Goal: Task Accomplishment & Management: Manage account settings

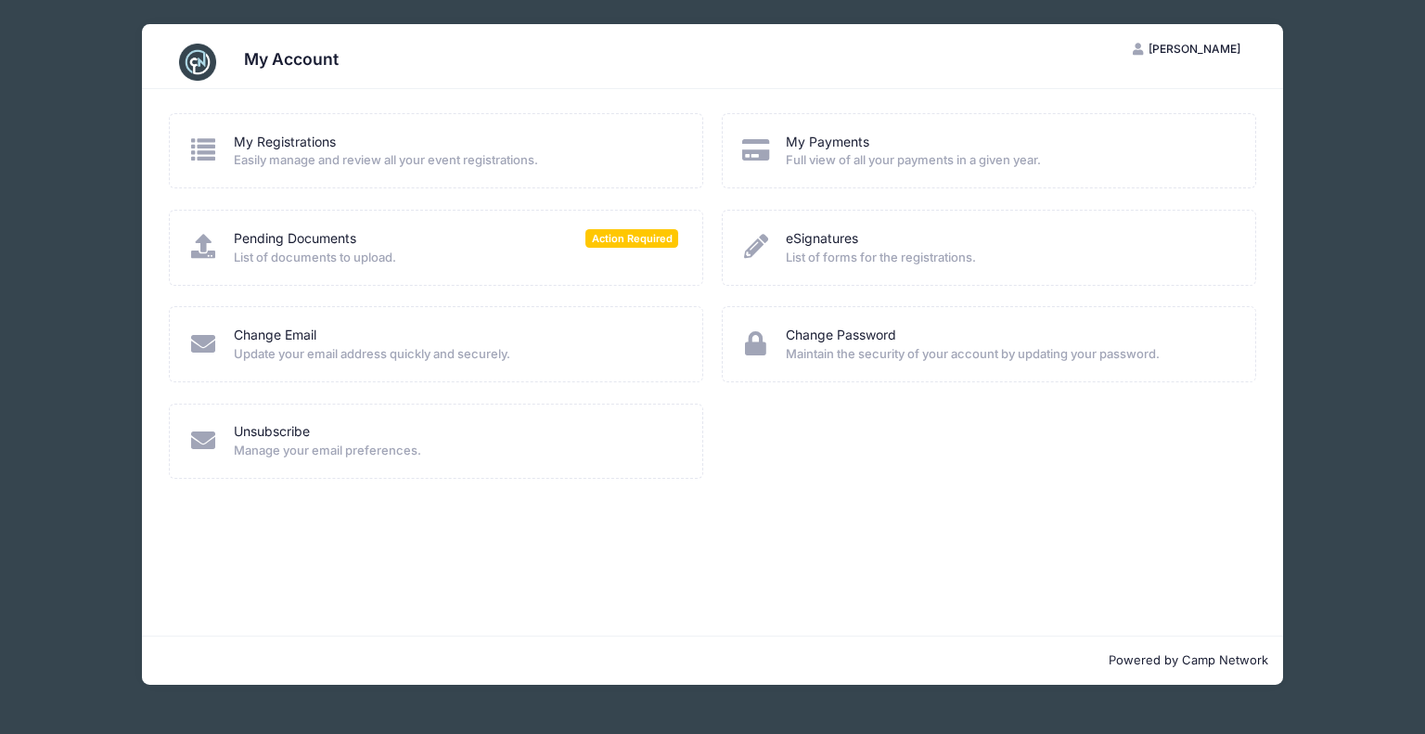
click at [574, 244] on div "Pending Documents Action Required" at bounding box center [456, 238] width 445 height 19
click at [638, 247] on span "Action Required" at bounding box center [631, 238] width 93 height 18
click at [375, 249] on span "List of documents to upload." at bounding box center [456, 258] width 445 height 19
click at [204, 256] on icon at bounding box center [203, 246] width 31 height 24
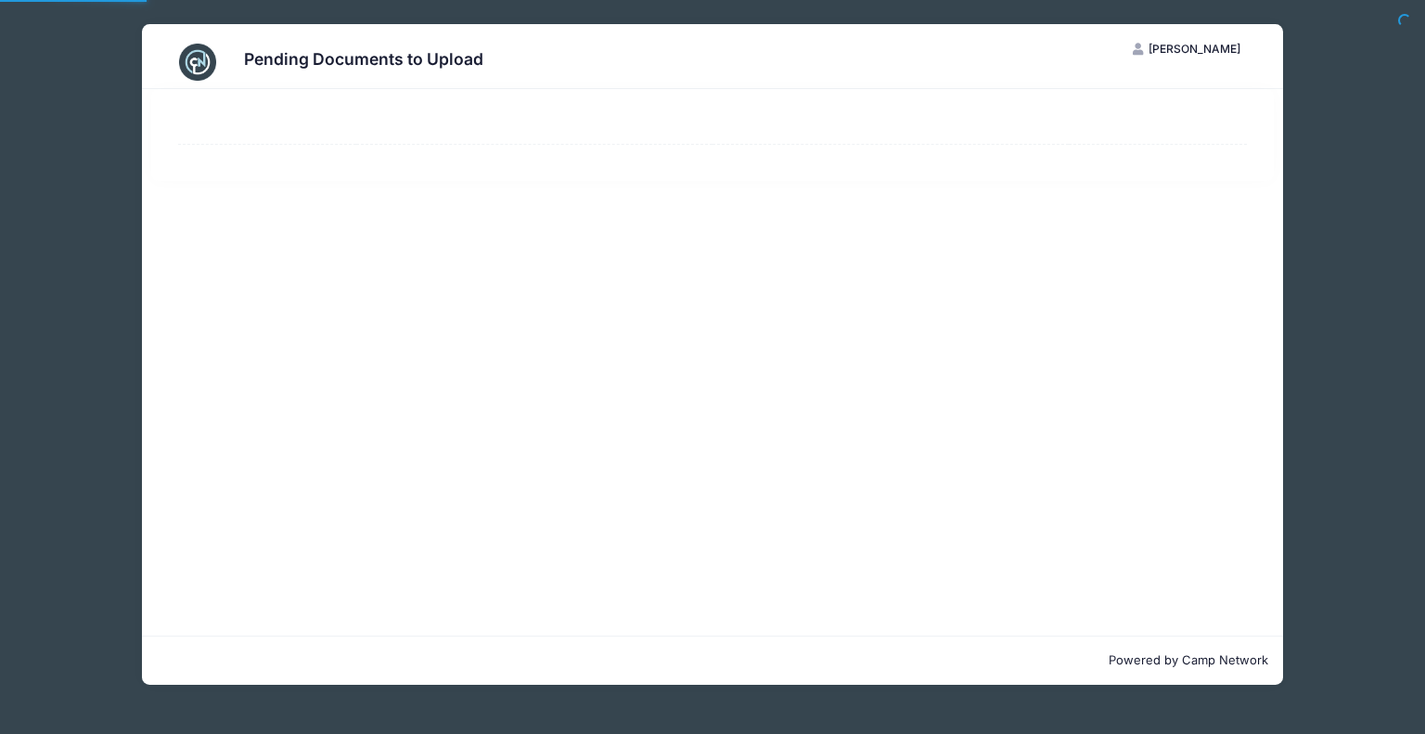
select select "50"
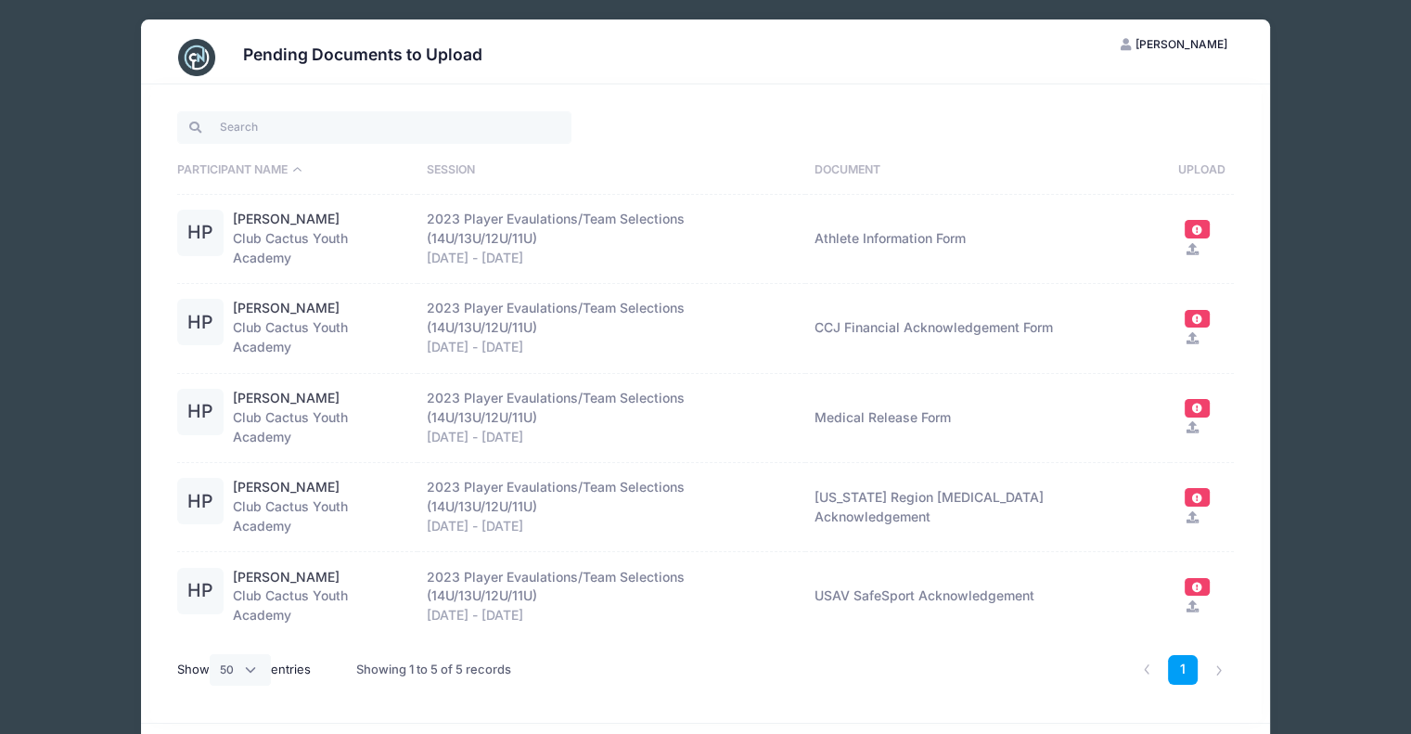
scroll to position [4, 0]
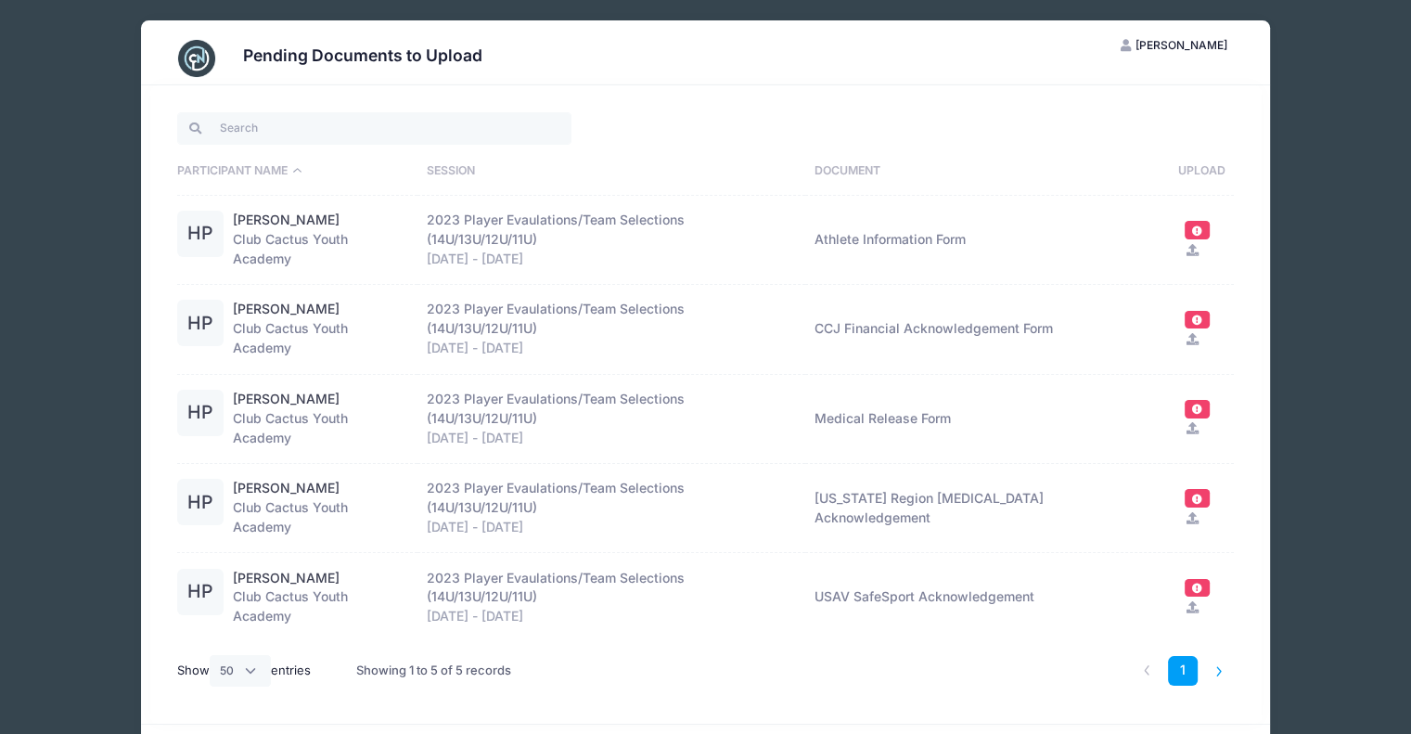
click at [1208, 656] on li at bounding box center [1219, 671] width 31 height 31
click at [1217, 656] on li at bounding box center [1219, 671] width 31 height 31
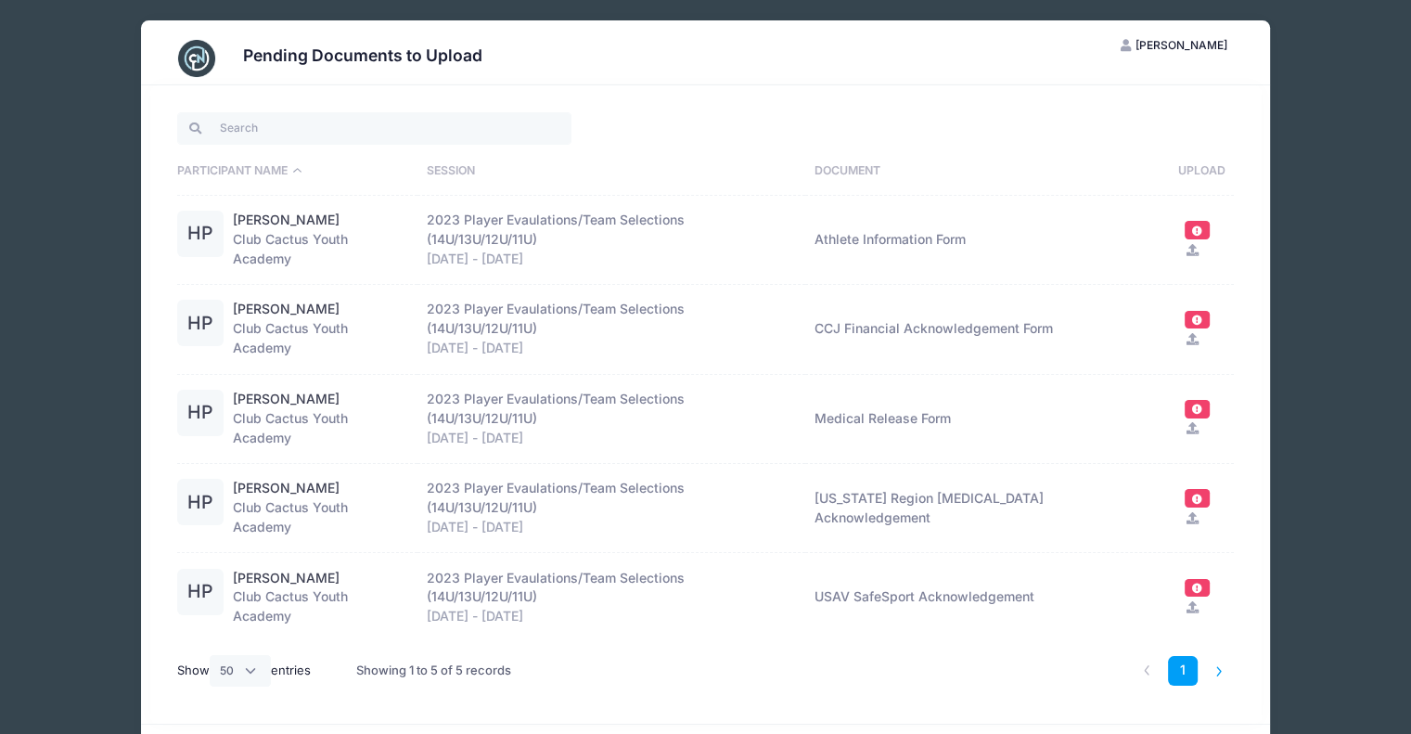
click at [1217, 656] on li at bounding box center [1219, 671] width 31 height 31
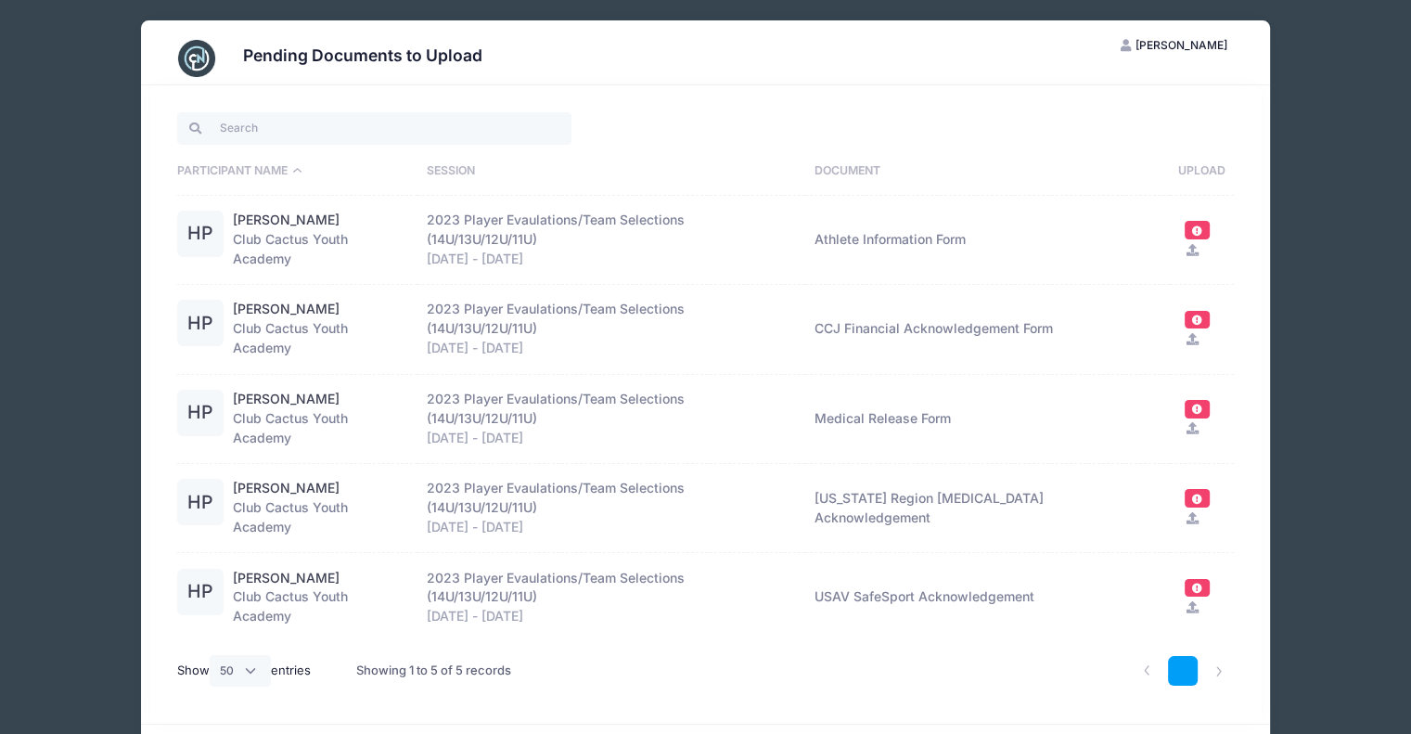
click at [1188, 656] on link "1" at bounding box center [1183, 671] width 31 height 31
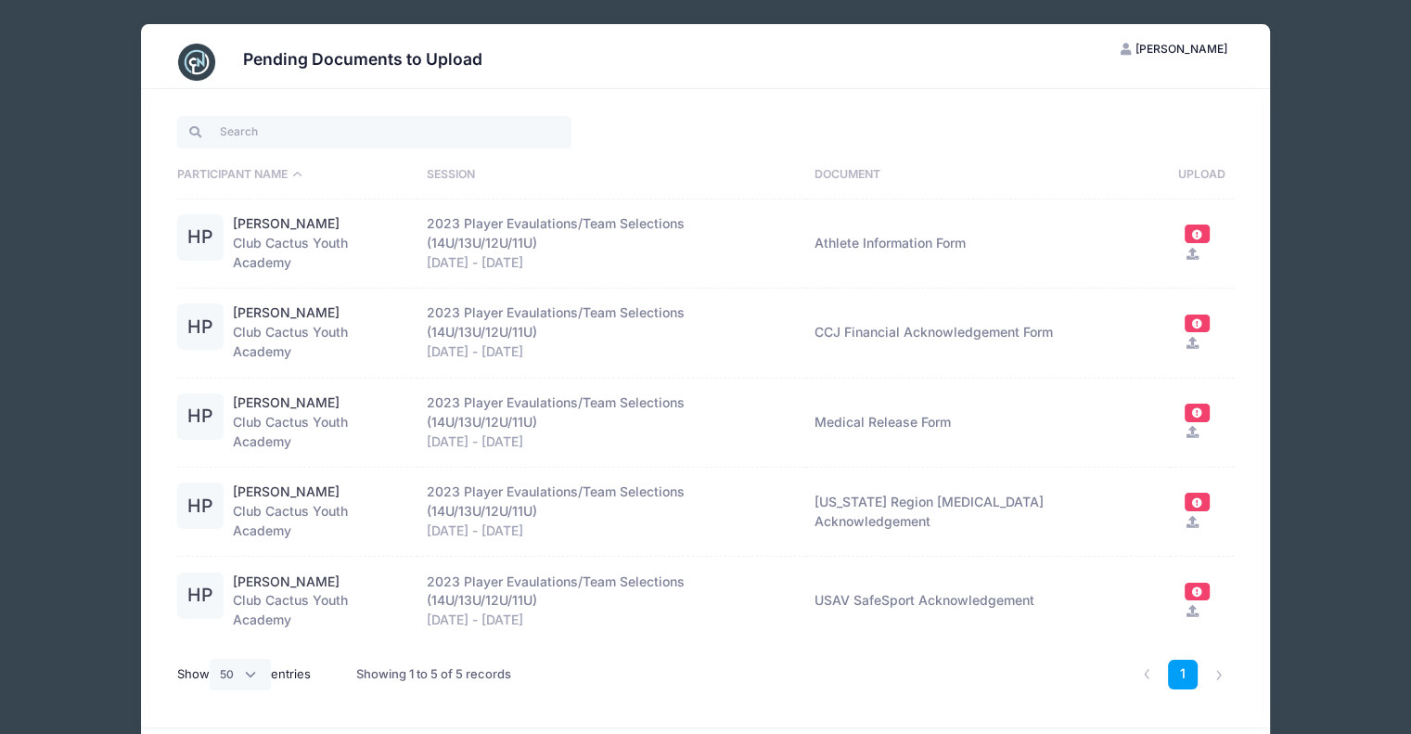
scroll to position [6, 0]
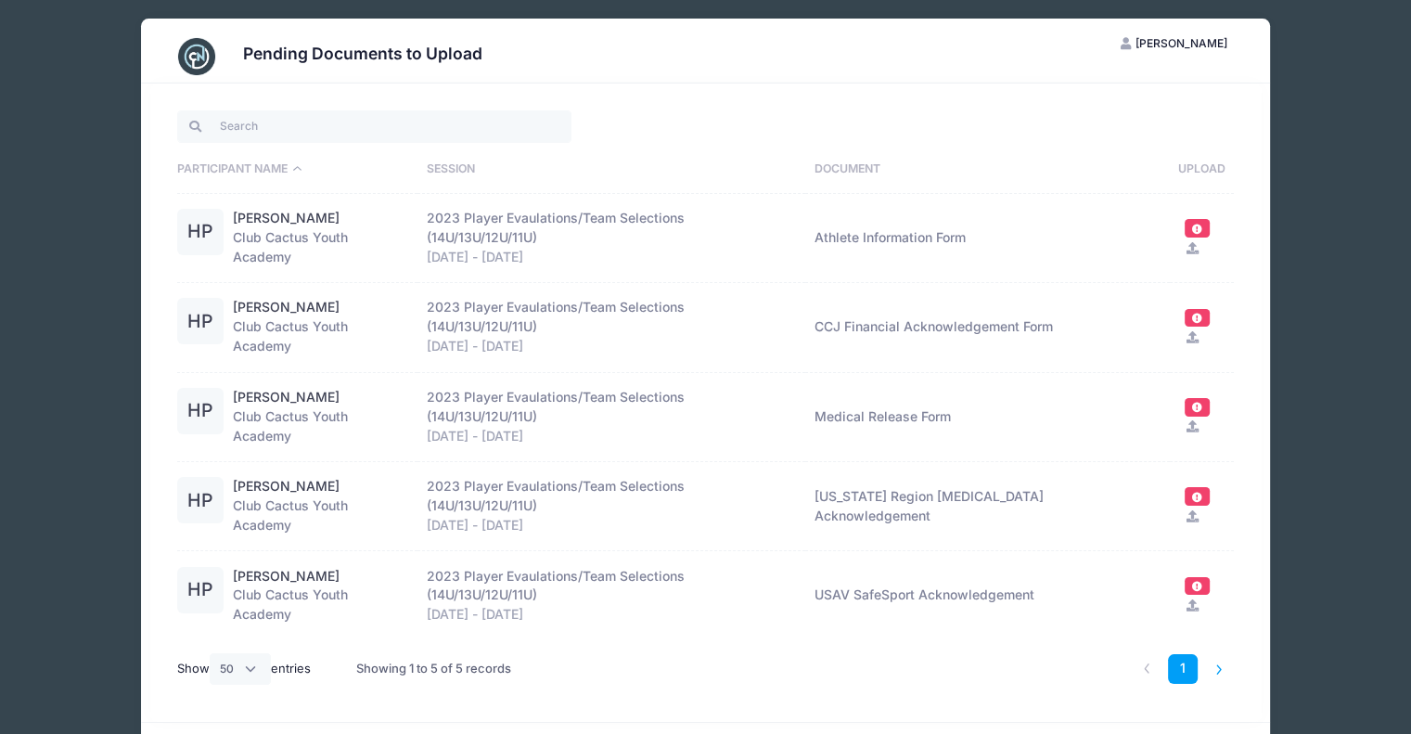
click at [1214, 654] on li at bounding box center [1219, 669] width 31 height 31
click at [1221, 654] on li at bounding box center [1219, 669] width 31 height 31
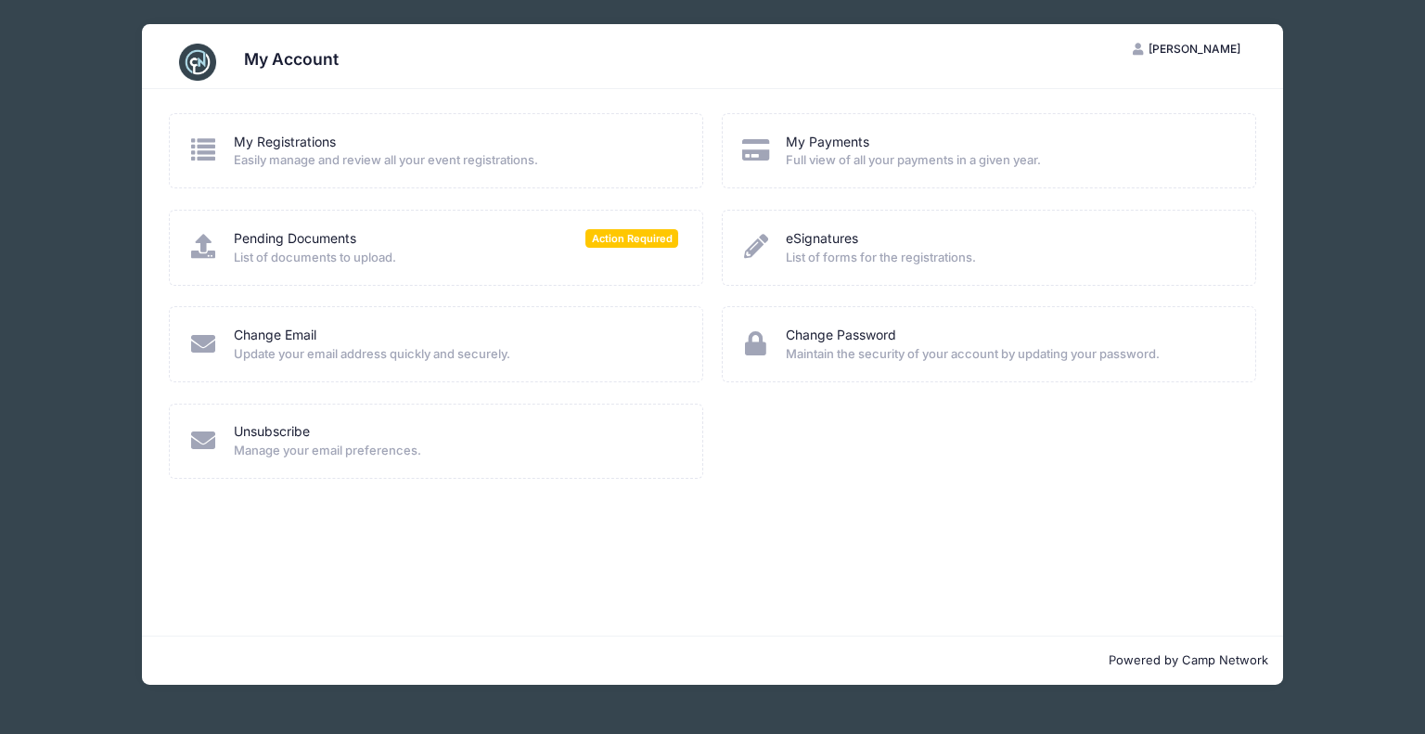
click at [204, 143] on icon at bounding box center [203, 149] width 31 height 24
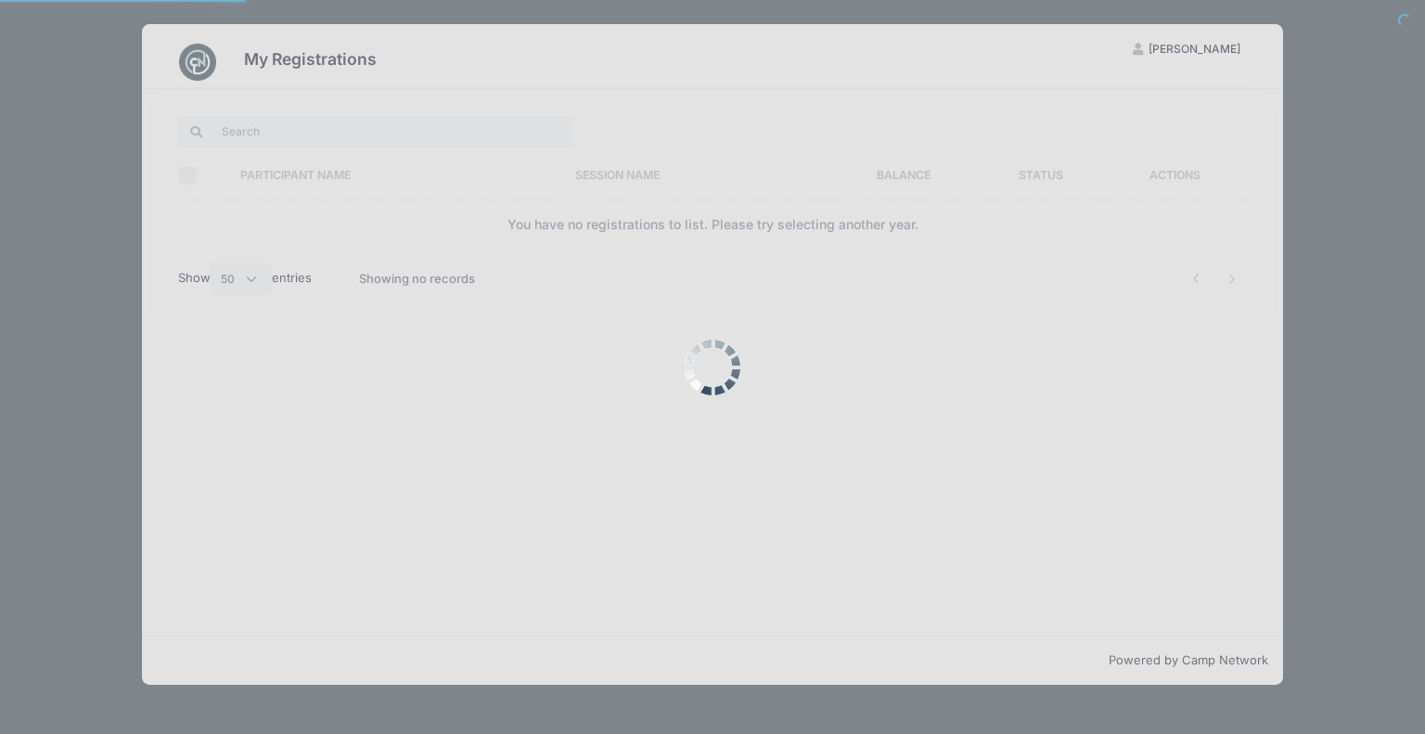
select select "50"
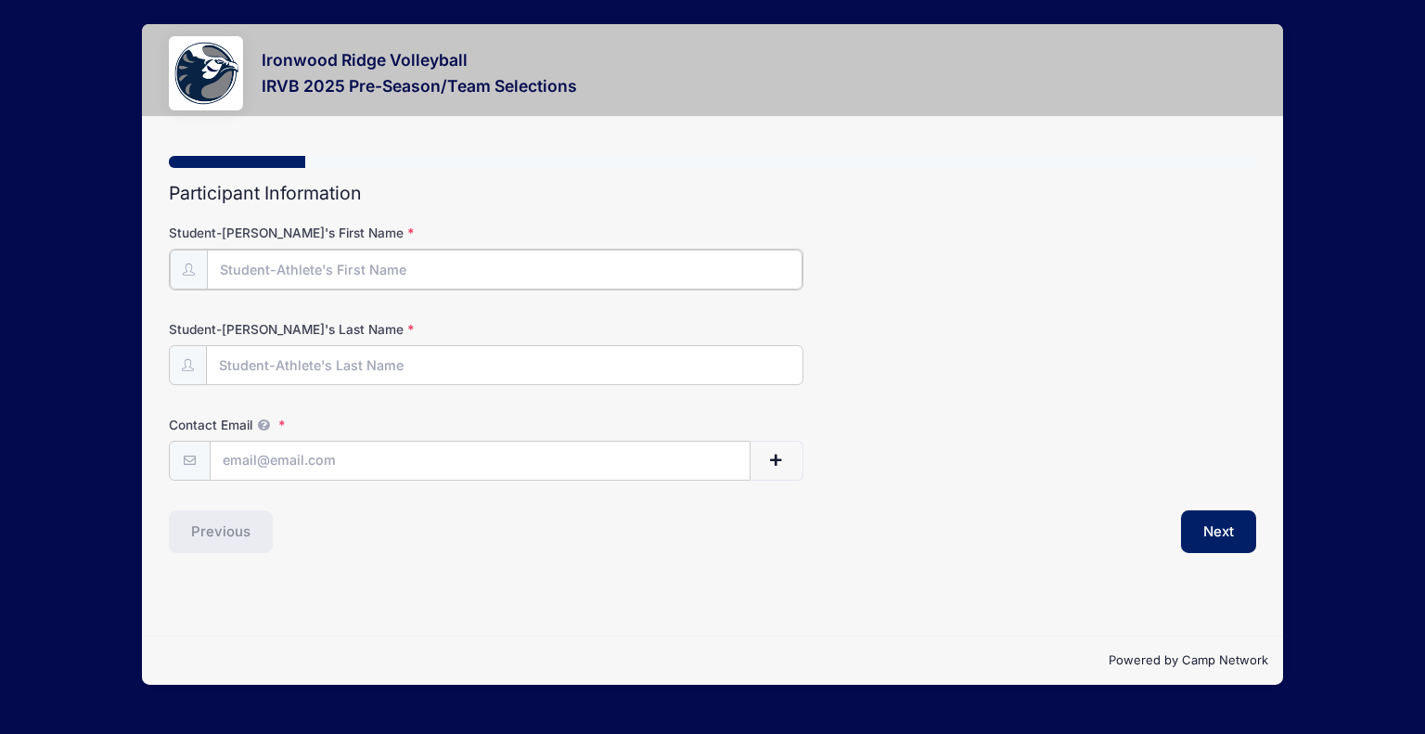
click at [320, 272] on input "Student-[PERSON_NAME]'s First Name" at bounding box center [504, 270] width 595 height 40
type input "Holly"
click at [301, 364] on input "Student-Athlete's Last Name" at bounding box center [504, 364] width 595 height 40
type input "Pedegana"
click at [273, 466] on input "Contact Email" at bounding box center [480, 460] width 539 height 40
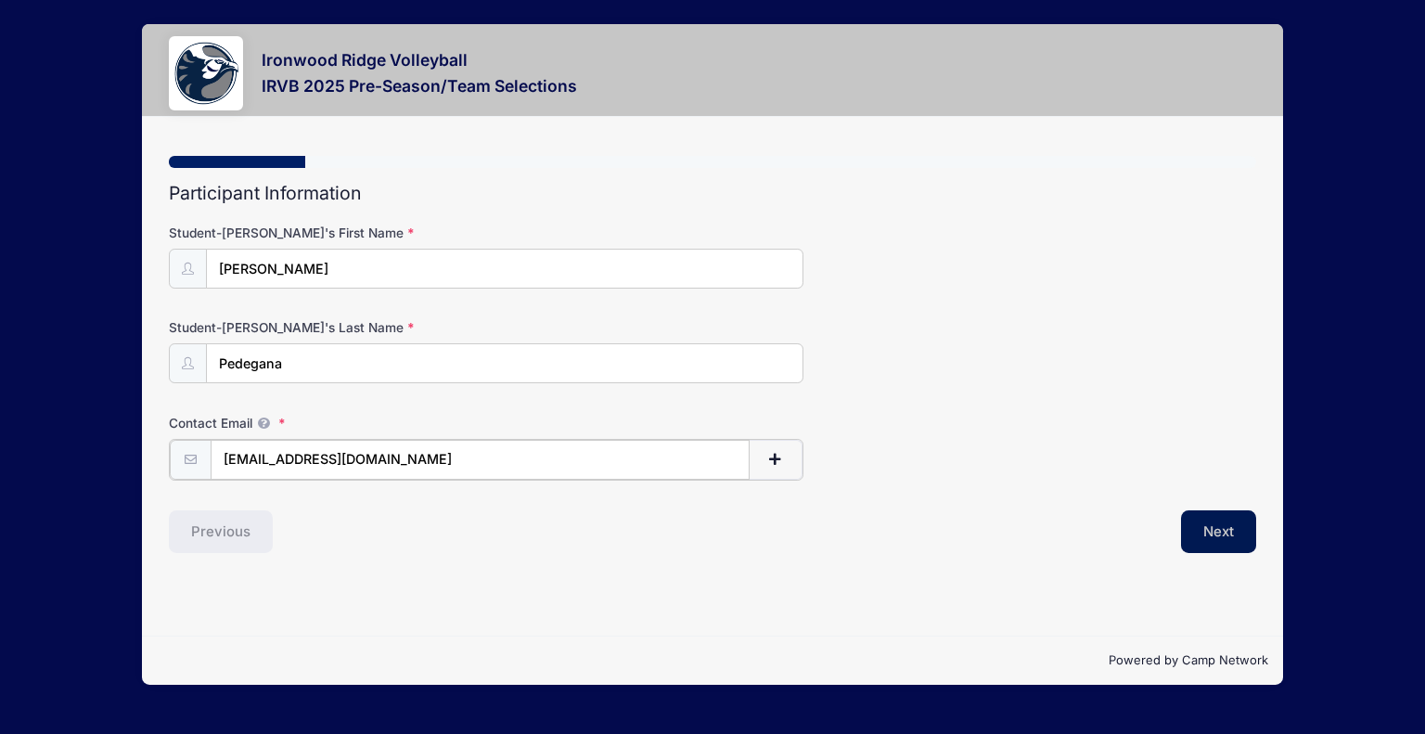
type input "hpedegana@gmail.com"
click at [1220, 533] on button "Next" at bounding box center [1218, 529] width 75 height 43
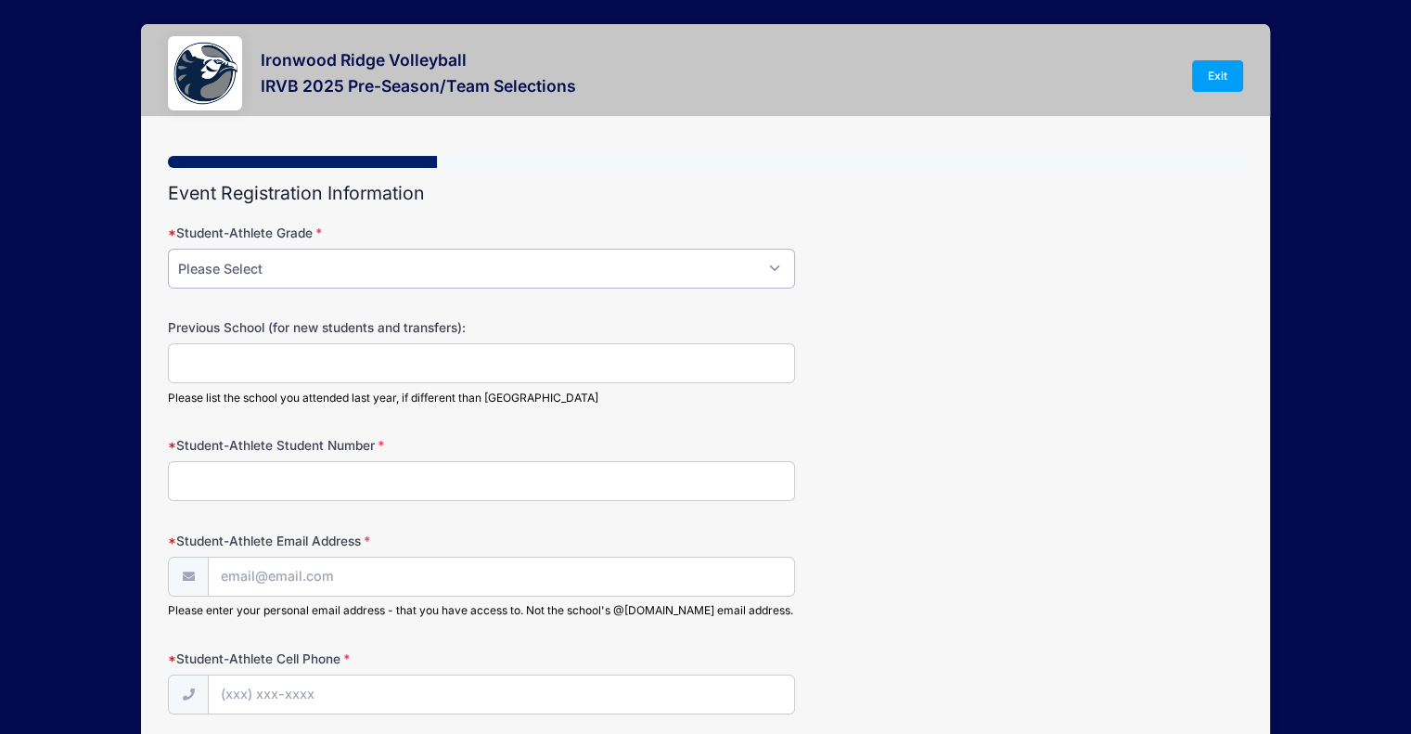
click at [756, 263] on select "Please Select 12 11 10 9" at bounding box center [481, 269] width 627 height 40
select select "11"
click at [168, 249] on select "Please Select 12 11 10 9" at bounding box center [481, 269] width 627 height 40
click at [278, 349] on input "Previous School (for new students and transfers):" at bounding box center [481, 363] width 627 height 40
click at [356, 495] on input "Student-Athlete Student Number" at bounding box center [481, 481] width 627 height 40
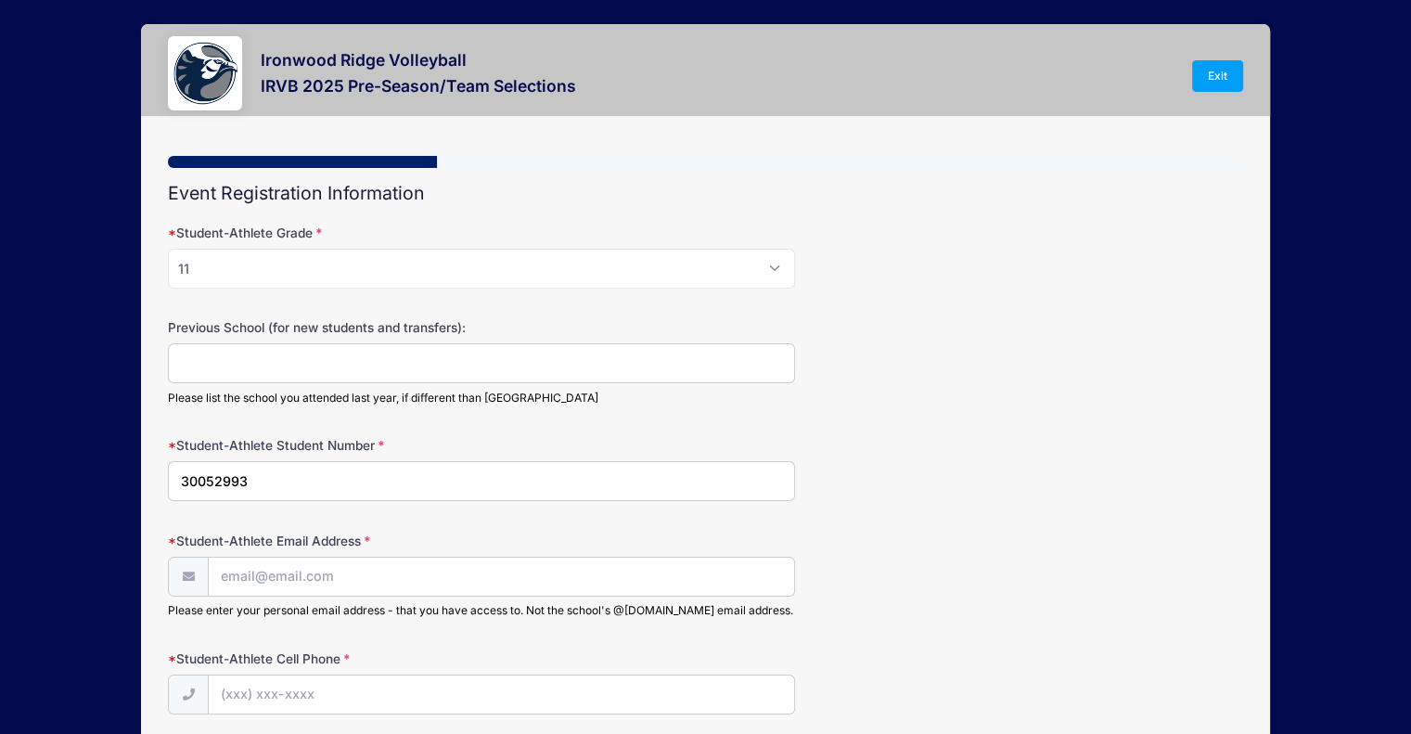
type input "30052993"
click at [266, 563] on input "Student-Athlete Email Address" at bounding box center [501, 578] width 585 height 40
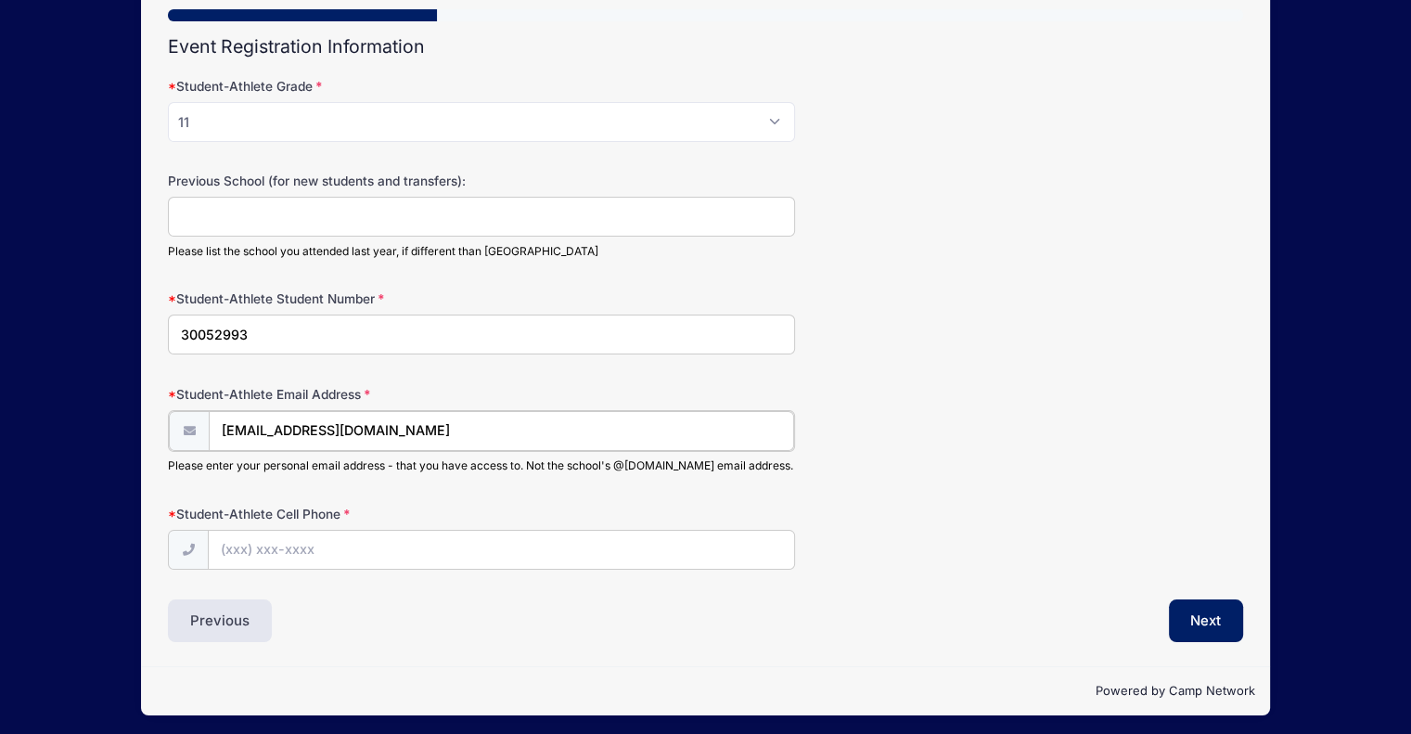
scroll to position [148, 0]
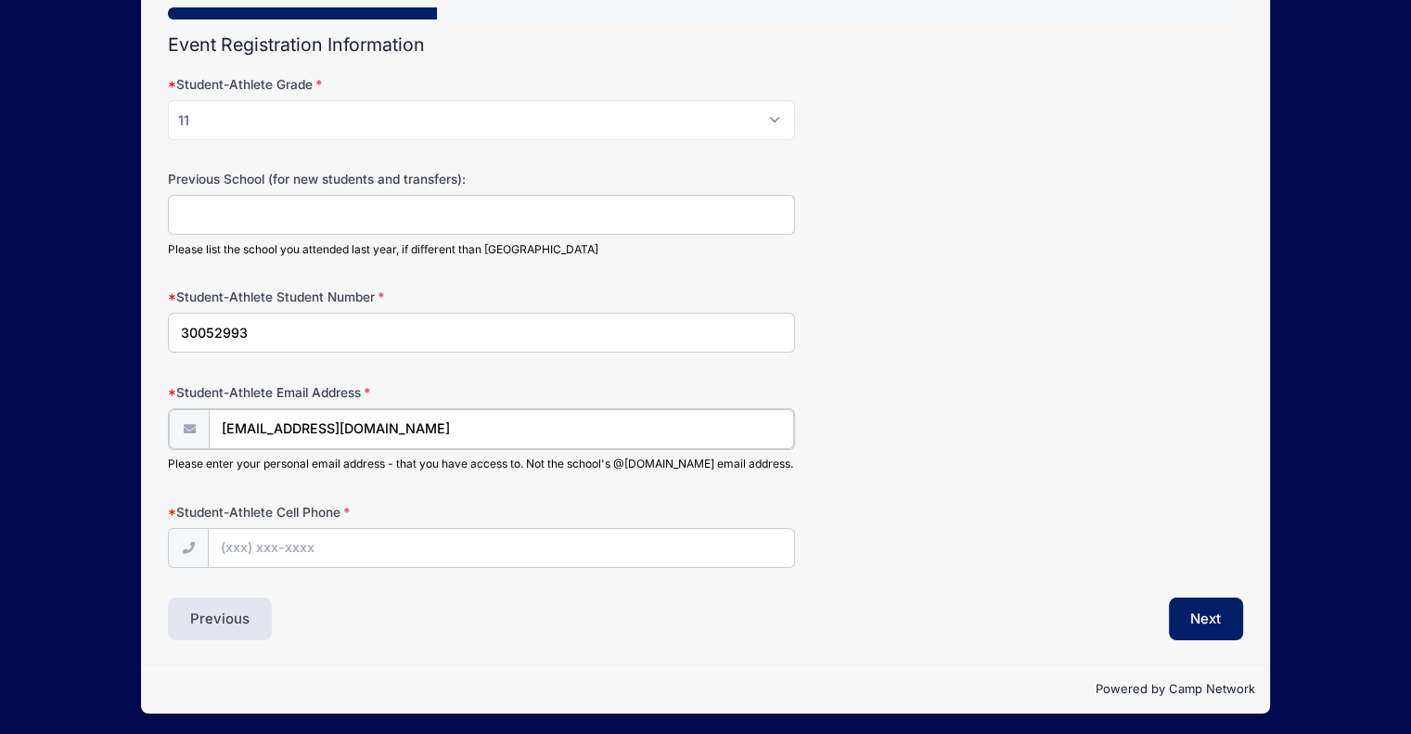
type input "[EMAIL_ADDRESS][DOMAIN_NAME]"
click at [274, 551] on input "Student-Athlete Cell Phone" at bounding box center [501, 547] width 585 height 40
type input "(520) 245-2336"
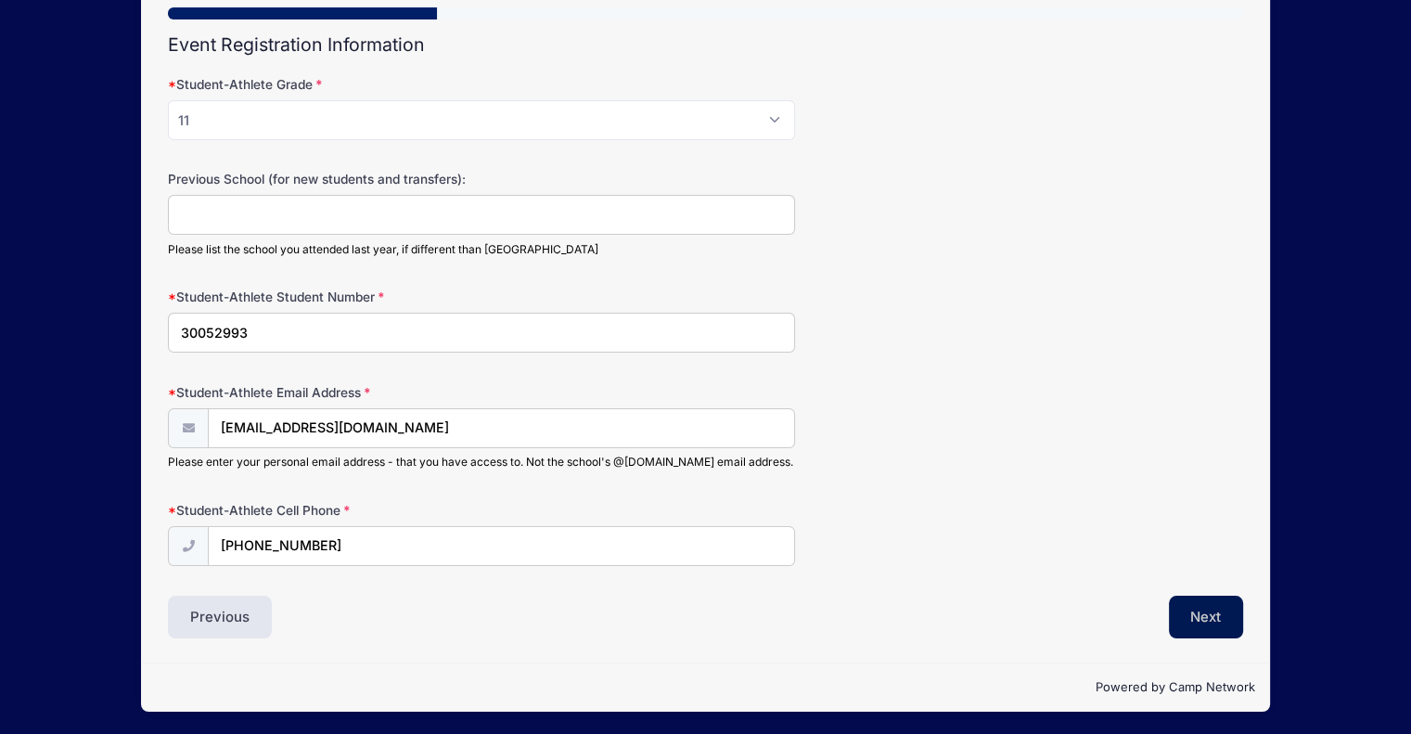
scroll to position [148, 0]
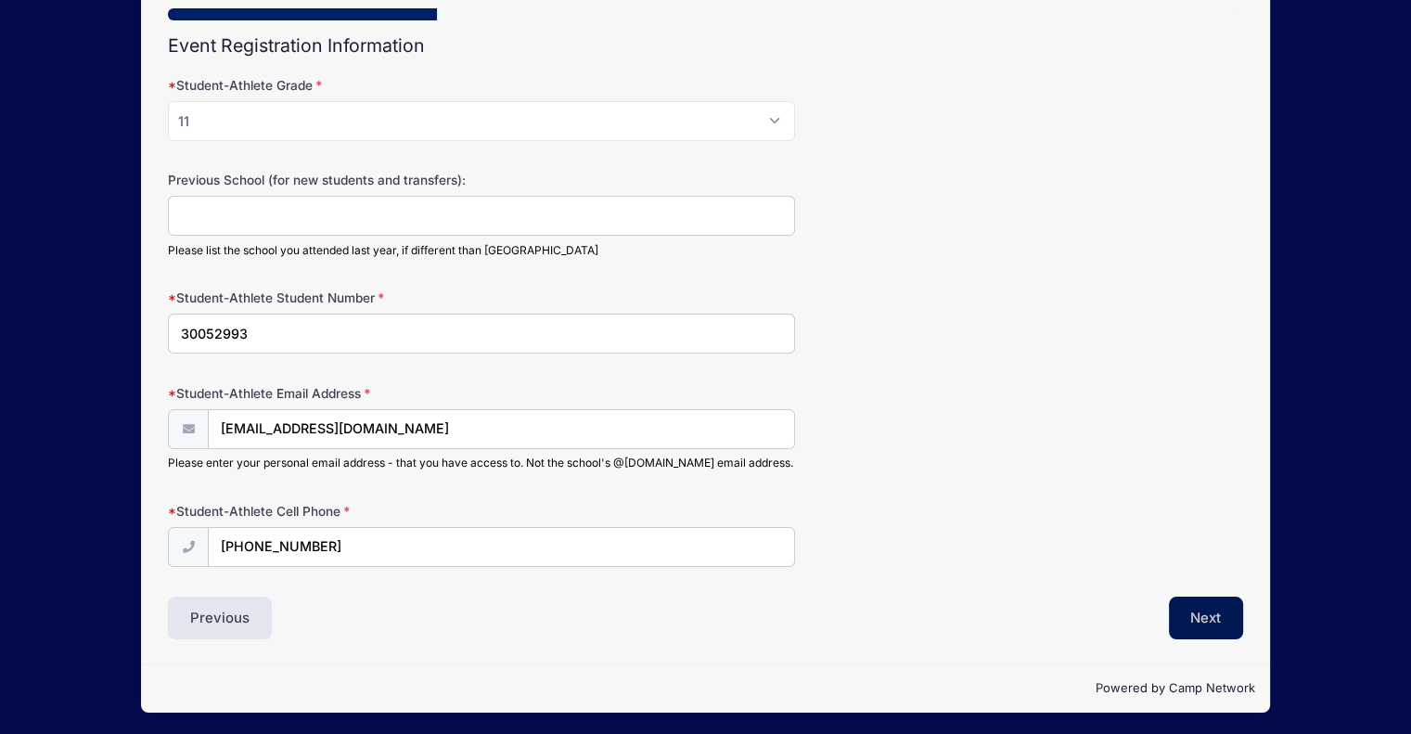
click at [1242, 604] on button "Next" at bounding box center [1206, 618] width 75 height 43
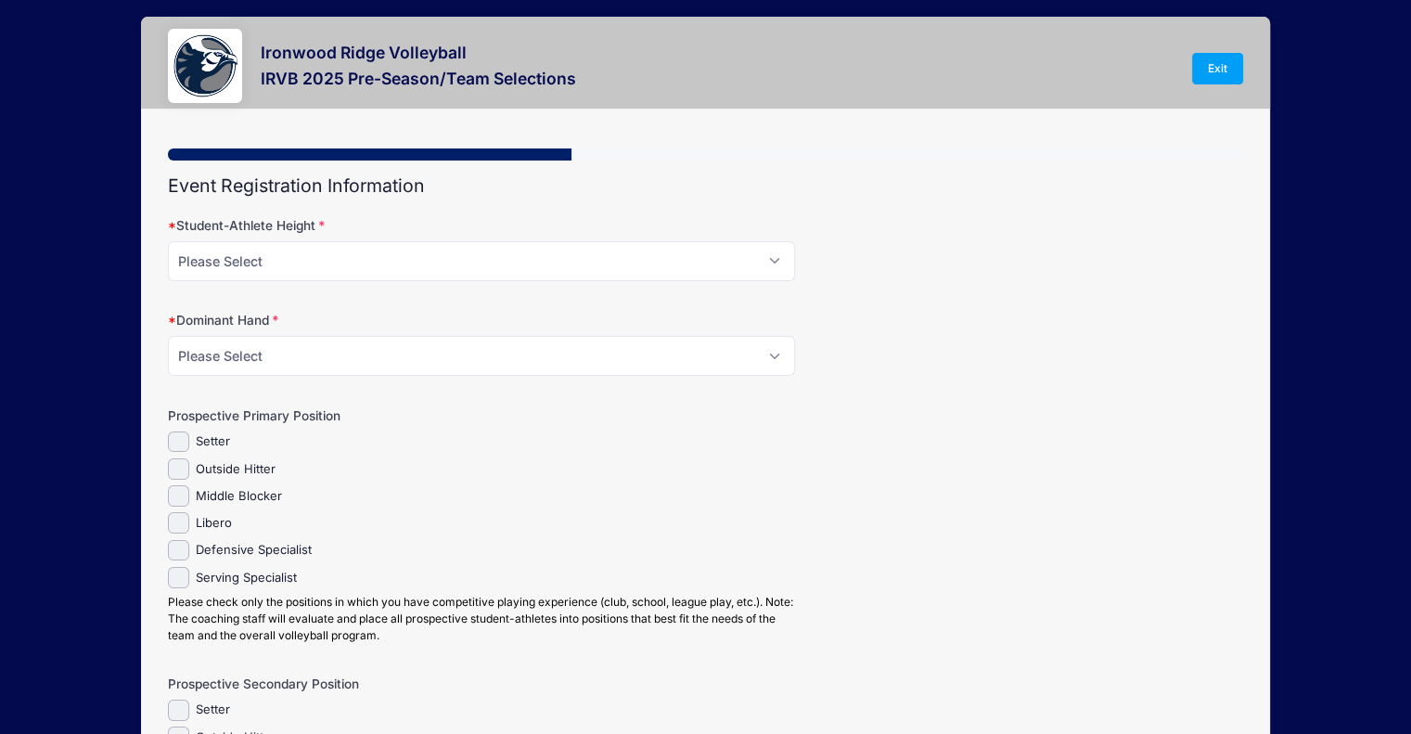
scroll to position [0, 0]
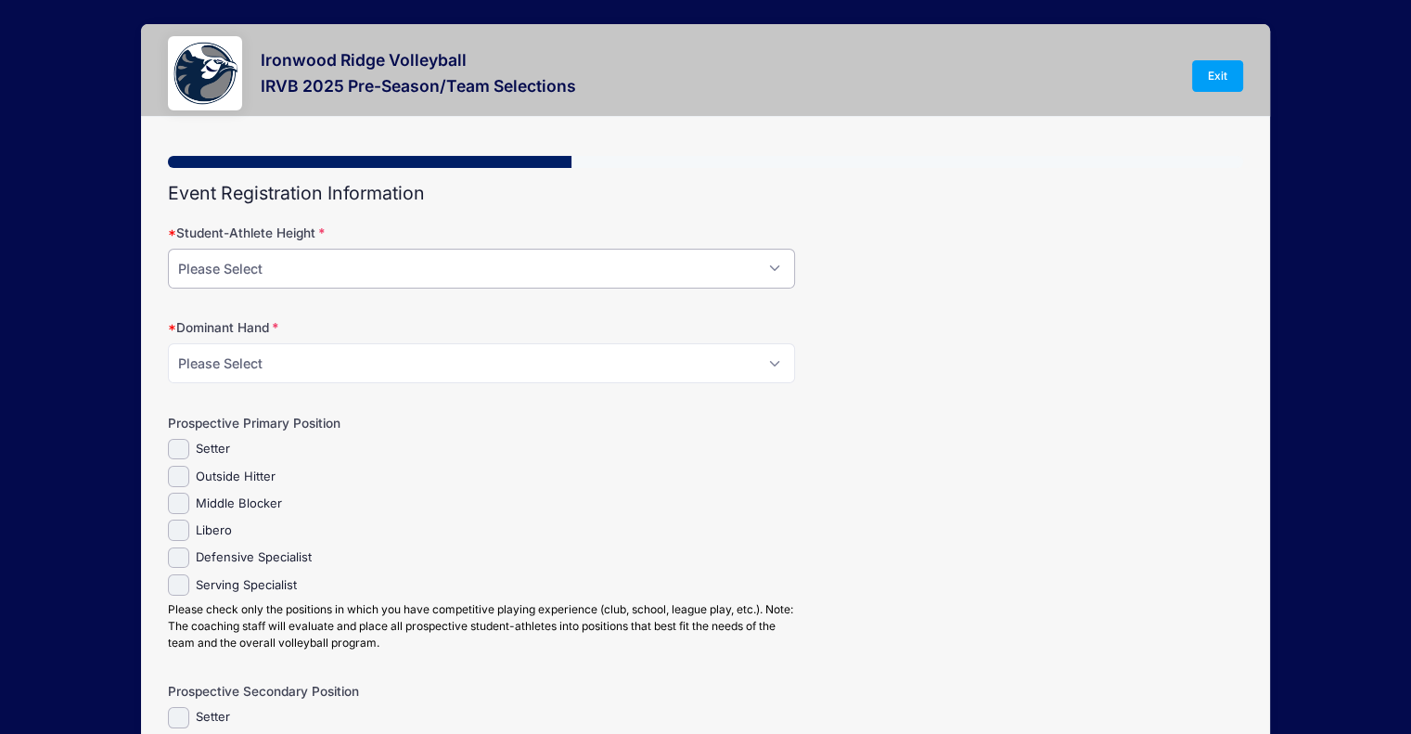
click at [594, 264] on select "Please Select 5-4 5-5 5-6 5-7 5-8 5-9 5-10 5-11 6-0 6-1 6-2 6-3 6-4" at bounding box center [481, 269] width 627 height 40
select select "5-4"
click at [168, 249] on select "Please Select 5-4 5-5 5-6 5-7 5-8 5-9 5-10 5-11 6-0 6-1 6-2 6-3 6-4" at bounding box center [481, 269] width 627 height 40
click at [496, 362] on select "Please Select Right Left Ambidextrous" at bounding box center [481, 363] width 627 height 40
select select "Right"
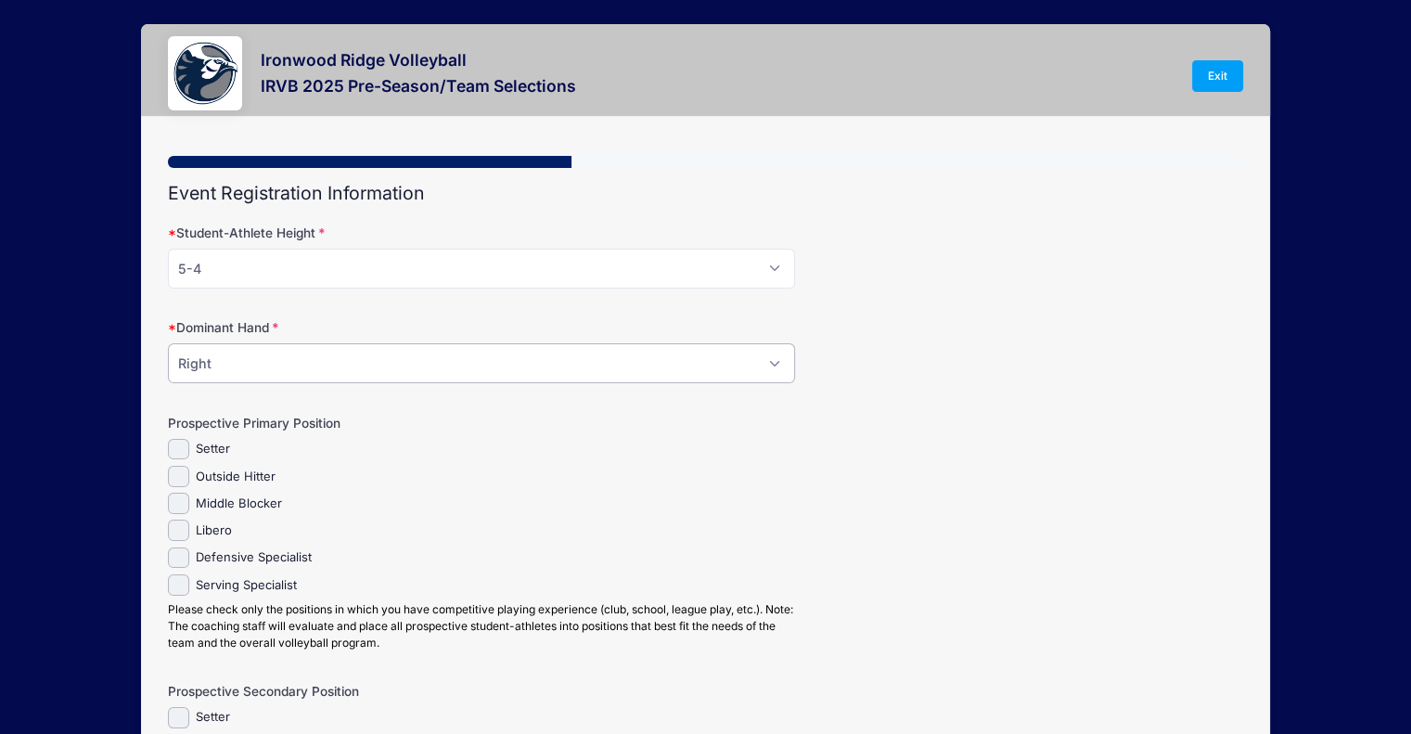
click at [168, 343] on select "Please Select Right Left Ambidextrous" at bounding box center [481, 363] width 627 height 40
click at [203, 521] on label "Libero" at bounding box center [214, 530] width 36 height 19
click at [189, 521] on input "Libero" at bounding box center [178, 530] width 21 height 21
checkbox input "true"
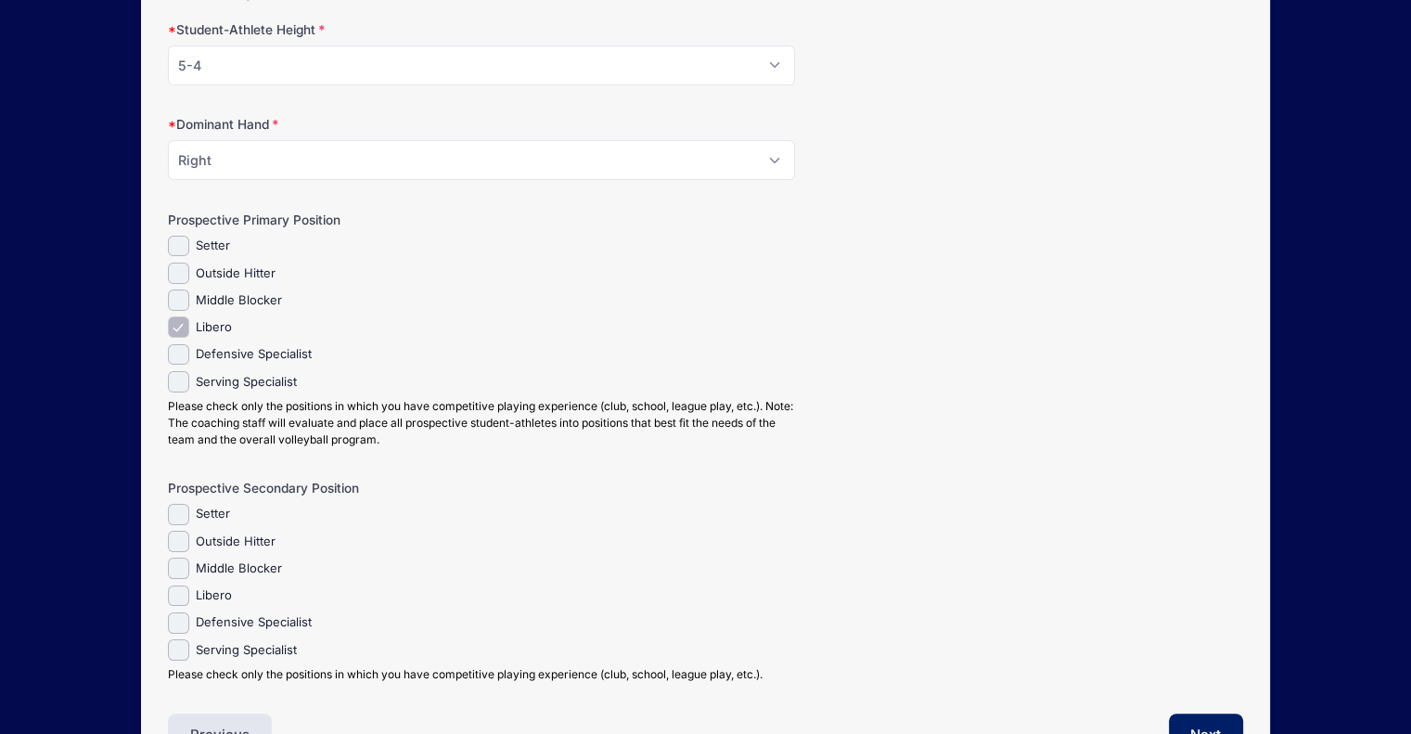
scroll to position [204, 0]
click at [241, 614] on label "Defensive Specialist" at bounding box center [254, 621] width 116 height 19
click at [189, 614] on input "Defensive Specialist" at bounding box center [178, 621] width 21 height 21
checkbox input "true"
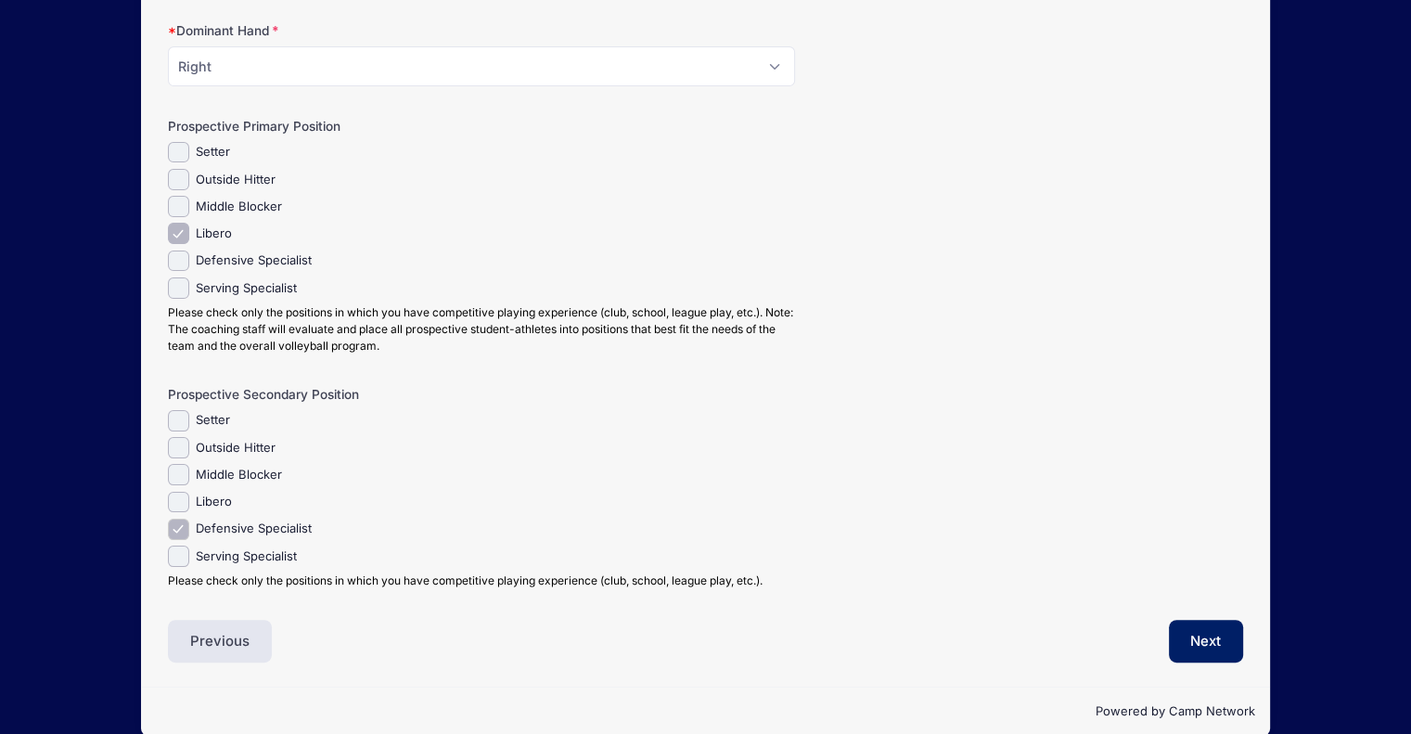
scroll to position [302, 0]
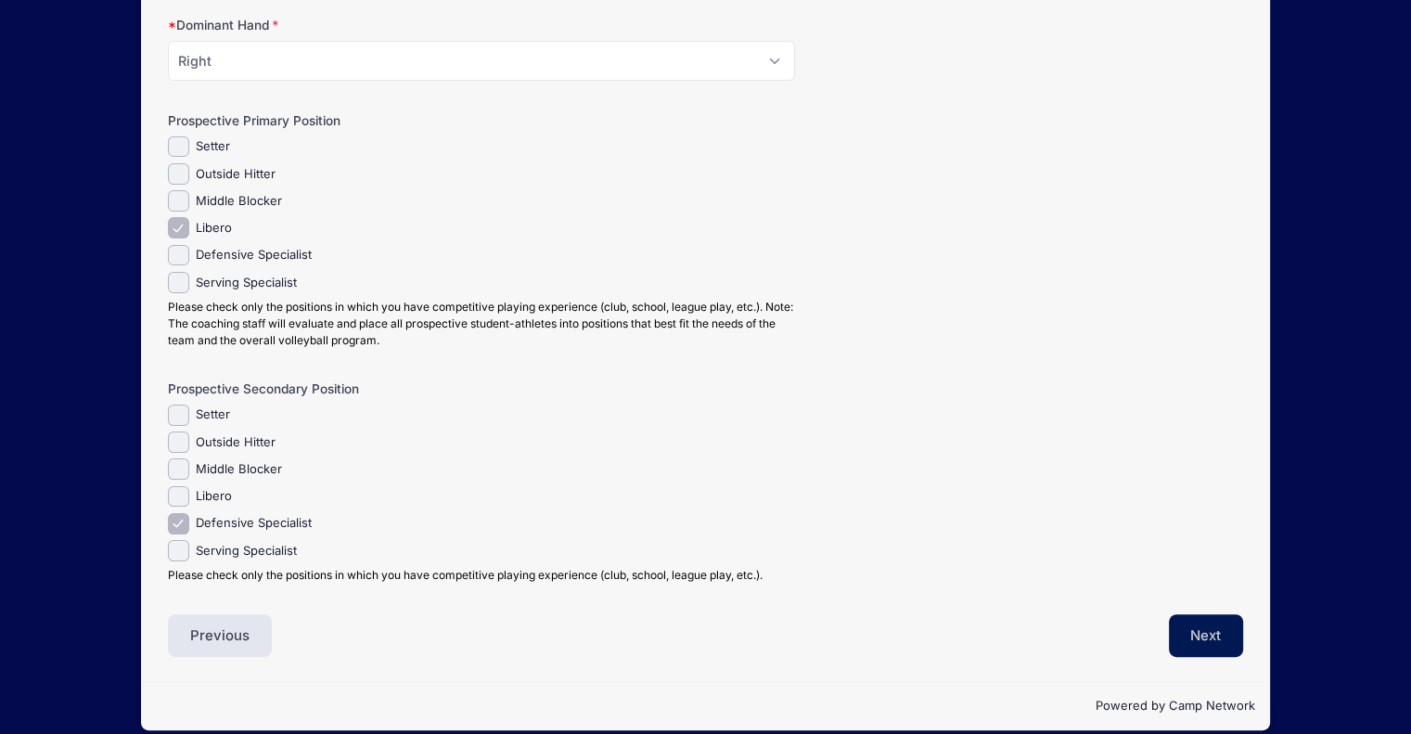
click at [1188, 625] on button "Next" at bounding box center [1206, 635] width 75 height 43
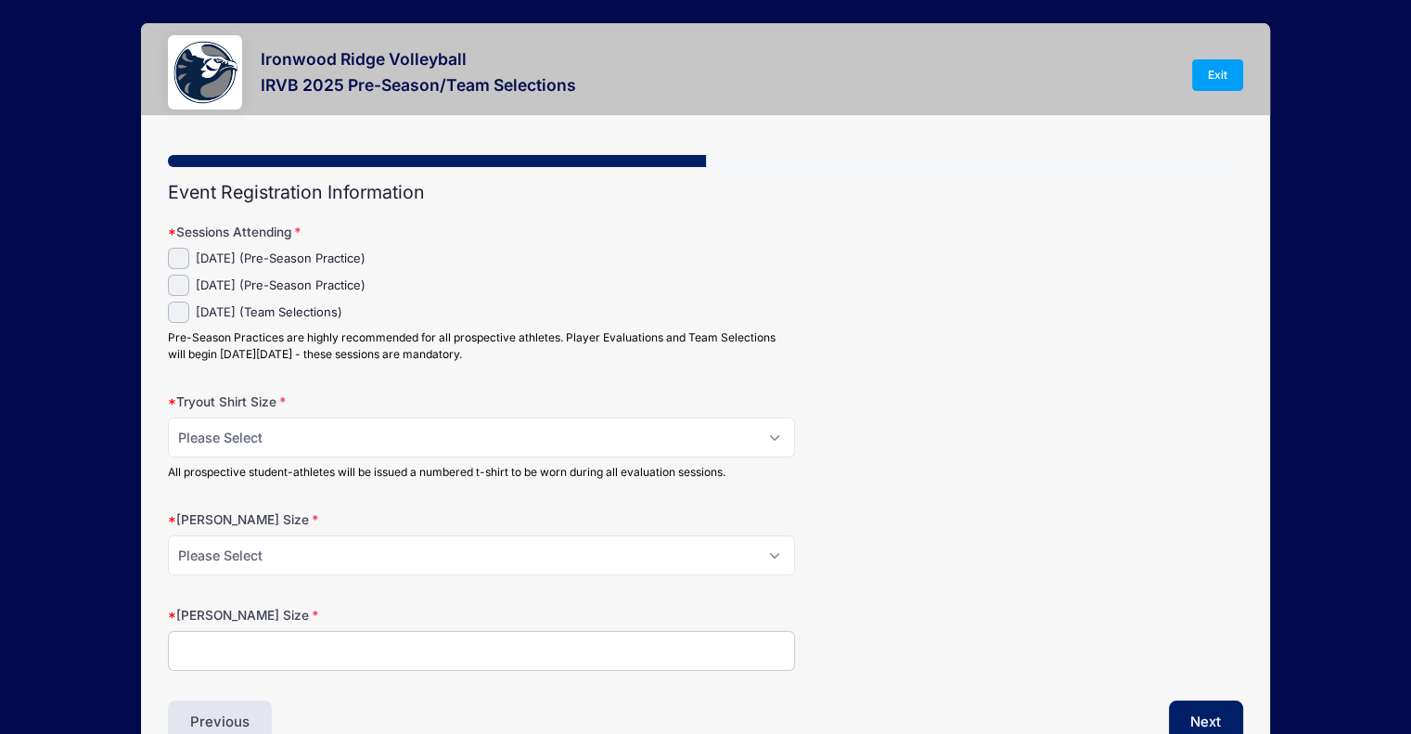
scroll to position [0, 0]
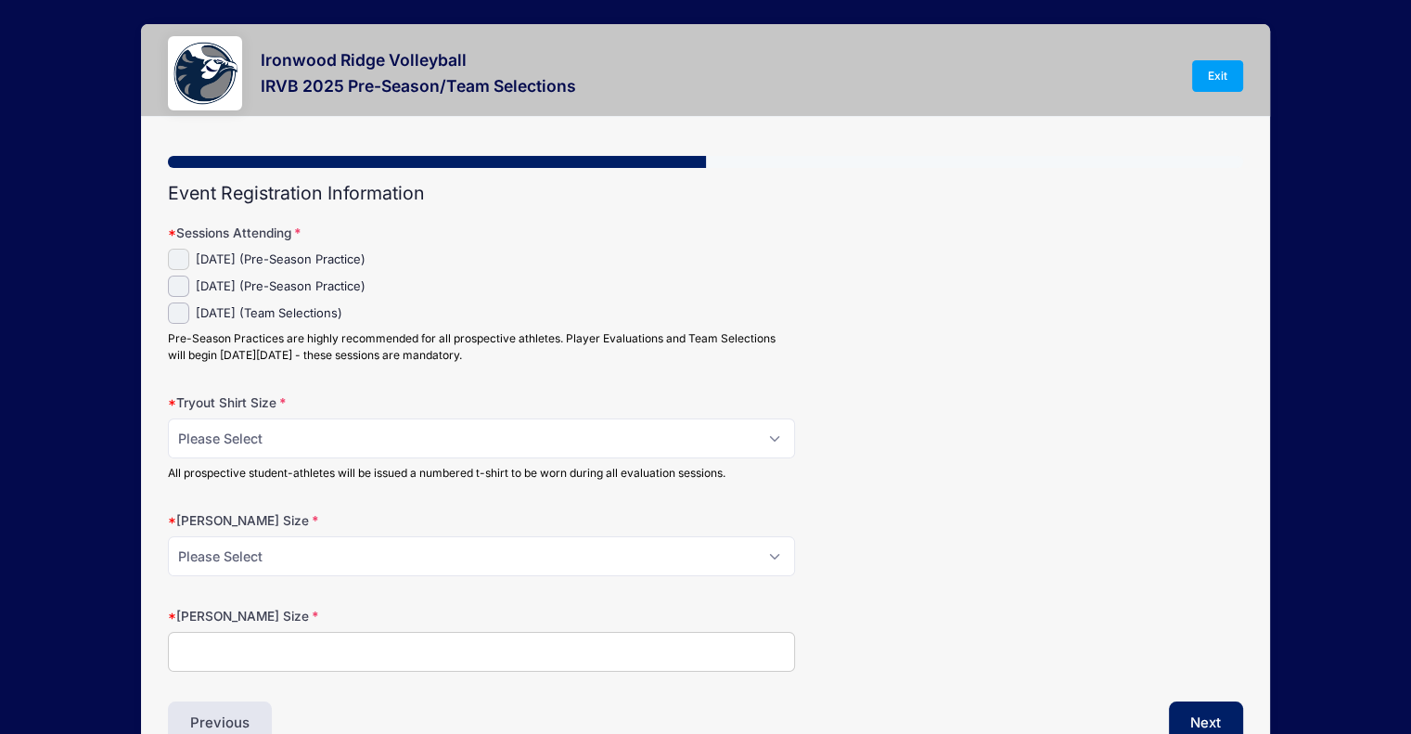
drag, startPoint x: 177, startPoint y: 259, endPoint x: 179, endPoint y: 277, distance: 17.7
click at [179, 277] on div "Thursday (Pre-Season Practice) Friday (Pre-Season Practice)" at bounding box center [481, 306] width 627 height 115
click at [179, 277] on input "Friday (Pre-Season Practice)" at bounding box center [178, 286] width 21 height 21
checkbox input "true"
click at [177, 251] on input "Thursday (Pre-Season Practice)" at bounding box center [178, 259] width 21 height 21
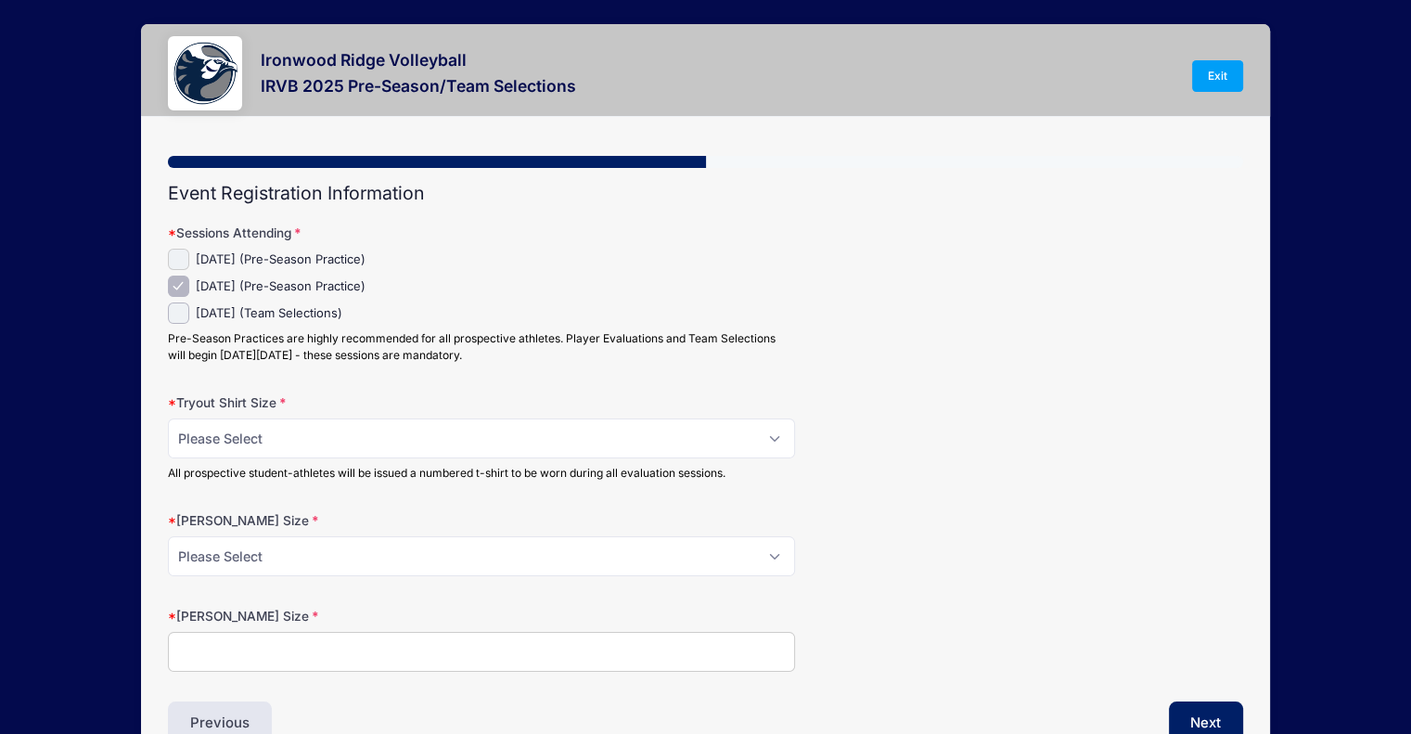
checkbox input "true"
click at [172, 318] on input "Monday (Team Selections)" at bounding box center [178, 312] width 21 height 21
checkbox input "true"
click at [330, 430] on select "Please Select XS S M L XL" at bounding box center [481, 438] width 627 height 40
select select "S"
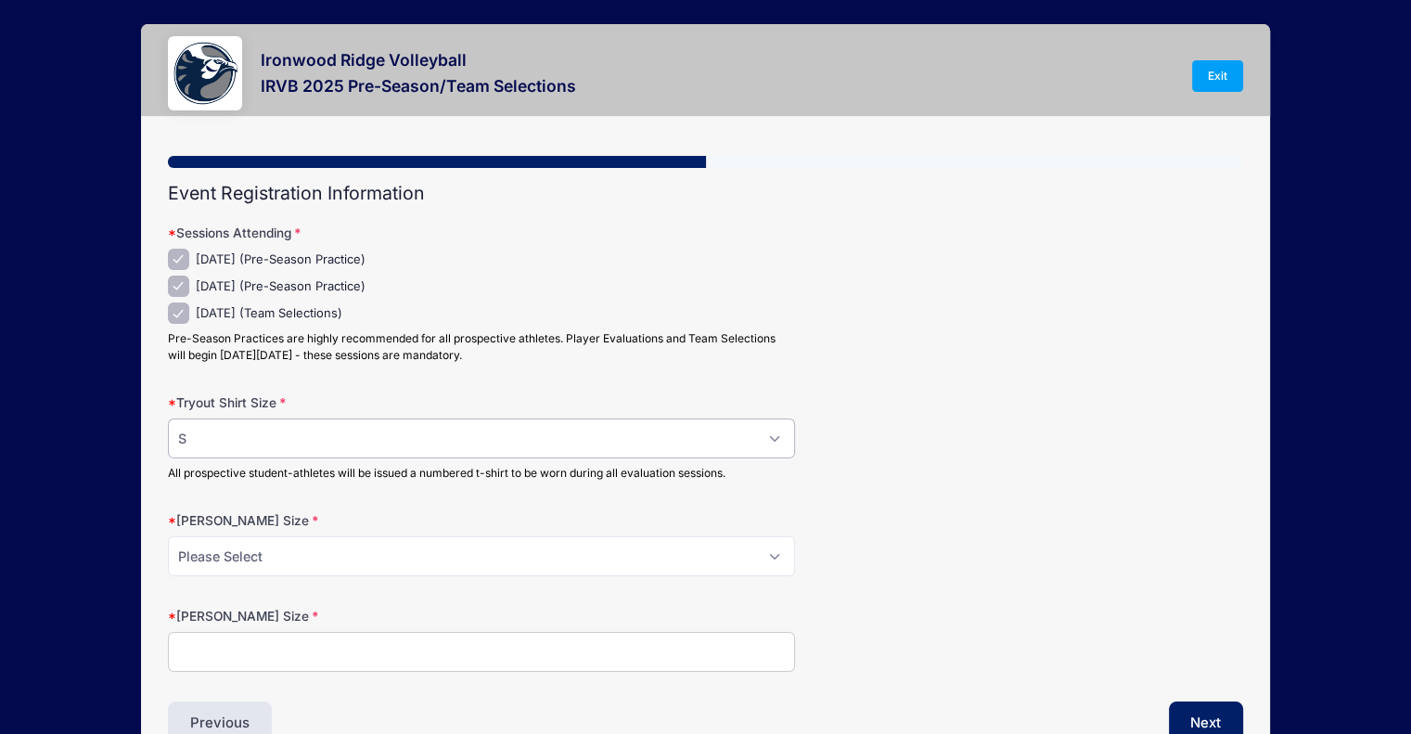
click at [168, 418] on select "Please Select XS S M L XL" at bounding box center [481, 438] width 627 height 40
click at [304, 562] on select "Please Select XS S M L XL" at bounding box center [481, 556] width 627 height 40
select select "M"
click at [168, 536] on select "Please Select XS S M L XL" at bounding box center [481, 556] width 627 height 40
click at [268, 651] on input "[PERSON_NAME] Size" at bounding box center [481, 652] width 627 height 40
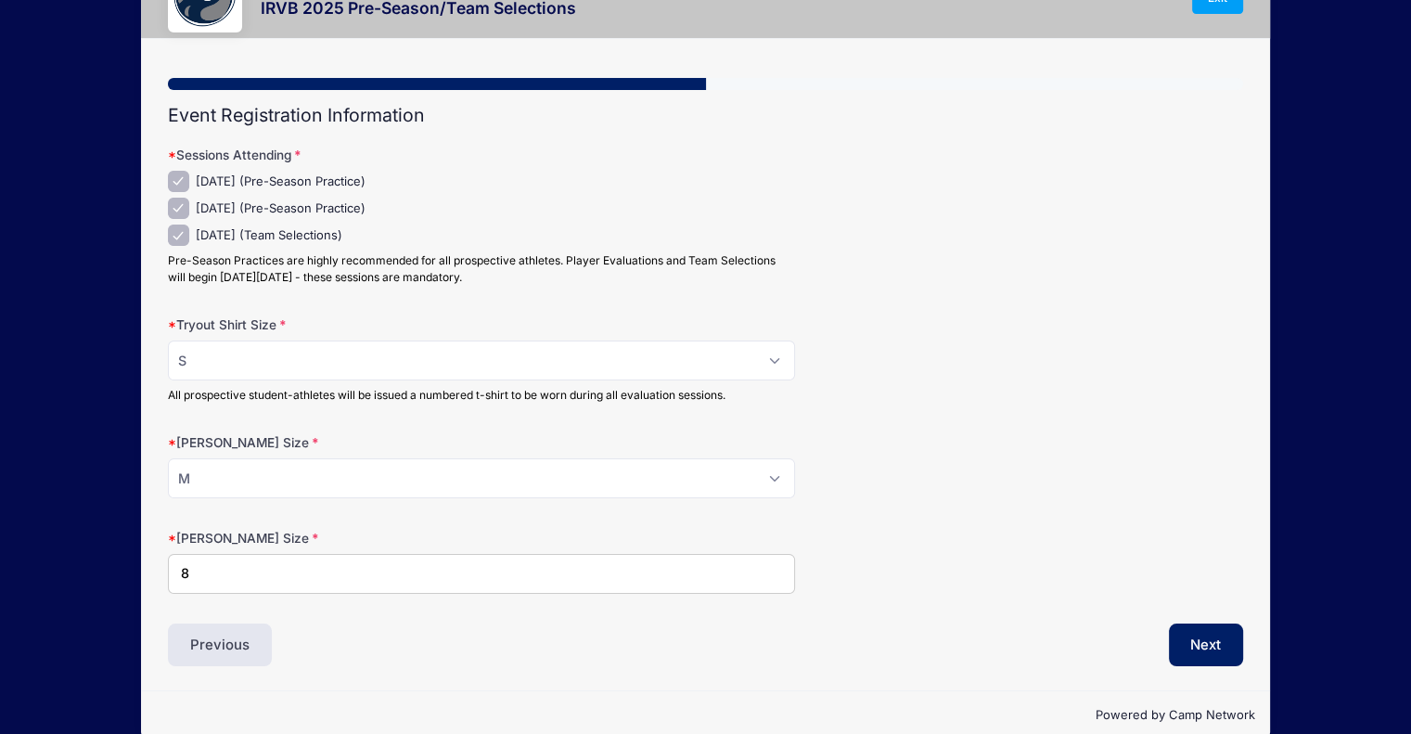
scroll to position [78, 0]
type input "8"
click at [1203, 626] on button "Next" at bounding box center [1206, 645] width 75 height 43
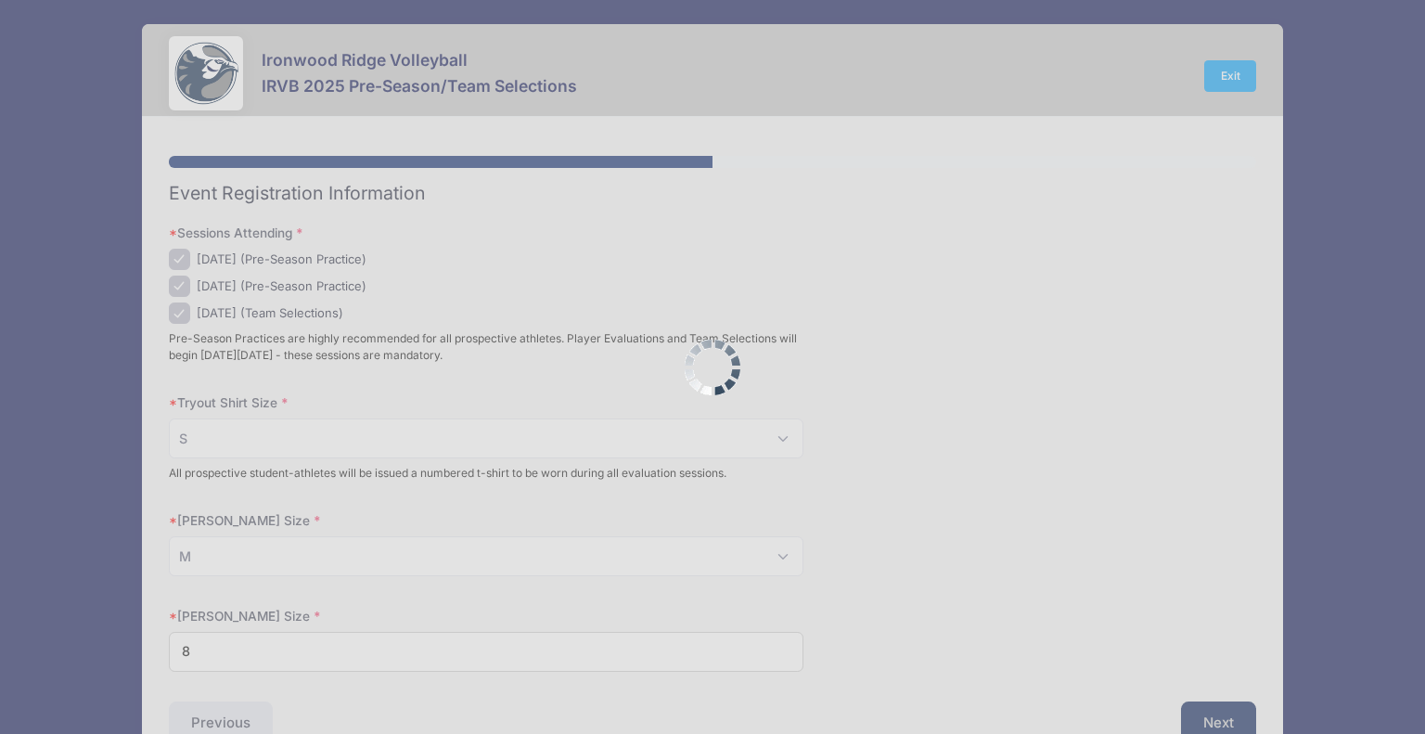
scroll to position [0, 0]
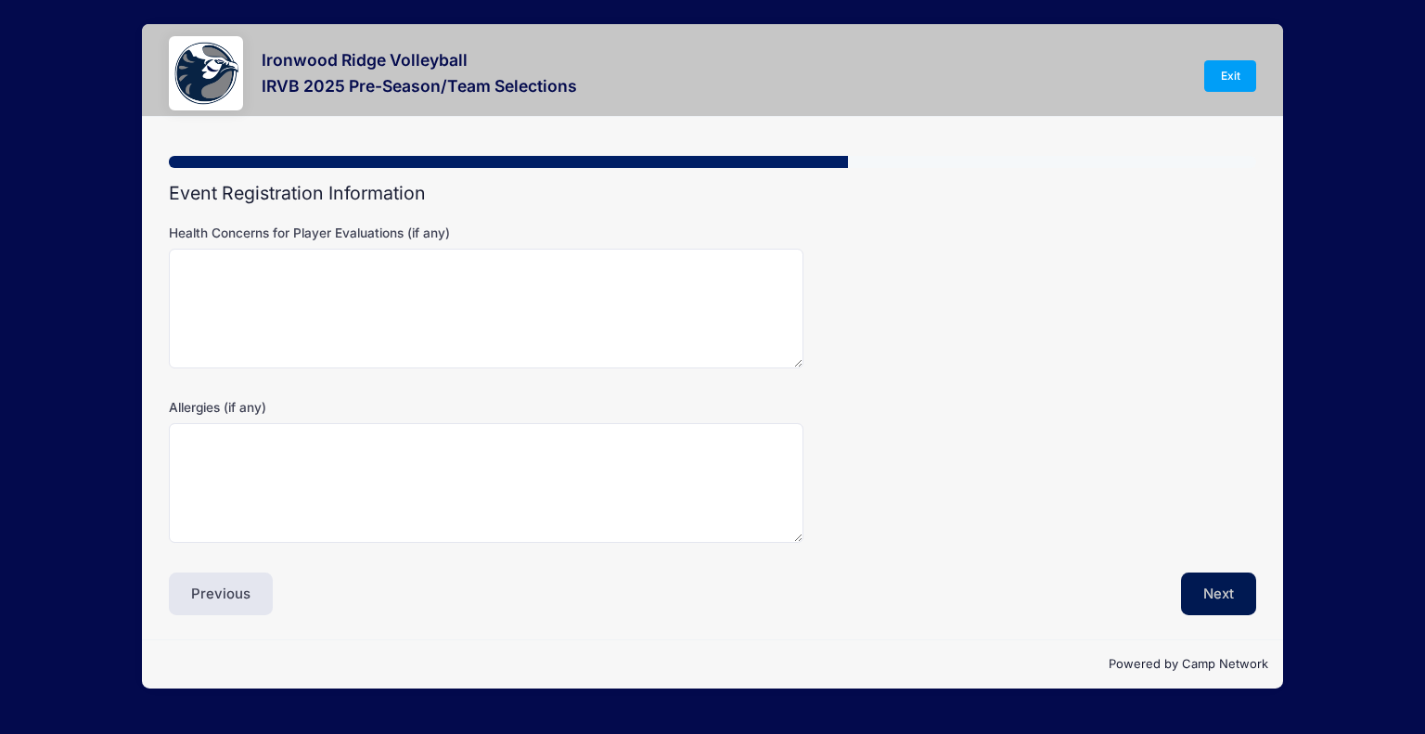
click at [1240, 575] on button "Next" at bounding box center [1218, 594] width 75 height 43
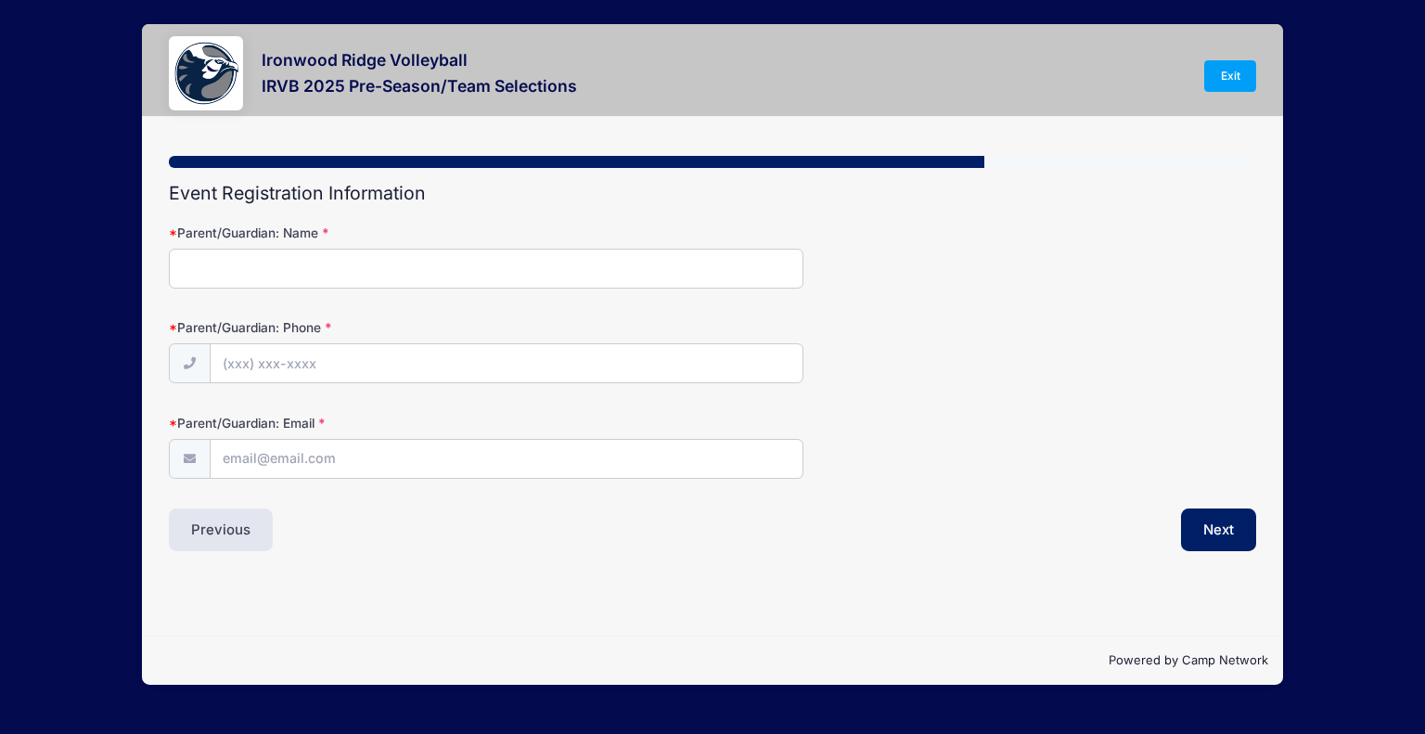
click at [427, 266] on input "Parent/Guardian: Name" at bounding box center [486, 269] width 634 height 40
type input "[PERSON_NAME]"
click at [323, 354] on input "Parent/Guardian: Phone" at bounding box center [507, 364] width 592 height 40
type input "[PHONE_NUMBER]"
click at [294, 470] on input "Parent/Guardian: Email" at bounding box center [507, 460] width 592 height 40
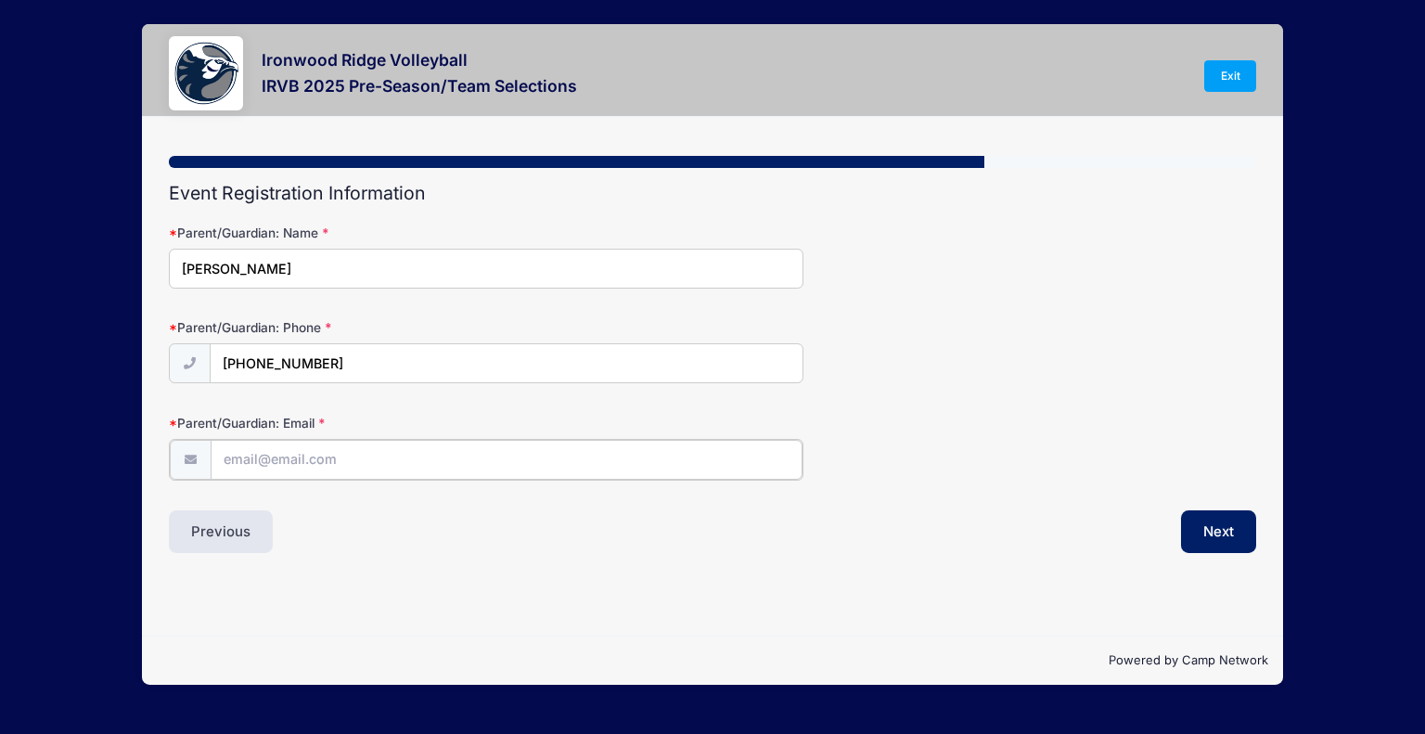
type input "[EMAIL_ADDRESS][DOMAIN_NAME]"
click at [1201, 515] on button "Next" at bounding box center [1218, 529] width 75 height 43
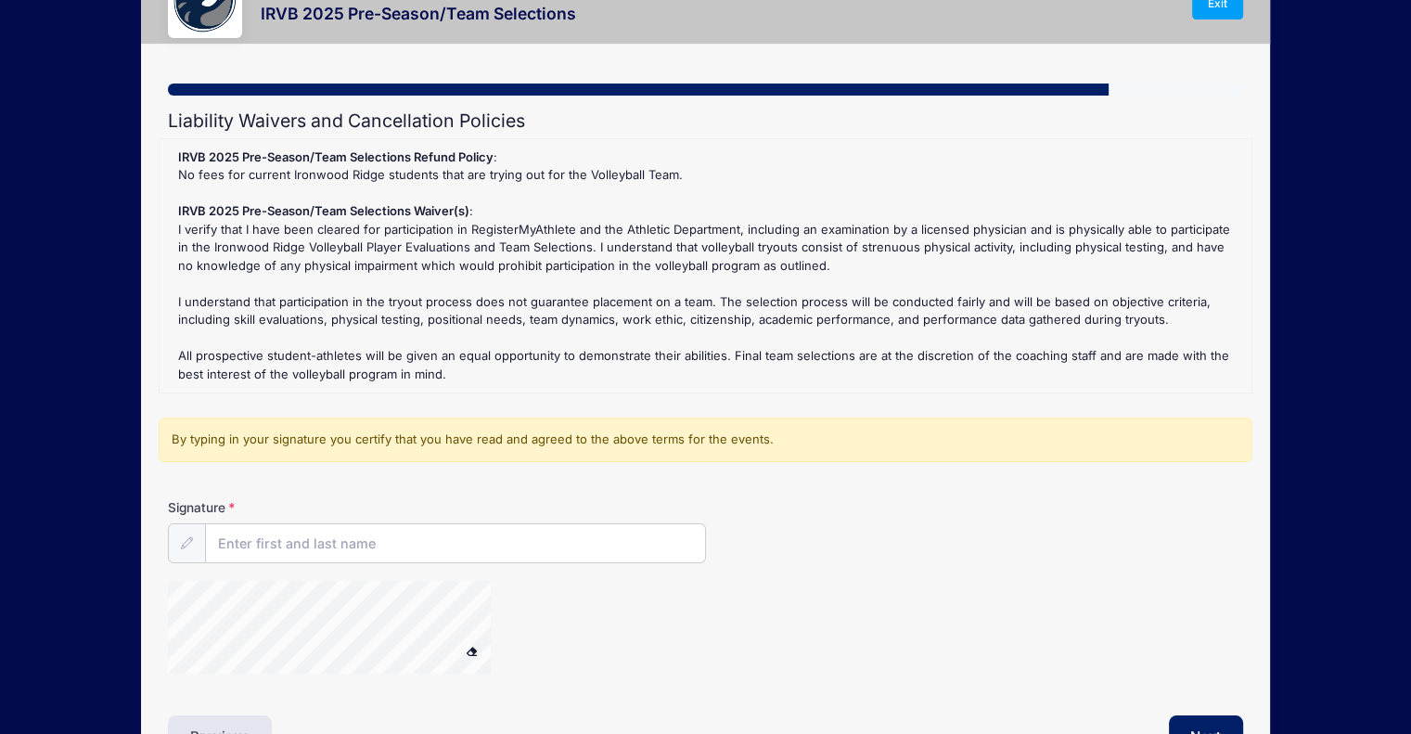
scroll to position [73, 0]
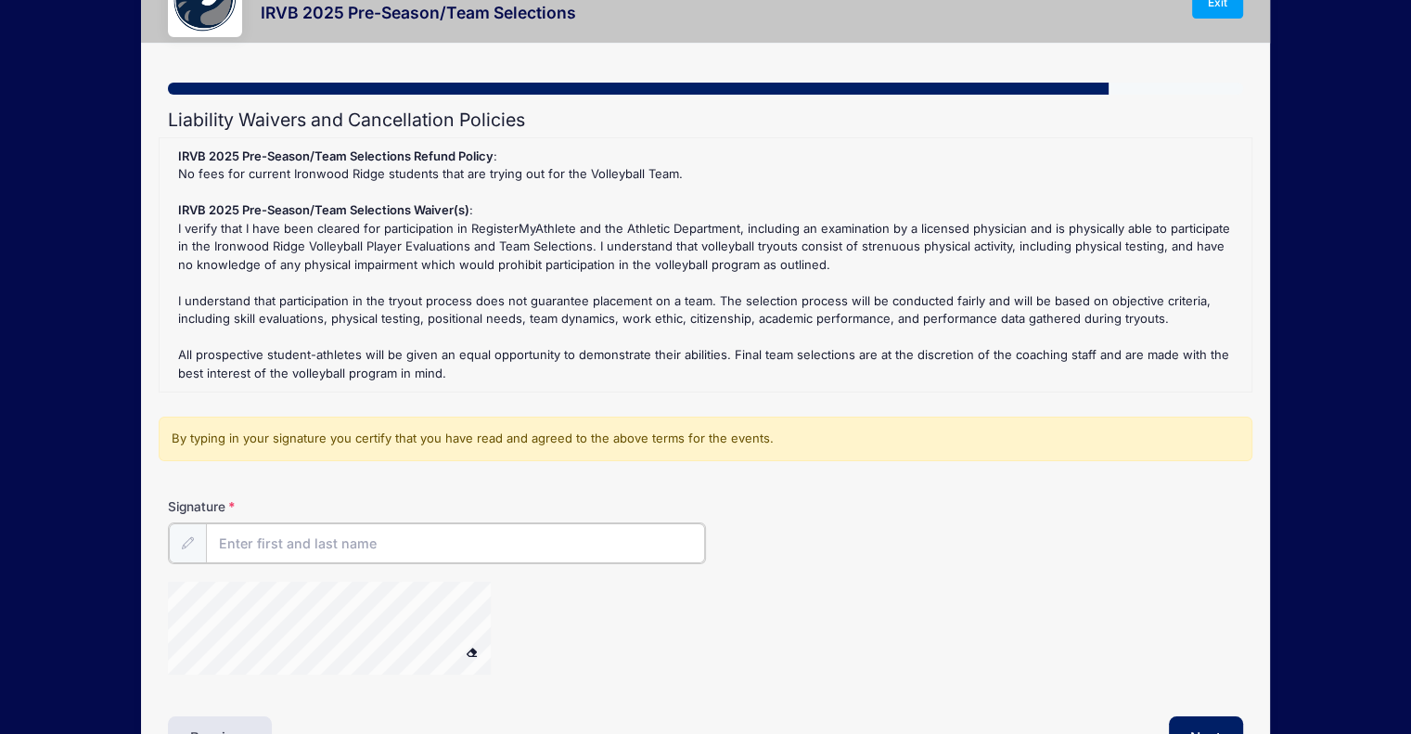
click at [284, 534] on input "Signature" at bounding box center [455, 543] width 499 height 40
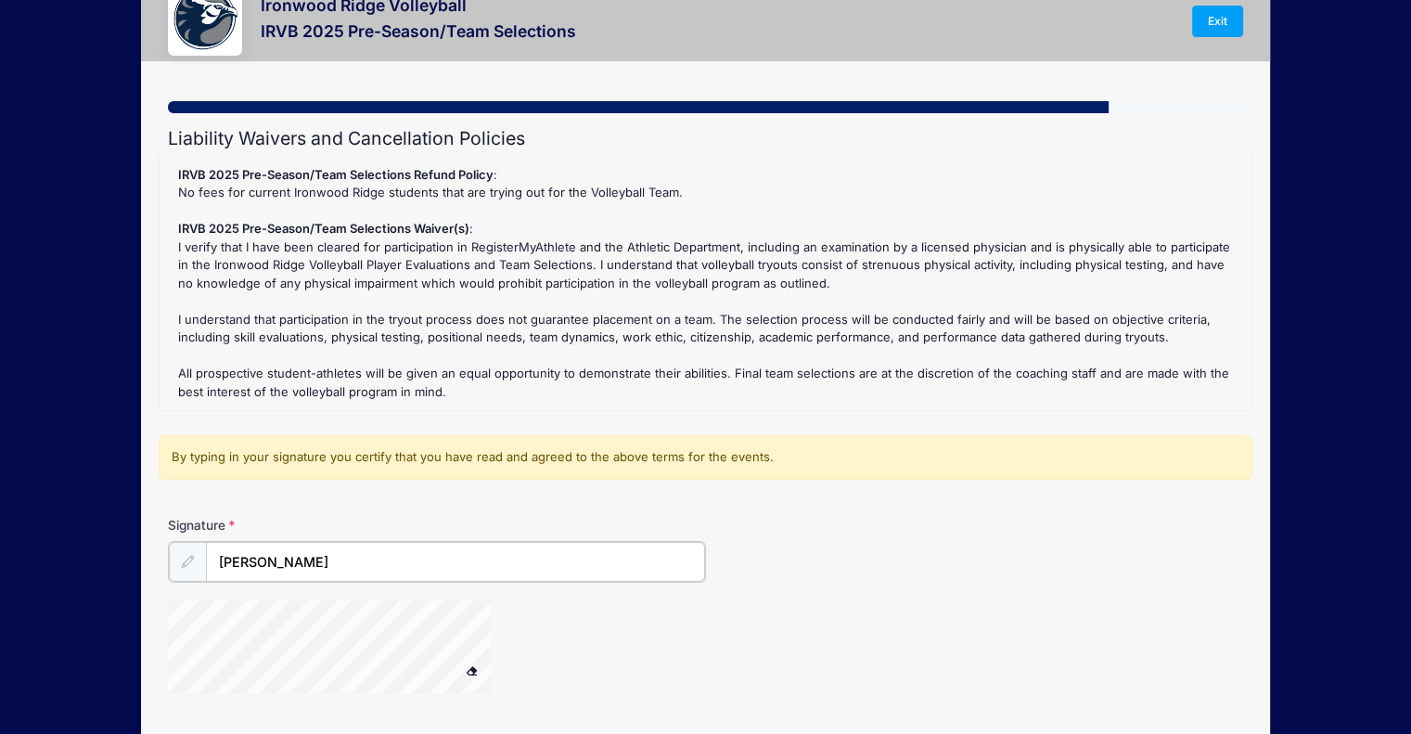
scroll to position [155, 0]
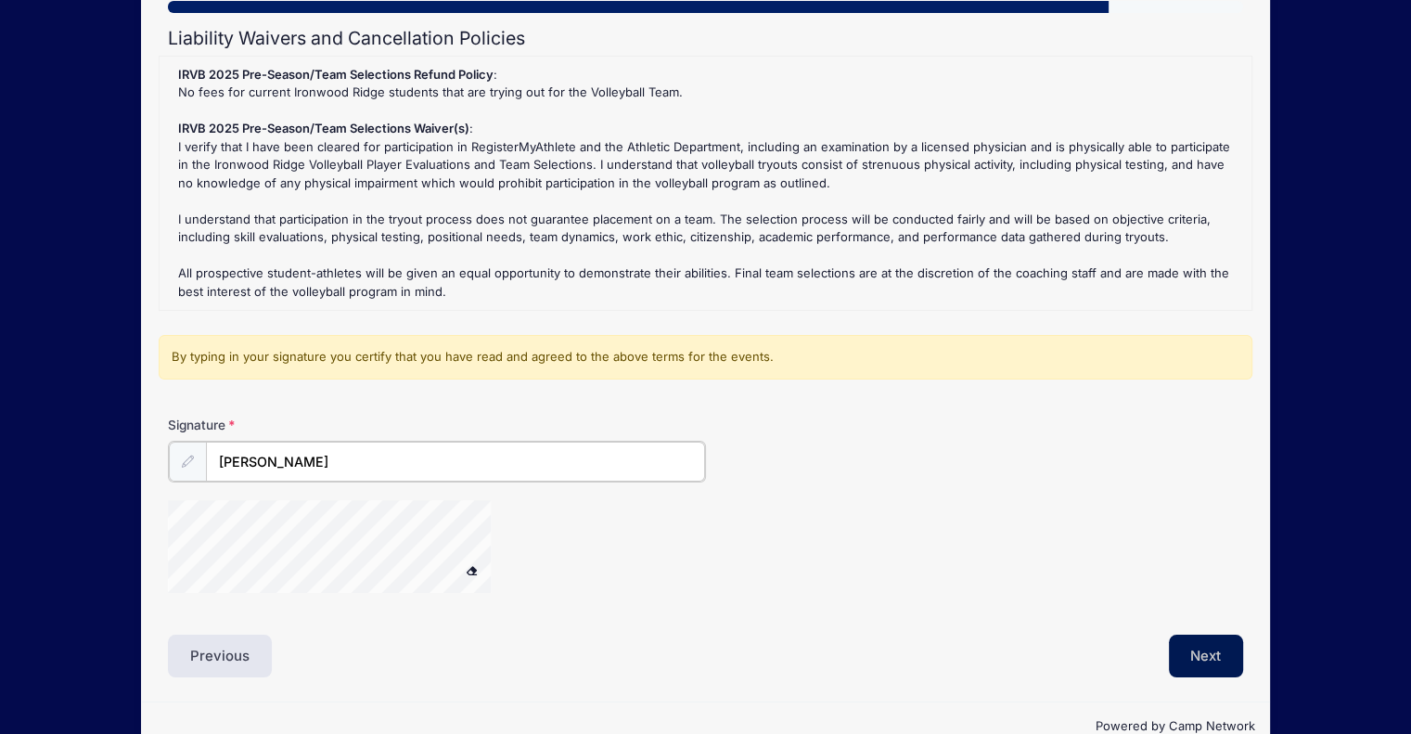
type input "[PERSON_NAME]"
click at [1222, 646] on button "Next" at bounding box center [1206, 654] width 75 height 43
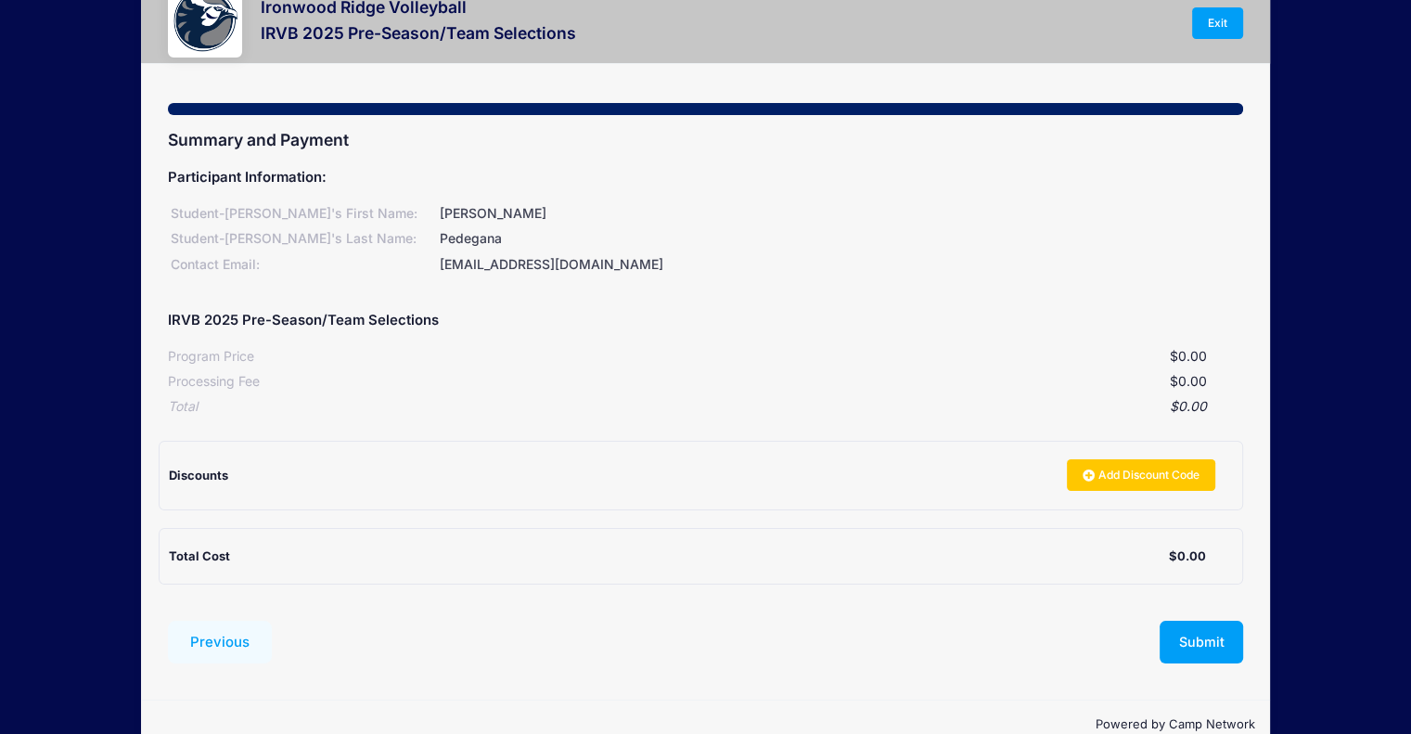
scroll to position [0, 0]
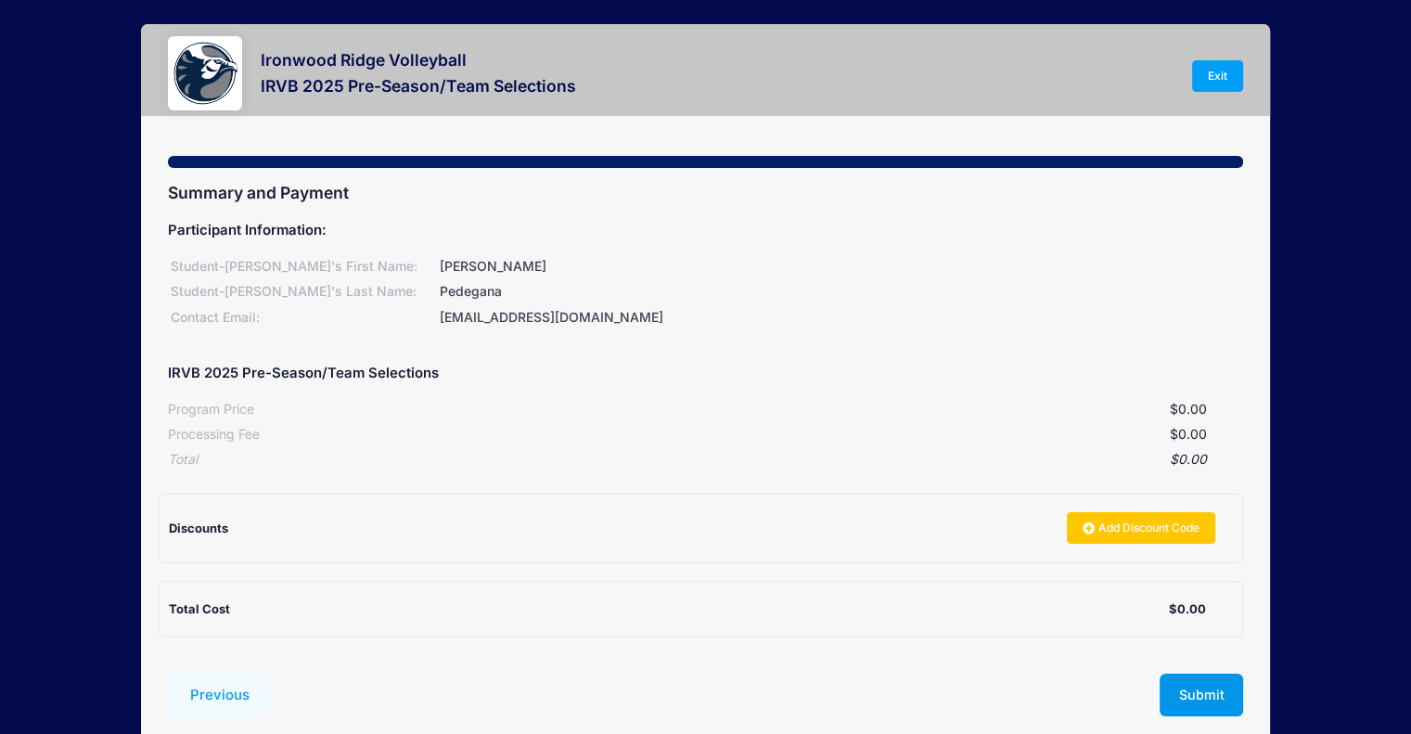
click at [1218, 709] on button "Submit" at bounding box center [1202, 695] width 84 height 43
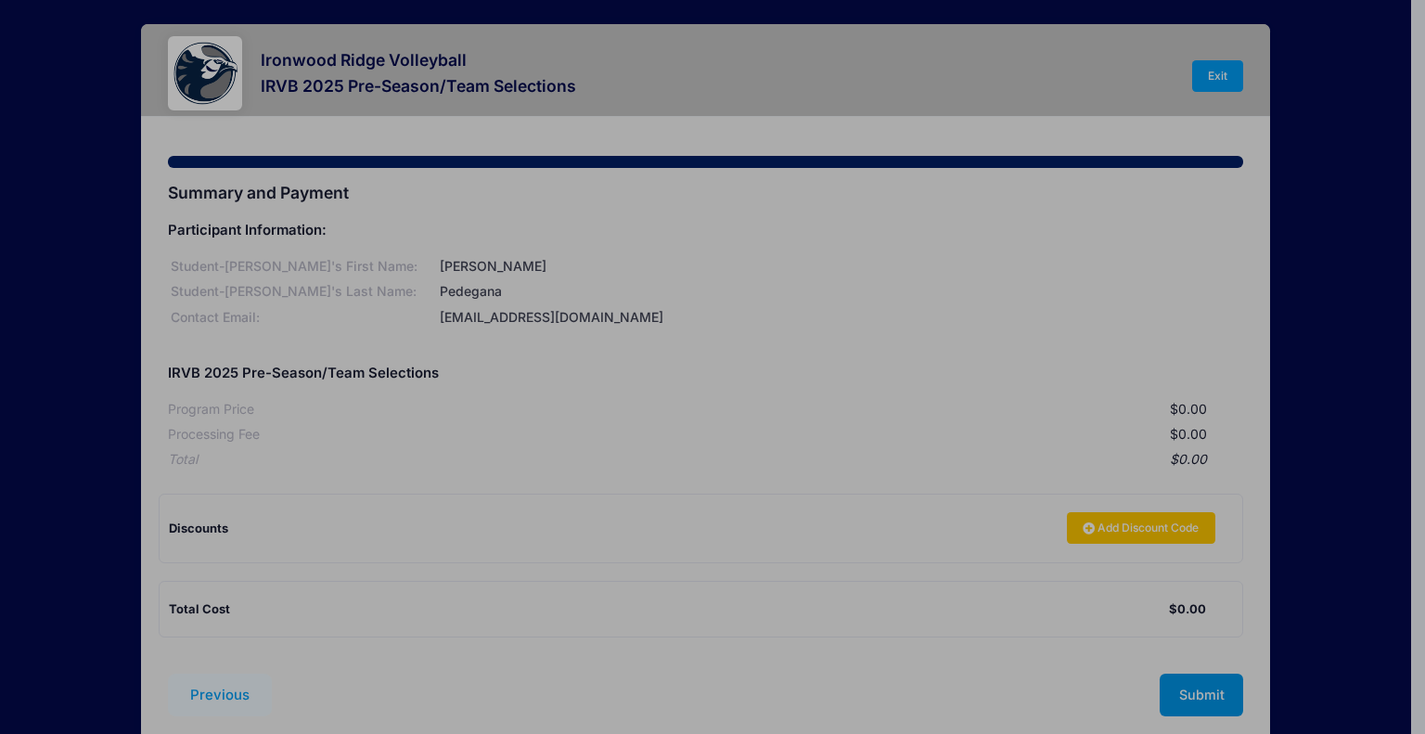
click at [1218, 709] on body "Processing Request Please wait... Processing Request Please wait... Processing …" at bounding box center [712, 367] width 1425 height 734
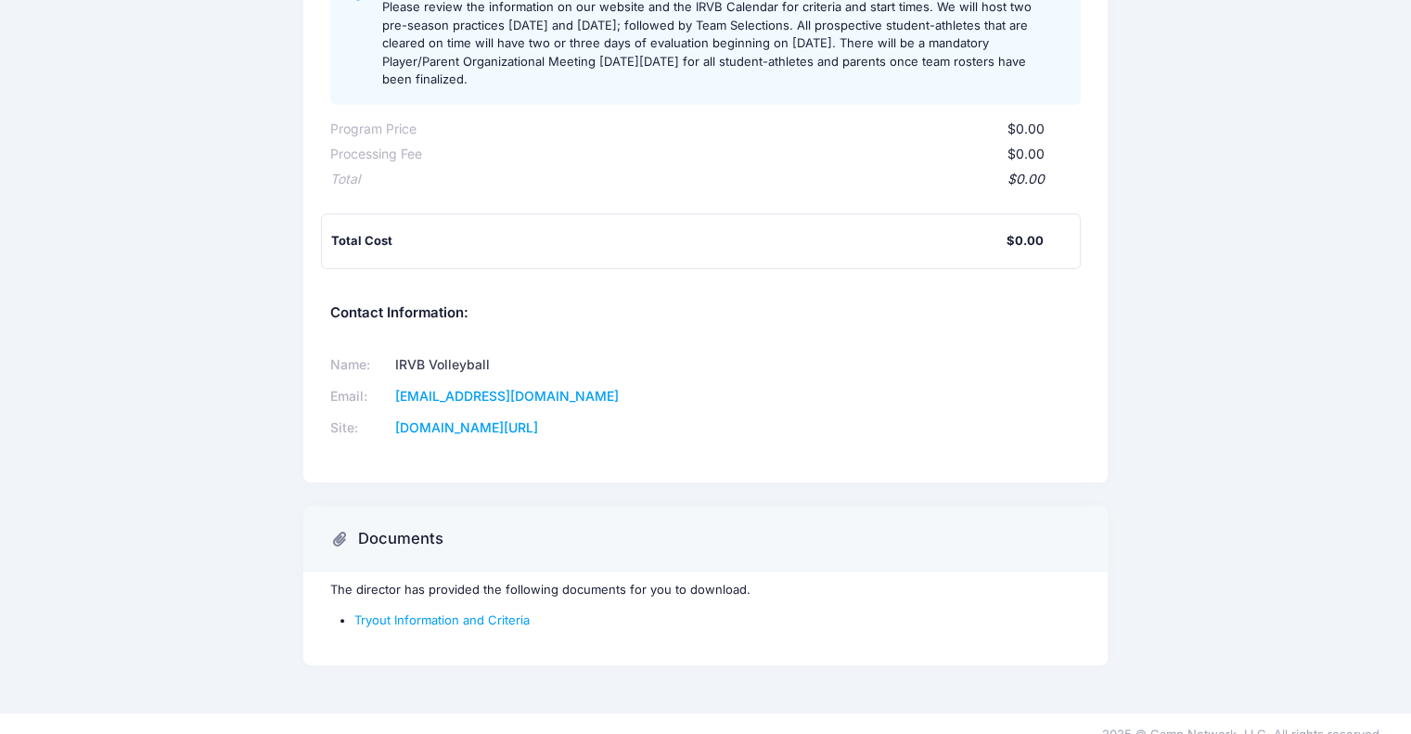
scroll to position [354, 0]
click at [460, 611] on link "Tryout Information and Criteria" at bounding box center [441, 618] width 175 height 15
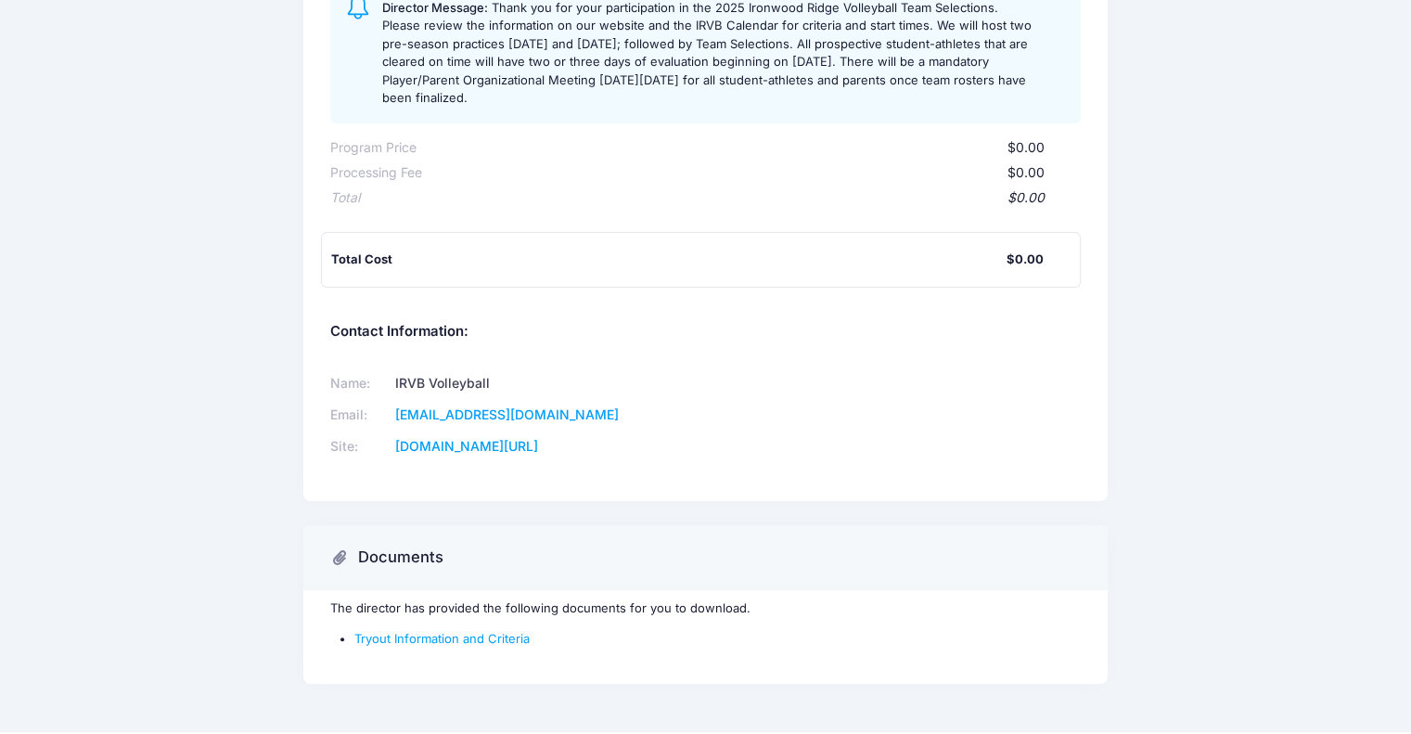
scroll to position [336, 0]
click at [360, 547] on h3 "Documents" at bounding box center [400, 556] width 85 height 19
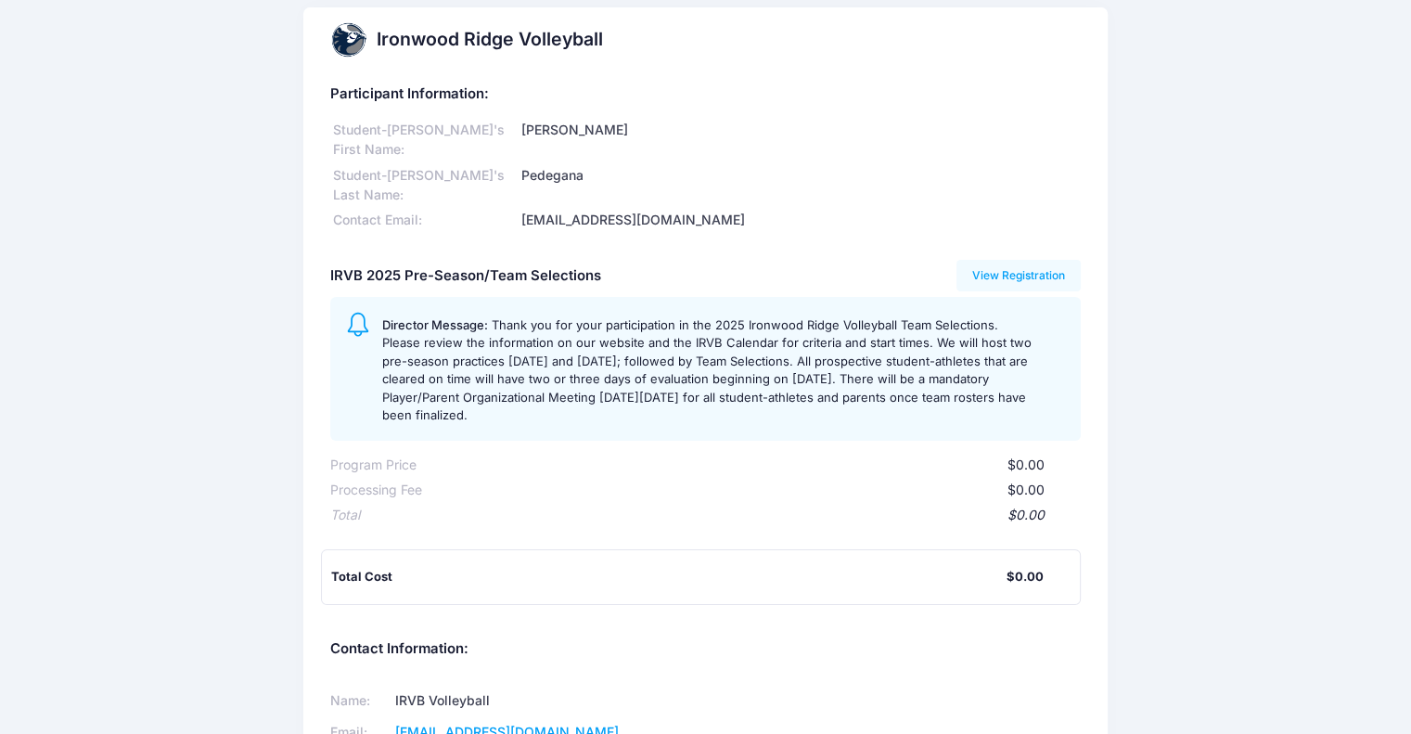
scroll to position [16, 0]
click at [1008, 261] on link "View Registration" at bounding box center [1019, 277] width 125 height 32
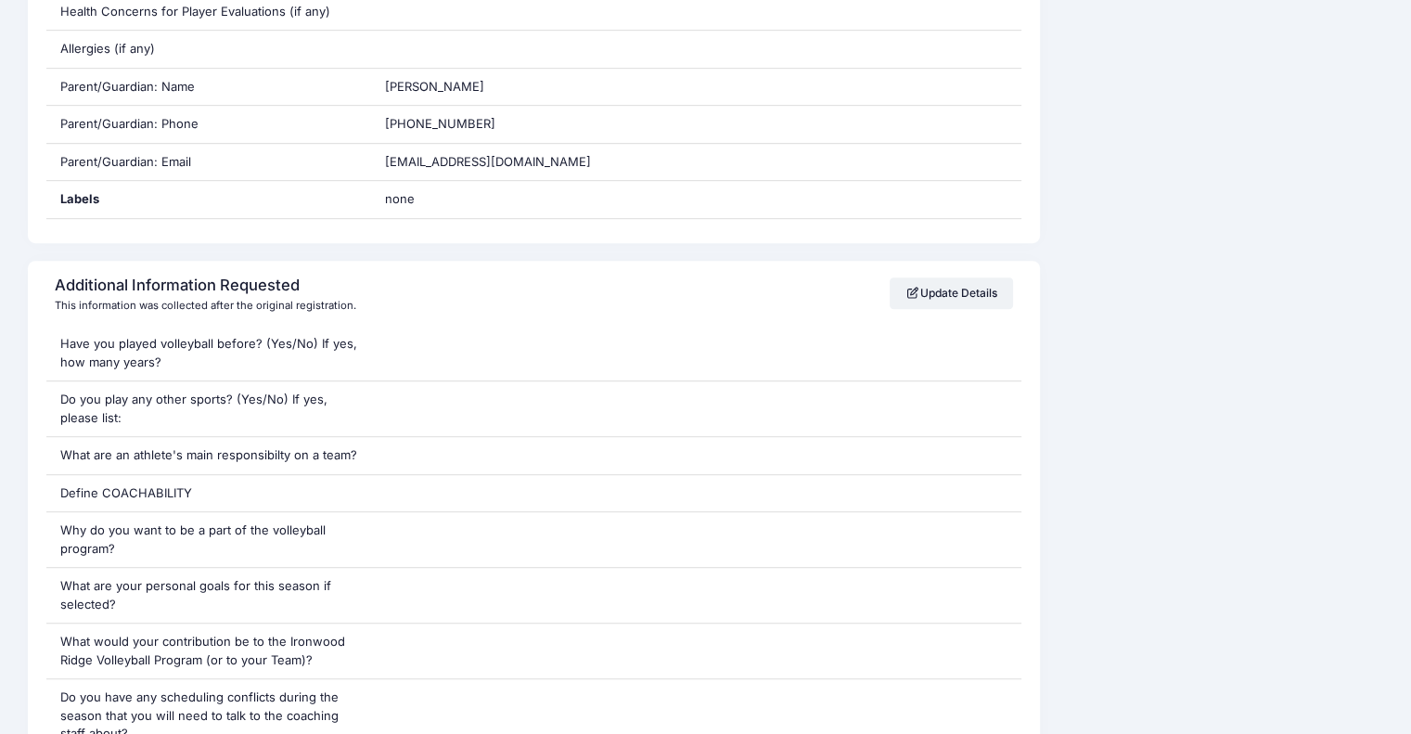
scroll to position [1036, 0]
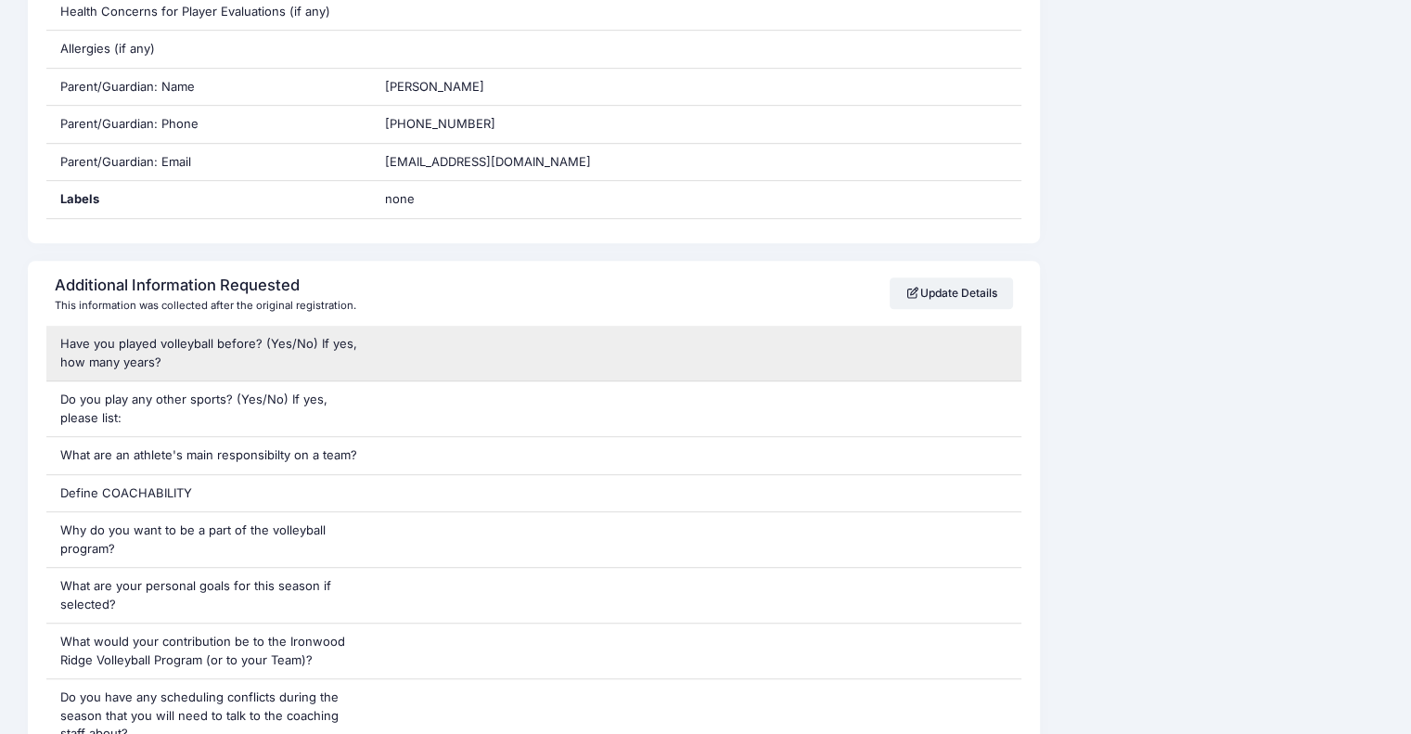
click at [505, 367] on div at bounding box center [696, 353] width 650 height 55
click at [402, 346] on div at bounding box center [696, 353] width 650 height 55
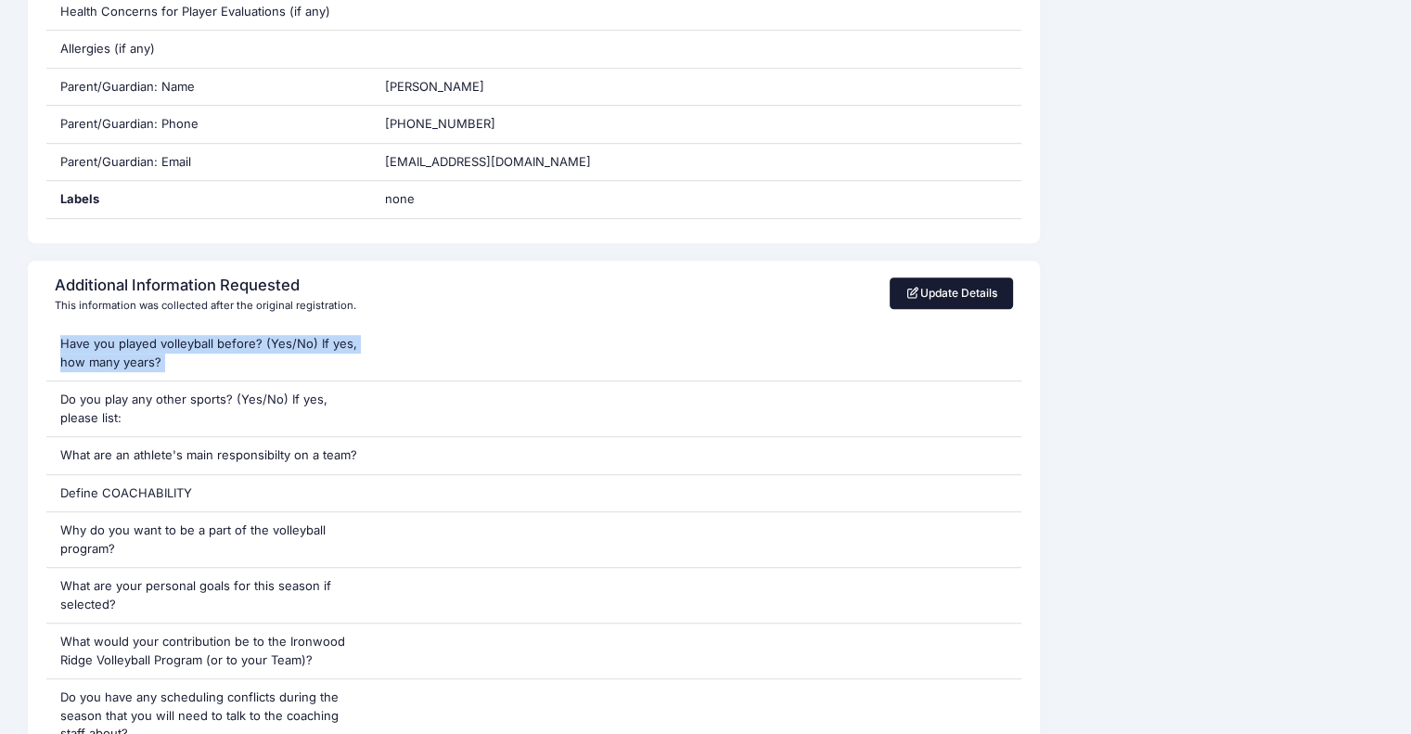
drag, startPoint x: 402, startPoint y: 346, endPoint x: 974, endPoint y: 289, distance: 575.4
click at [974, 289] on div "Additional Information Requested This information was collected after the origi…" at bounding box center [534, 538] width 1012 height 554
click at [974, 289] on link "Update Details" at bounding box center [951, 293] width 123 height 32
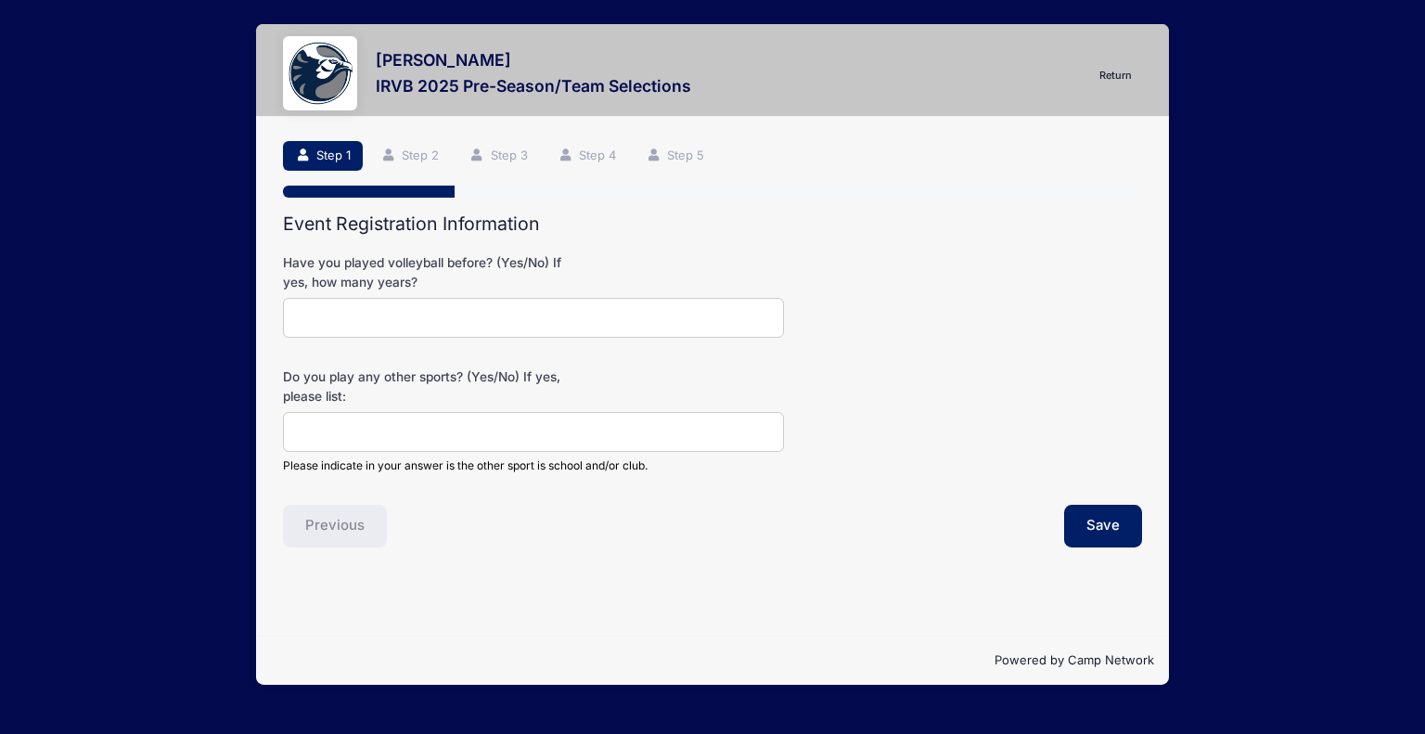
click at [864, 278] on div "Have you played volleyball before? (Yes/No) If yes, how many years?" at bounding box center [712, 295] width 859 height 84
click at [638, 307] on input "Have you played volleyball before? (Yes/No) If yes, how many years?" at bounding box center [533, 318] width 501 height 40
type input "Yes, I have played for 5 years."
click at [538, 433] on input "Do you play any other sports? (Yes/No) If yes, please list:" at bounding box center [533, 432] width 501 height 40
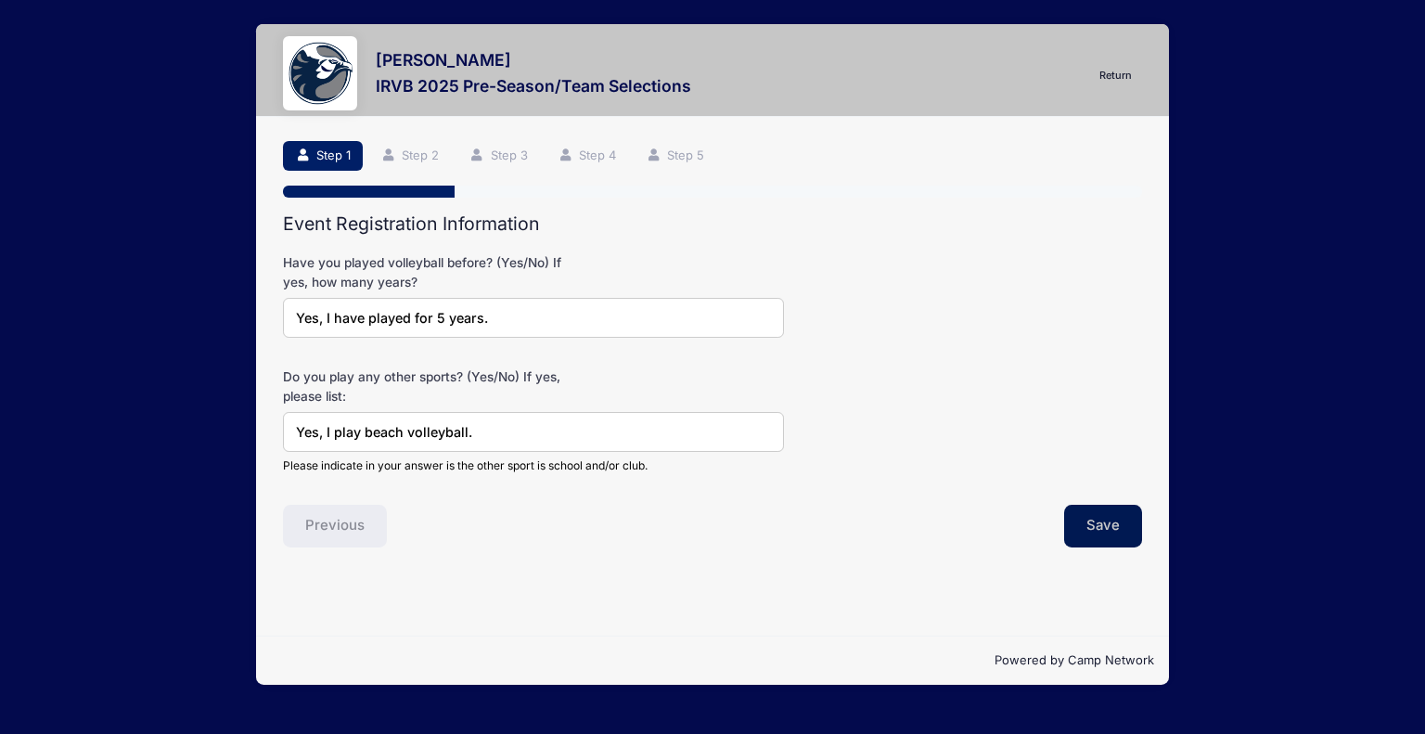
type input "Yes, I play beach volleyball."
click at [1106, 515] on button "Save" at bounding box center [1103, 526] width 78 height 43
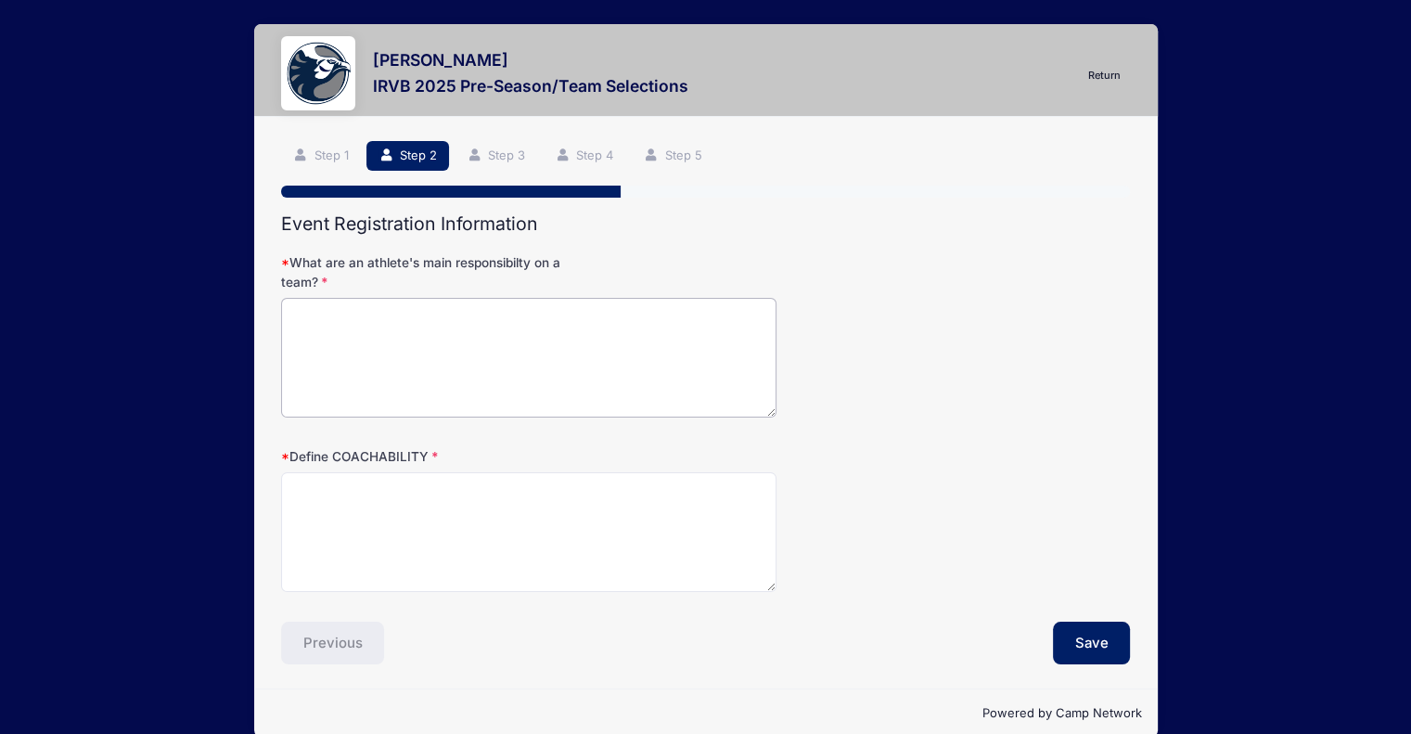
click at [648, 372] on textarea "What are an athlete's main responsibilty on a team?" at bounding box center [528, 358] width 495 height 120
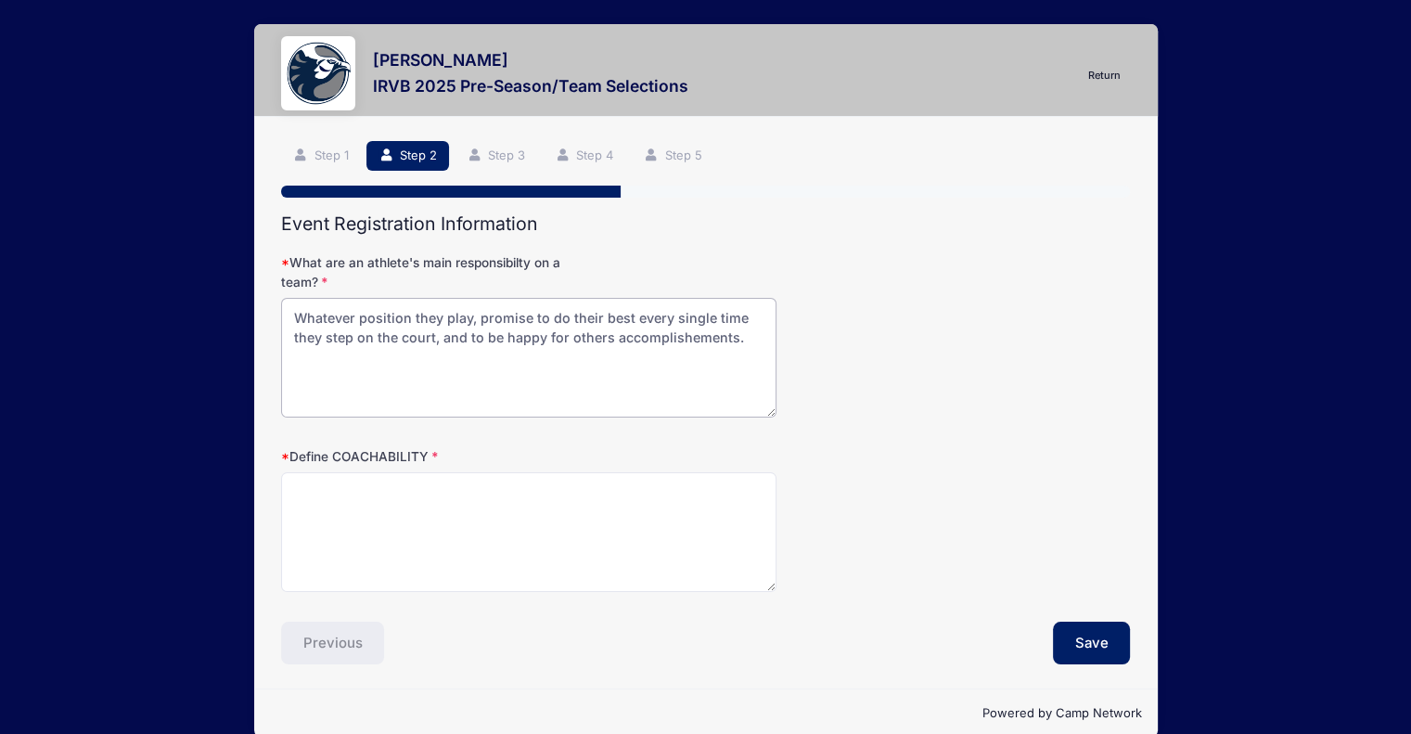
click at [672, 333] on textarea "Whatever position they play, promise to do their best every single time they st…" at bounding box center [528, 358] width 495 height 120
click at [690, 336] on textarea "Whatever position they play, promise to do their best every single time they st…" at bounding box center [528, 358] width 495 height 120
drag, startPoint x: 293, startPoint y: 317, endPoint x: 417, endPoint y: 390, distance: 143.1
click at [417, 390] on textarea "Whatever position they play, promise to do their best every single time they st…" at bounding box center [528, 358] width 495 height 120
click at [747, 315] on textarea "an atheletes mainurt, and to be happy for others accomplishments." at bounding box center [528, 358] width 495 height 120
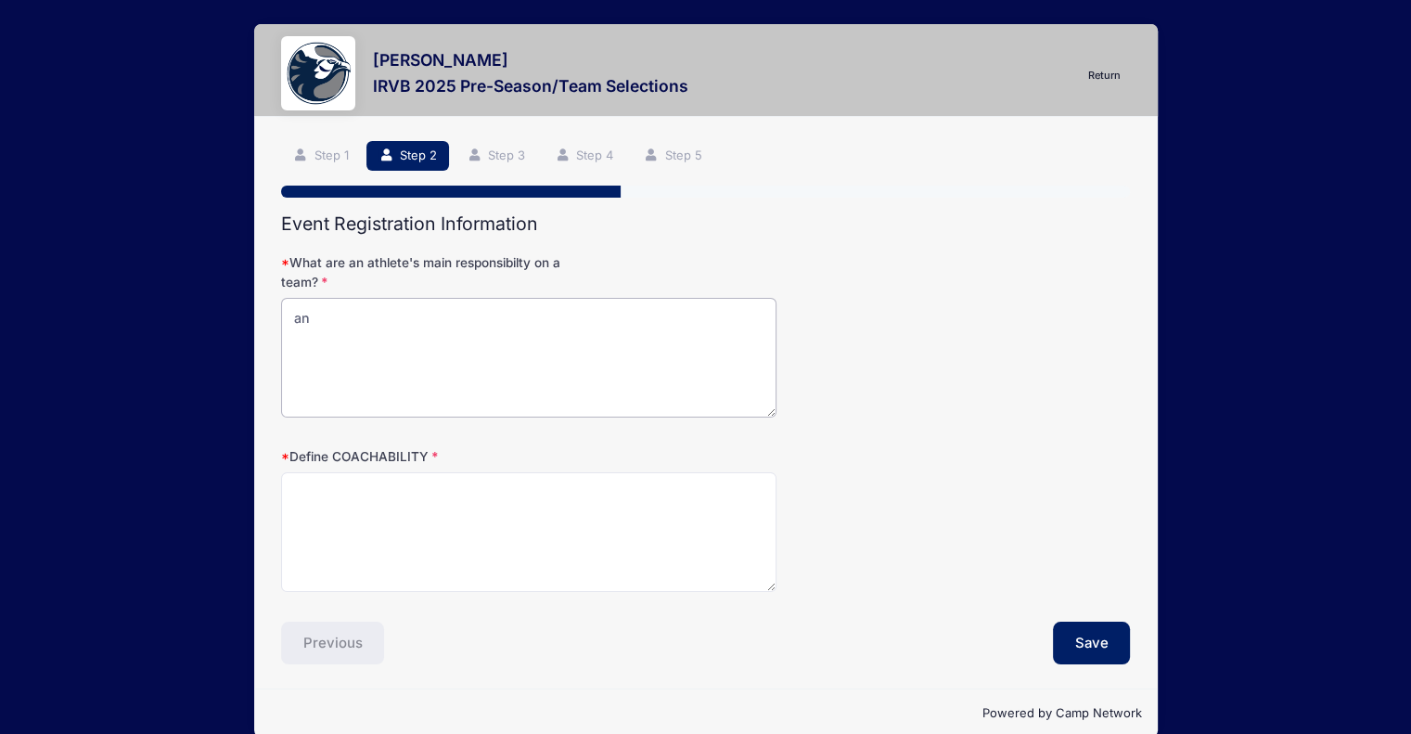
type textarea "a"
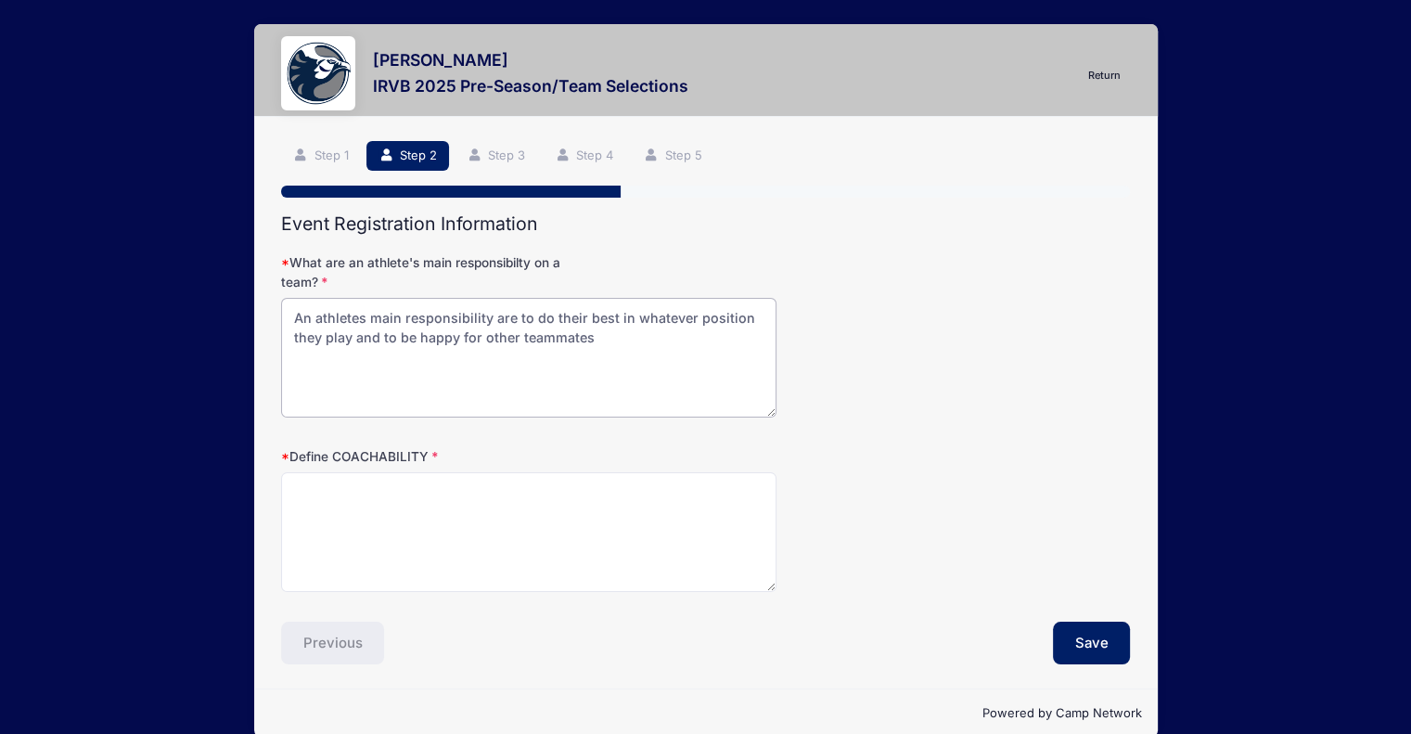
click at [550, 317] on textarea "An athletes main responsibility are to do their best in whatever position they …" at bounding box center [528, 358] width 495 height 120
drag, startPoint x: 526, startPoint y: 322, endPoint x: 603, endPoint y: 329, distance: 77.4
click at [603, 329] on textarea "An athletes main responsibility are to do their best in whatever position they …" at bounding box center [528, 358] width 495 height 120
click at [528, 318] on textarea "An athletes main responsibility are to do their best in whatever position they …" at bounding box center [528, 358] width 495 height 120
click at [405, 342] on textarea "An athletes main responsibility are to promise to do their best in whatever pos…" at bounding box center [528, 358] width 495 height 120
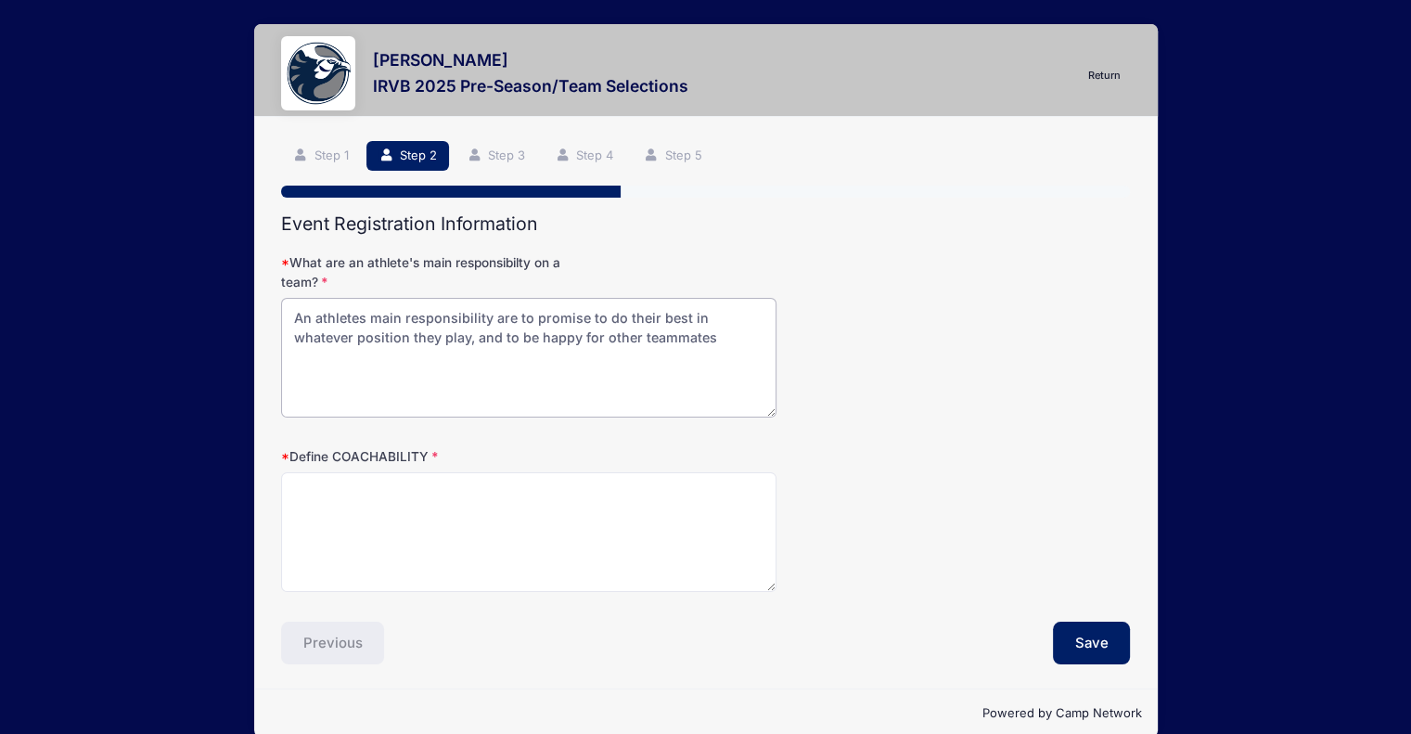
click at [457, 334] on textarea "An athletes main responsibility are to promise to do their best in whatever pos…" at bounding box center [528, 358] width 495 height 120
click at [650, 338] on textarea "An athletes main responsibility are to promise to do their best in whatever pos…" at bounding box center [528, 358] width 495 height 120
click at [403, 337] on textarea "An athletes main responsibility are to promise to do their best in whatever pos…" at bounding box center [528, 358] width 495 height 120
click at [642, 336] on textarea "An athletes main responsibility are to promise to do their best in anyth, and b…" at bounding box center [528, 358] width 495 height 120
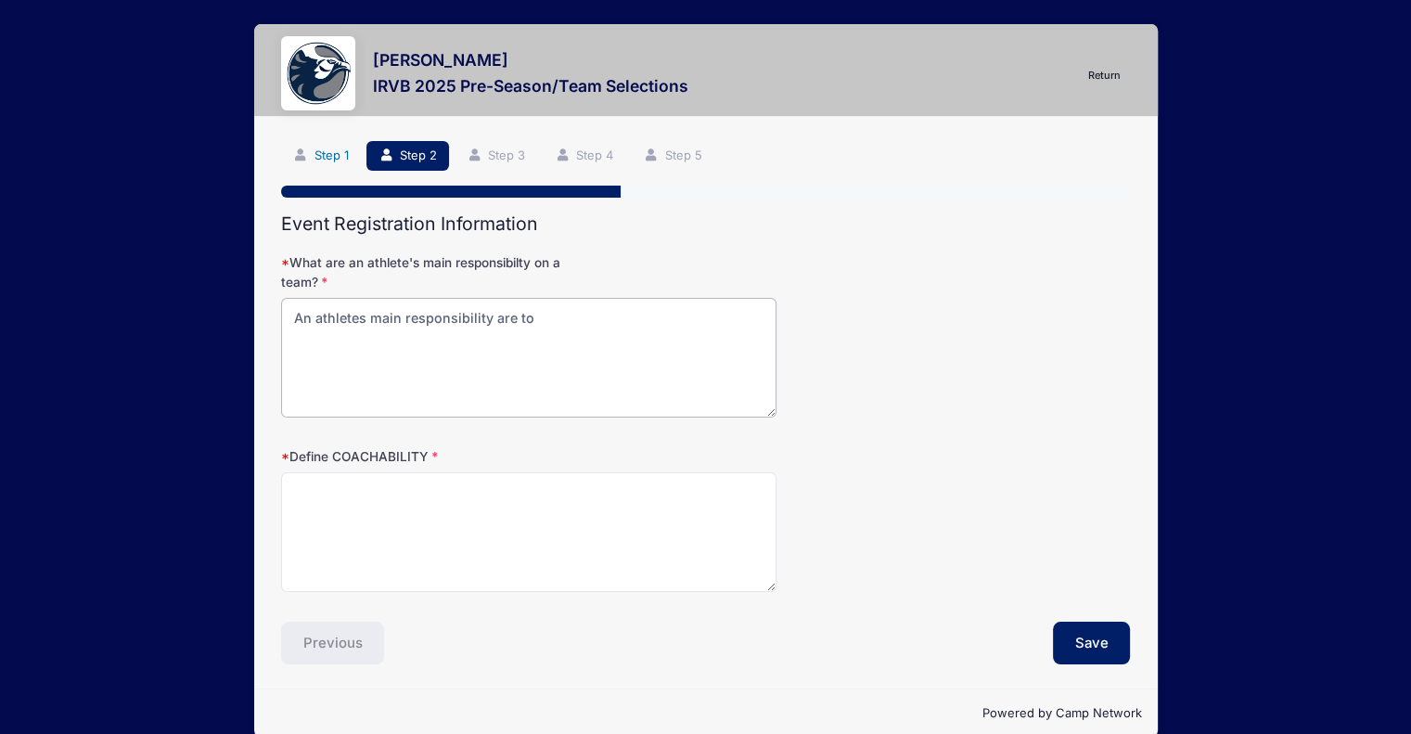
type textarea "An athletes main responsibility are to"
click at [299, 150] on icon at bounding box center [300, 155] width 15 height 12
click at [332, 155] on link "Step 1" at bounding box center [321, 156] width 80 height 31
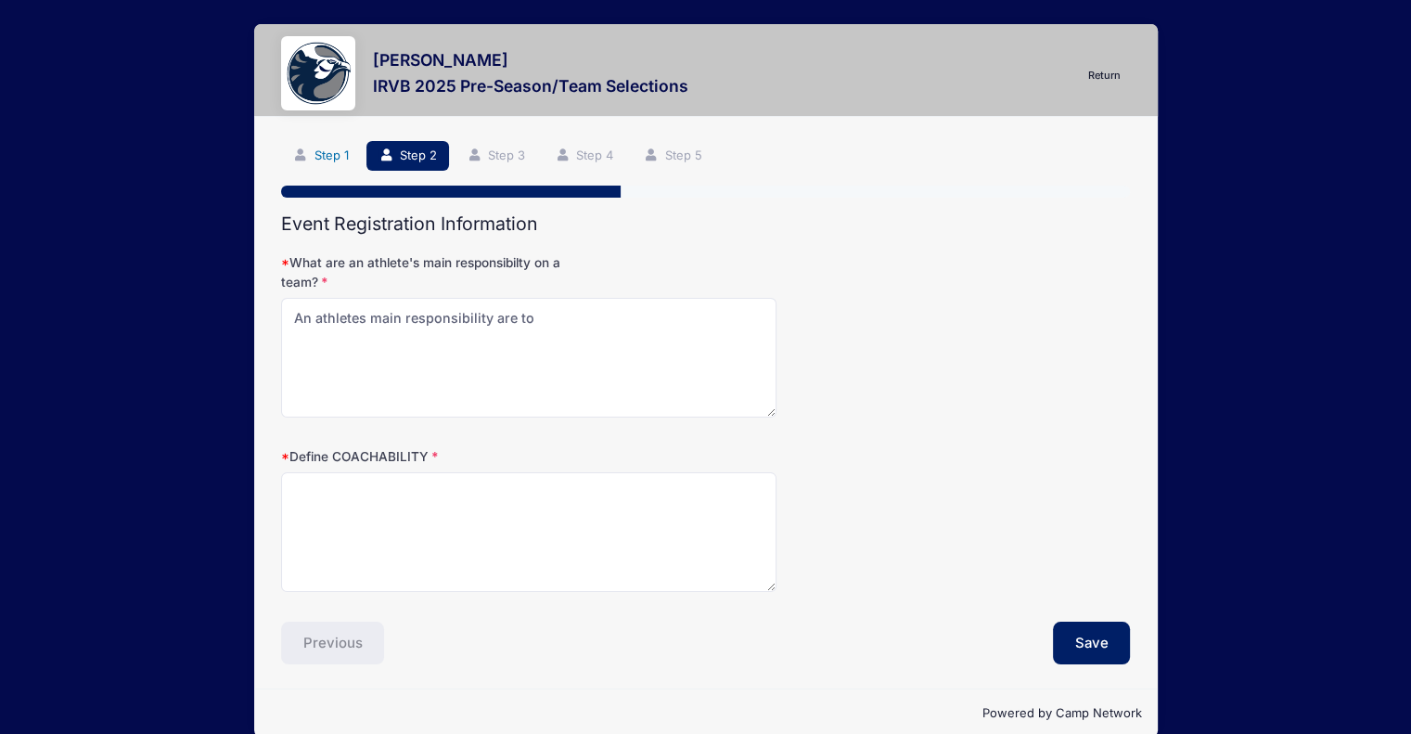
click at [320, 148] on link "Step 1" at bounding box center [321, 156] width 80 height 31
click at [587, 506] on textarea "Define COACHABILITY" at bounding box center [528, 532] width 495 height 120
type textarea "Coachability is listening to the advice a coach gives you and applying it next …"
click at [610, 341] on textarea "An athletes main responsibility are to" at bounding box center [528, 358] width 495 height 120
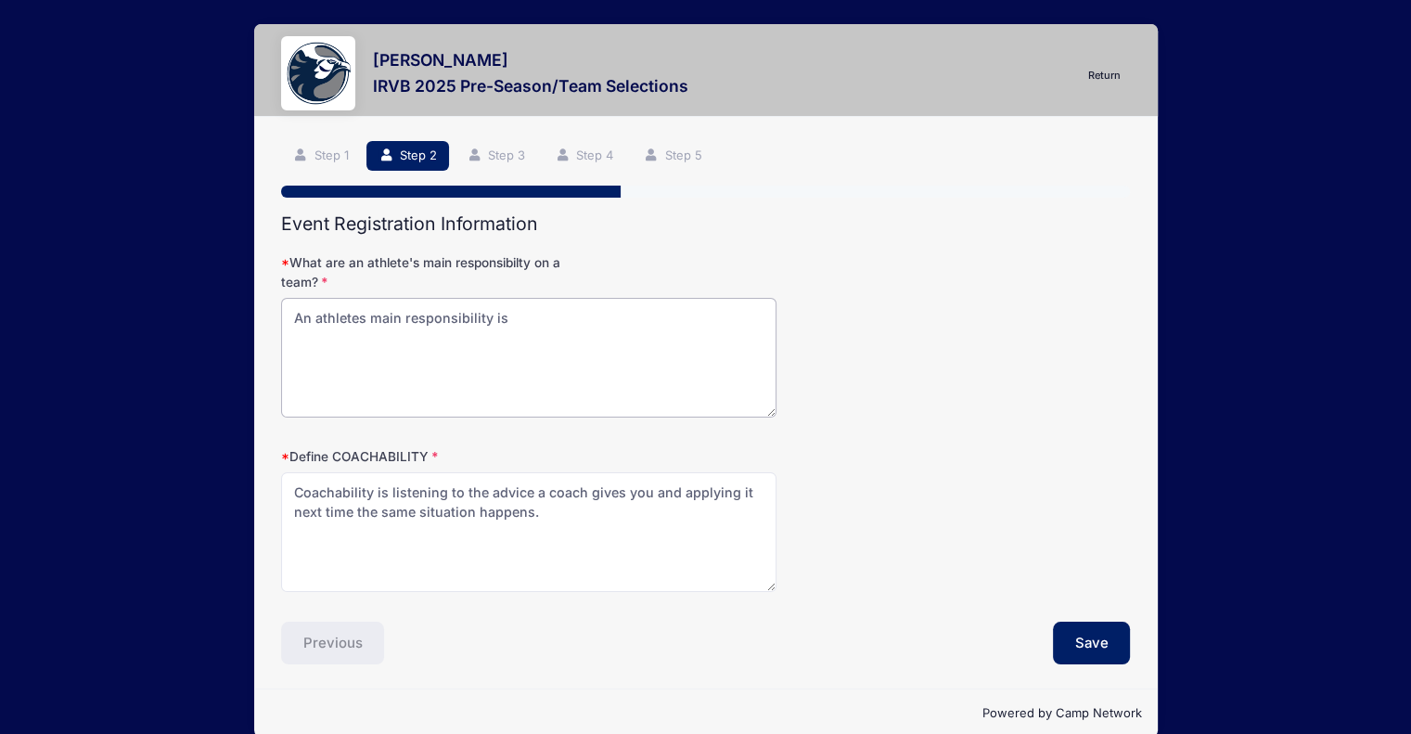
click at [356, 315] on textarea "An athletes main responsibility is" at bounding box center [528, 358] width 495 height 120
click at [542, 299] on textarea "An athlete's main responsibility is" at bounding box center [528, 358] width 495 height 120
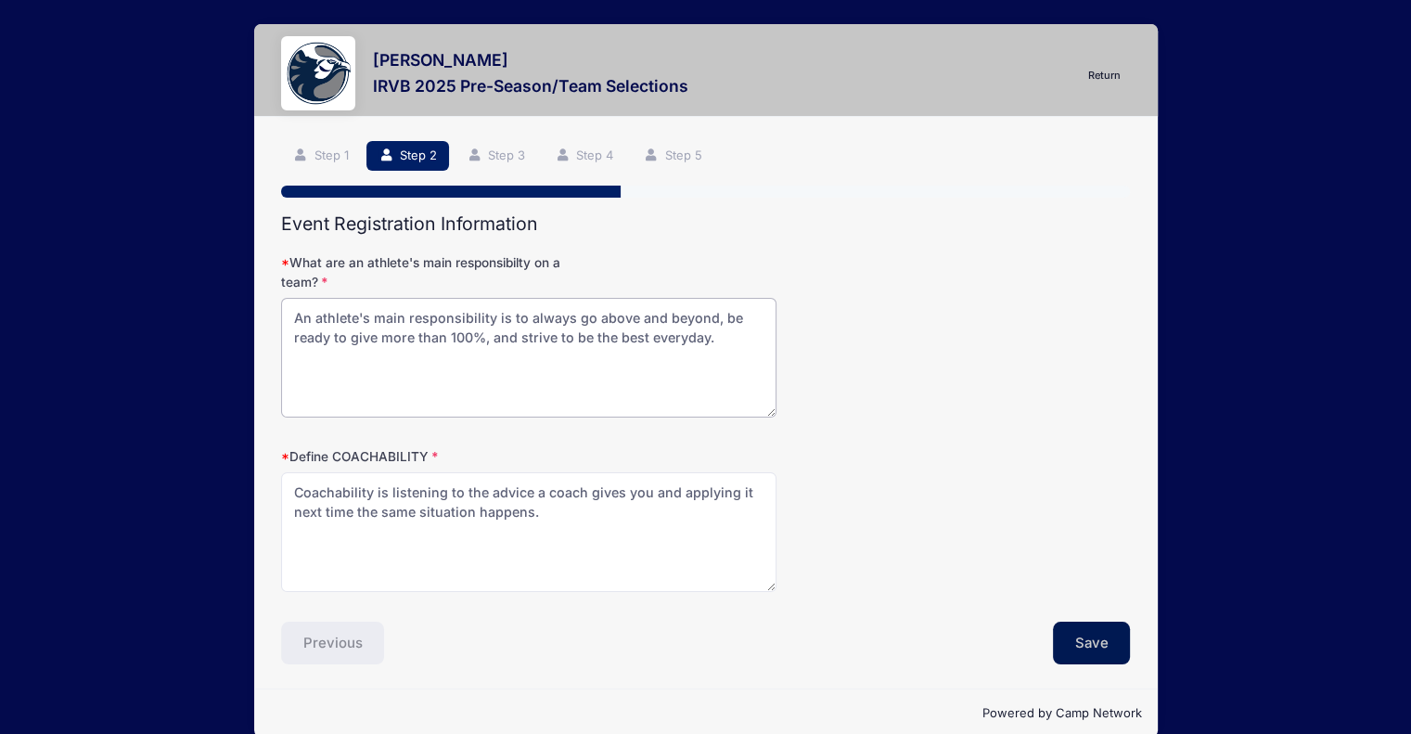
type textarea "An athlete's main responsibility is to always go above and beyond, be ready to …"
click at [1076, 641] on button "Save" at bounding box center [1092, 643] width 78 height 43
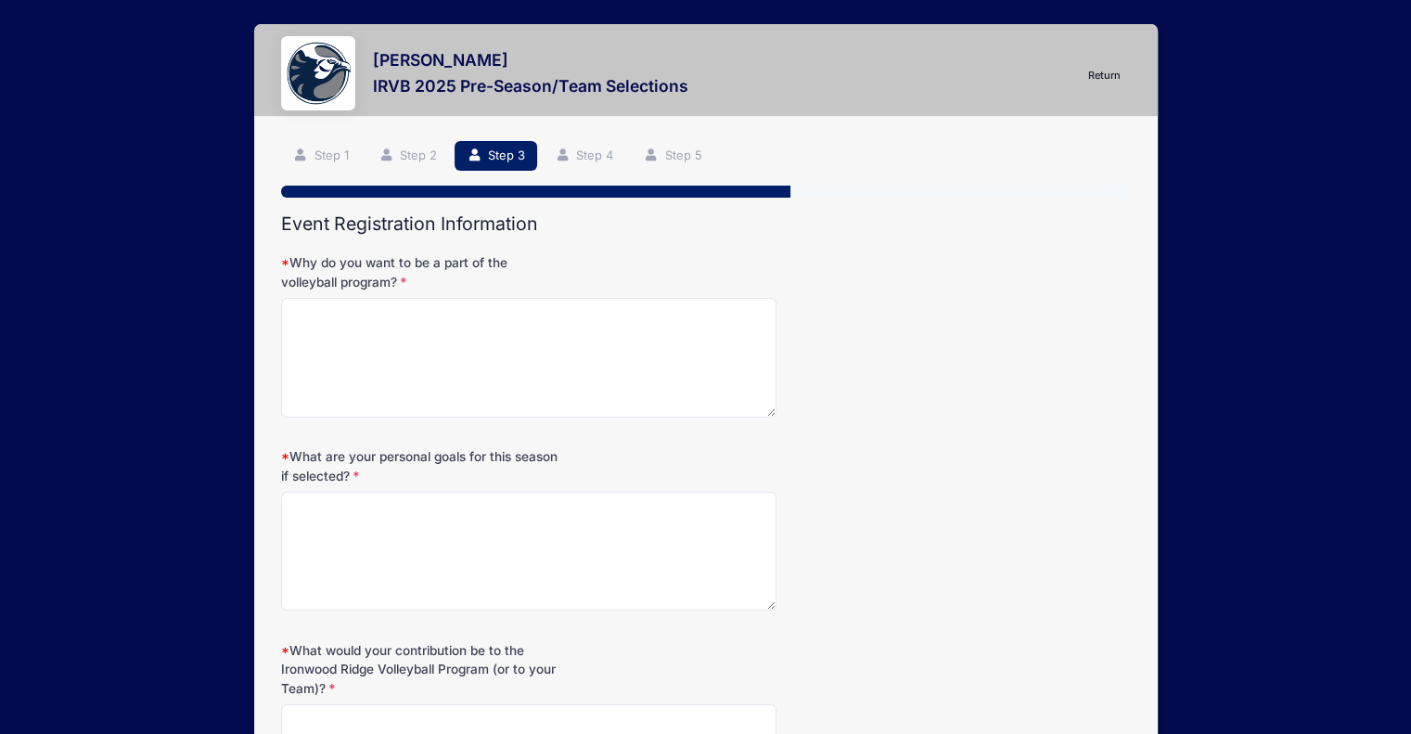
scroll to position [257, 0]
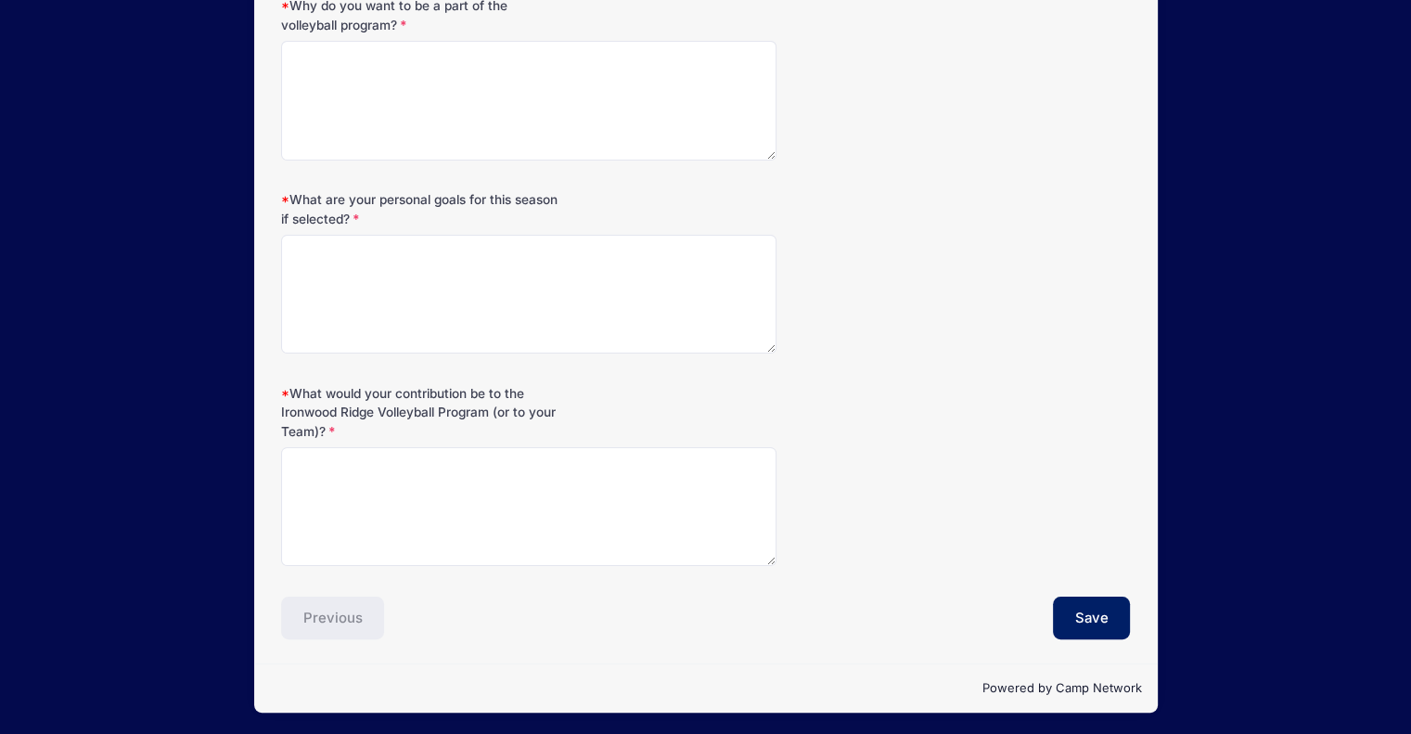
click at [336, 608] on div "Previous" at bounding box center [489, 618] width 434 height 43
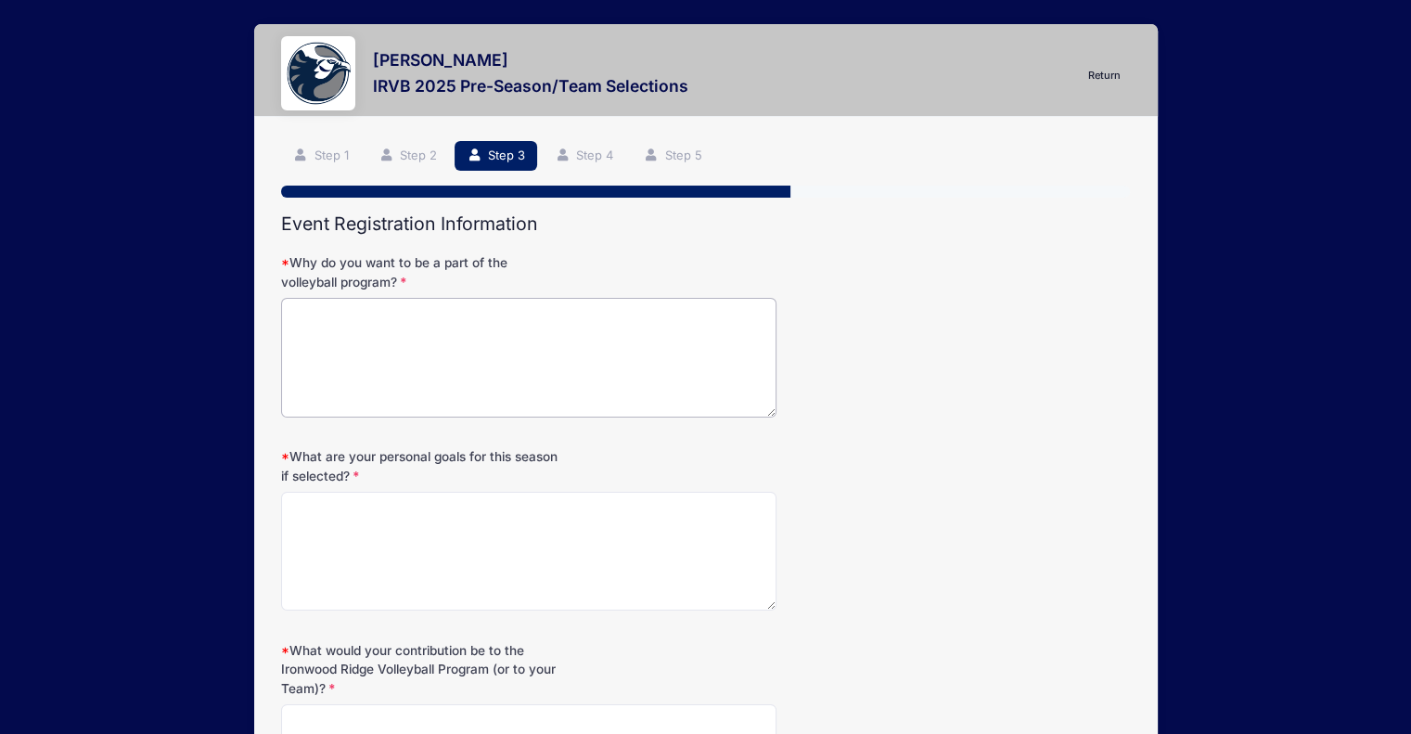
click at [439, 367] on textarea "Why do you want to be a part of the volleyball program?" at bounding box center [528, 358] width 495 height 120
drag, startPoint x: 431, startPoint y: 316, endPoint x: 504, endPoint y: 406, distance: 116.1
click at [504, 406] on textarea "I love being on a team, and playing volleyball makes me happy." at bounding box center [528, 358] width 495 height 120
click at [431, 321] on textarea "I love being on a team, and playing volleyball makes me happy." at bounding box center [528, 358] width 495 height 120
click at [434, 318] on textarea "I love being on a teamwhere I have so many strong friendships, and playing voll…" at bounding box center [528, 358] width 495 height 120
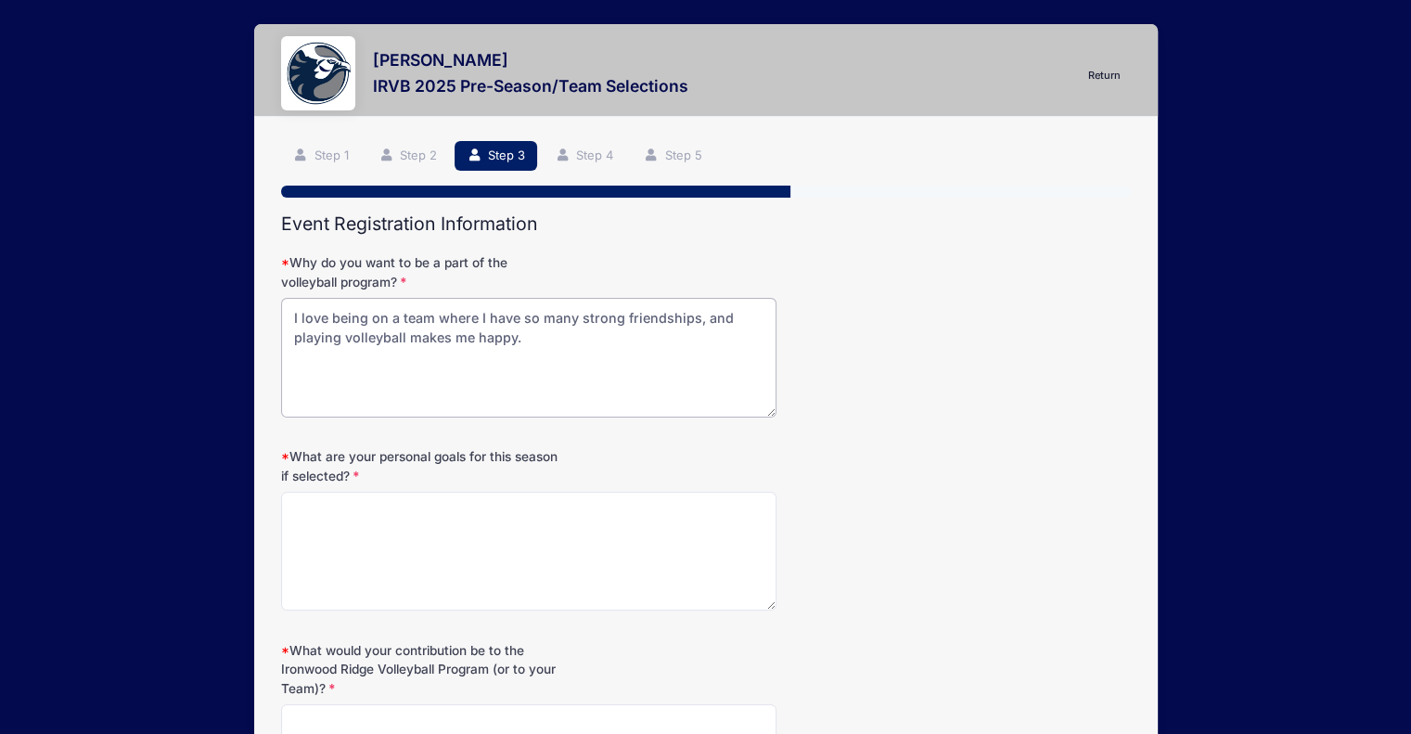
click at [694, 316] on textarea "I love being on a team where I have so many strong friendships, and playing vol…" at bounding box center [528, 358] width 495 height 120
click at [705, 319] on textarea "I love being on a team where I have so many strong friendships, and playing vol…" at bounding box center [528, 358] width 495 height 120
click at [699, 317] on textarea "I love being on a team where I have so many strong friendships, and playing vol…" at bounding box center [528, 358] width 495 height 120
click at [618, 351] on textarea "I love being on a team where I have so many strong friendships. and playing vol…" at bounding box center [528, 358] width 495 height 120
click at [735, 320] on textarea "I love being on a team where I have so many strong friendships. Playoing volley…" at bounding box center [528, 358] width 495 height 120
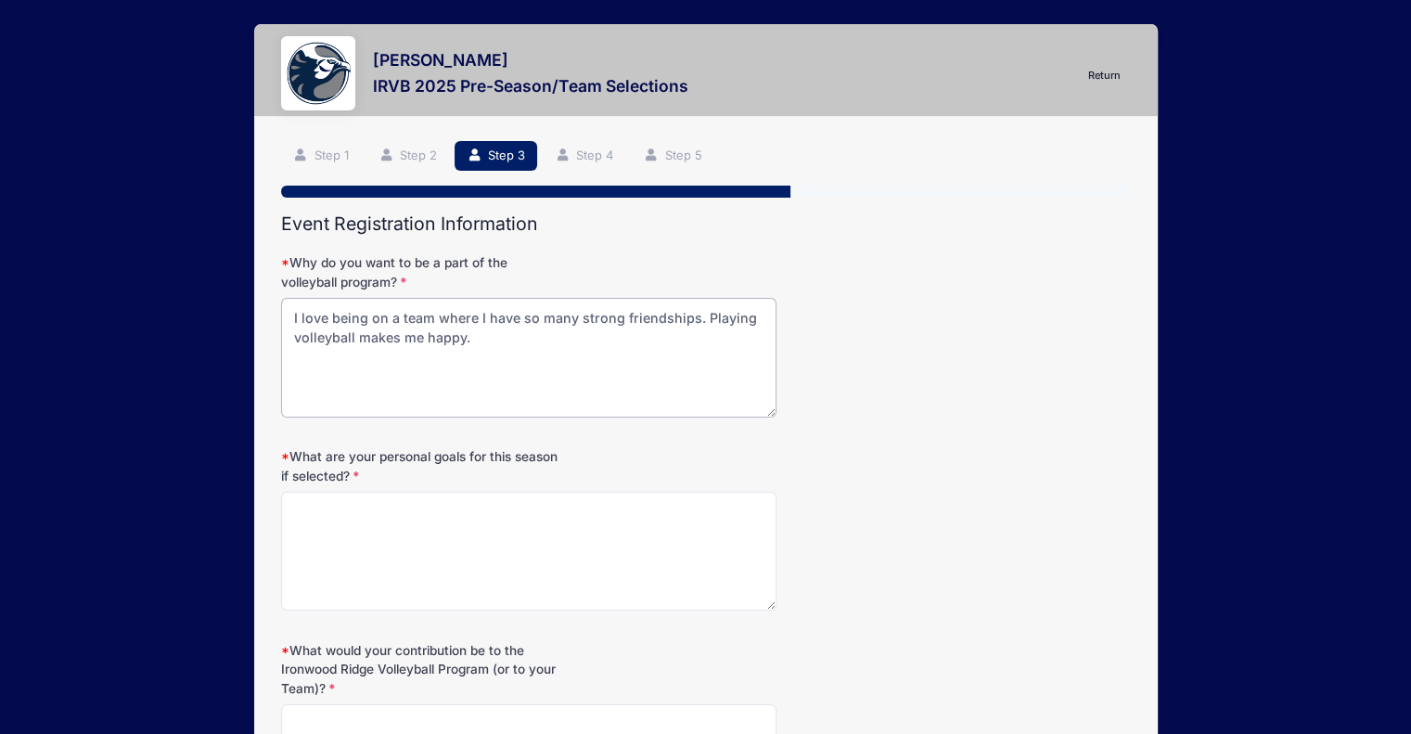
drag, startPoint x: 354, startPoint y: 345, endPoint x: 385, endPoint y: 356, distance: 32.6
click at [385, 356] on textarea "I love being on a team where I have so many strong friendships. Playing volleyb…" at bounding box center [528, 358] width 495 height 120
click at [383, 336] on textarea "I love being on a team where I have so many strong friendships. Playing volleyb…" at bounding box center [528, 358] width 495 height 120
click at [512, 356] on textarea "I love being on a team where I have so many strong friendships. Playing volleyb…" at bounding box center [528, 358] width 495 height 120
click at [766, 319] on textarea "I love being on a team where I have so many strong friendships and where we all…" at bounding box center [528, 358] width 495 height 120
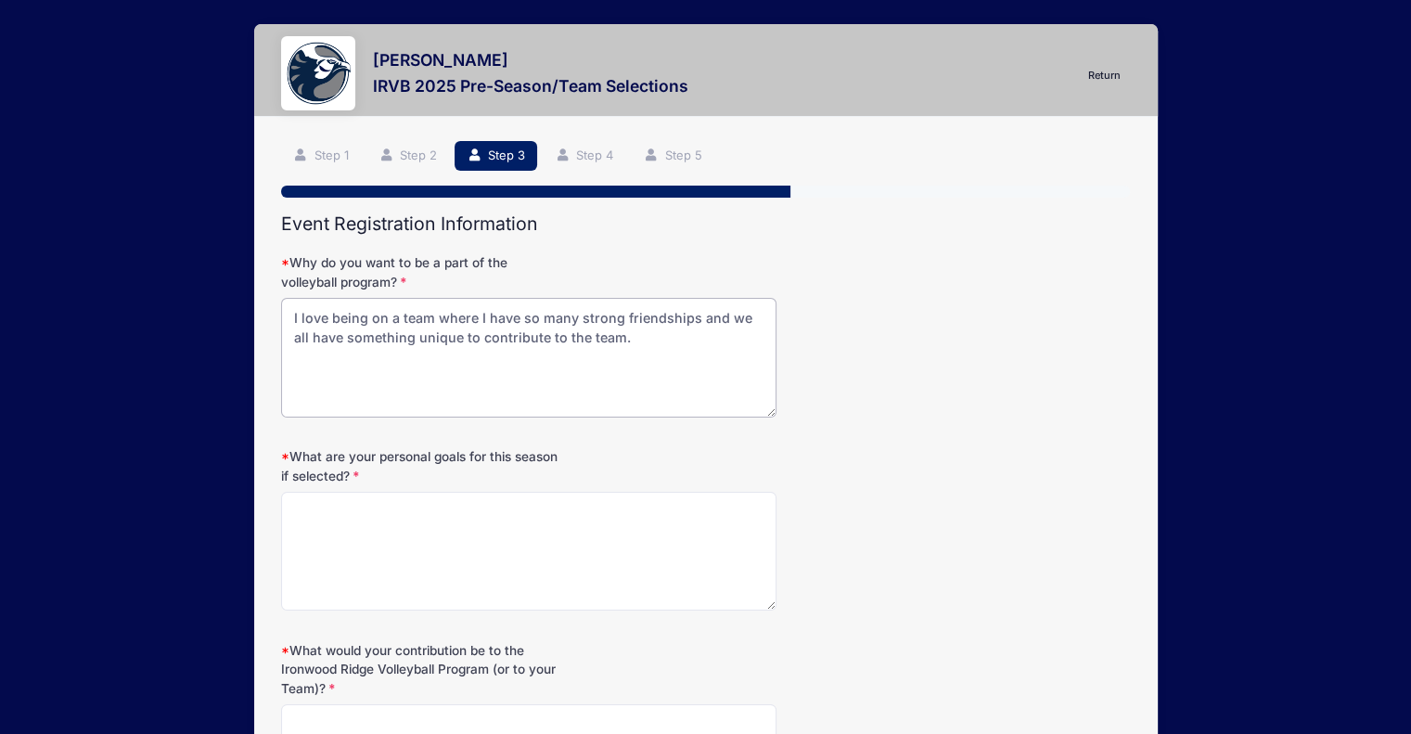
click at [626, 335] on textarea "I love being on a team where I have so many strong friendships and we all have …" at bounding box center [528, 358] width 495 height 120
click at [331, 378] on textarea "I love being on a team where I have so many strong friendships and we all have …" at bounding box center [528, 358] width 495 height 120
click at [355, 380] on textarea "I love being on a team where I have so many strong friendships and we all have …" at bounding box center [528, 358] width 495 height 120
click at [374, 383] on textarea "I love being on a team where I have so many strong friendships and we all have …" at bounding box center [528, 358] width 495 height 120
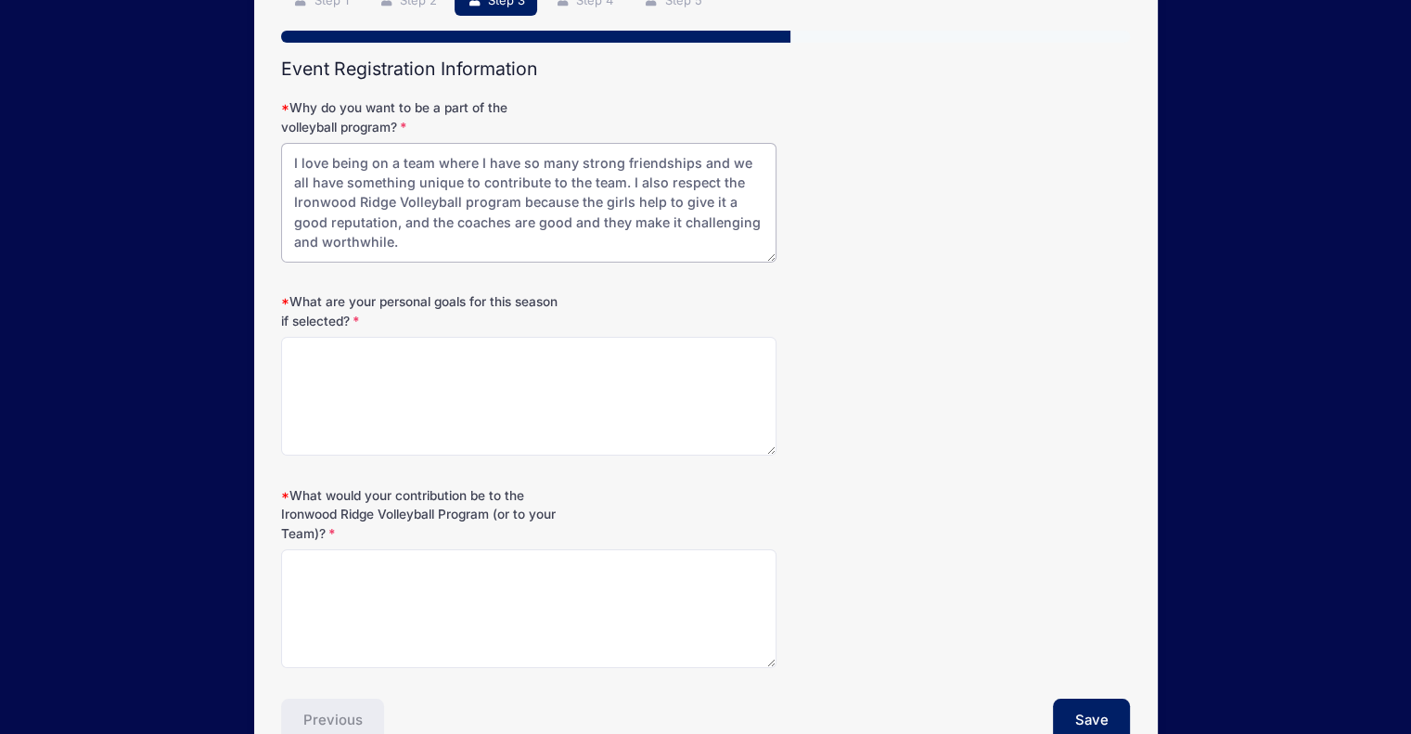
scroll to position [156, 0]
type textarea "I love being on a team where I have so many strong friendships and we all have …"
click at [571, 336] on textarea "What are your personal goals for this season if selected?" at bounding box center [528, 396] width 495 height 120
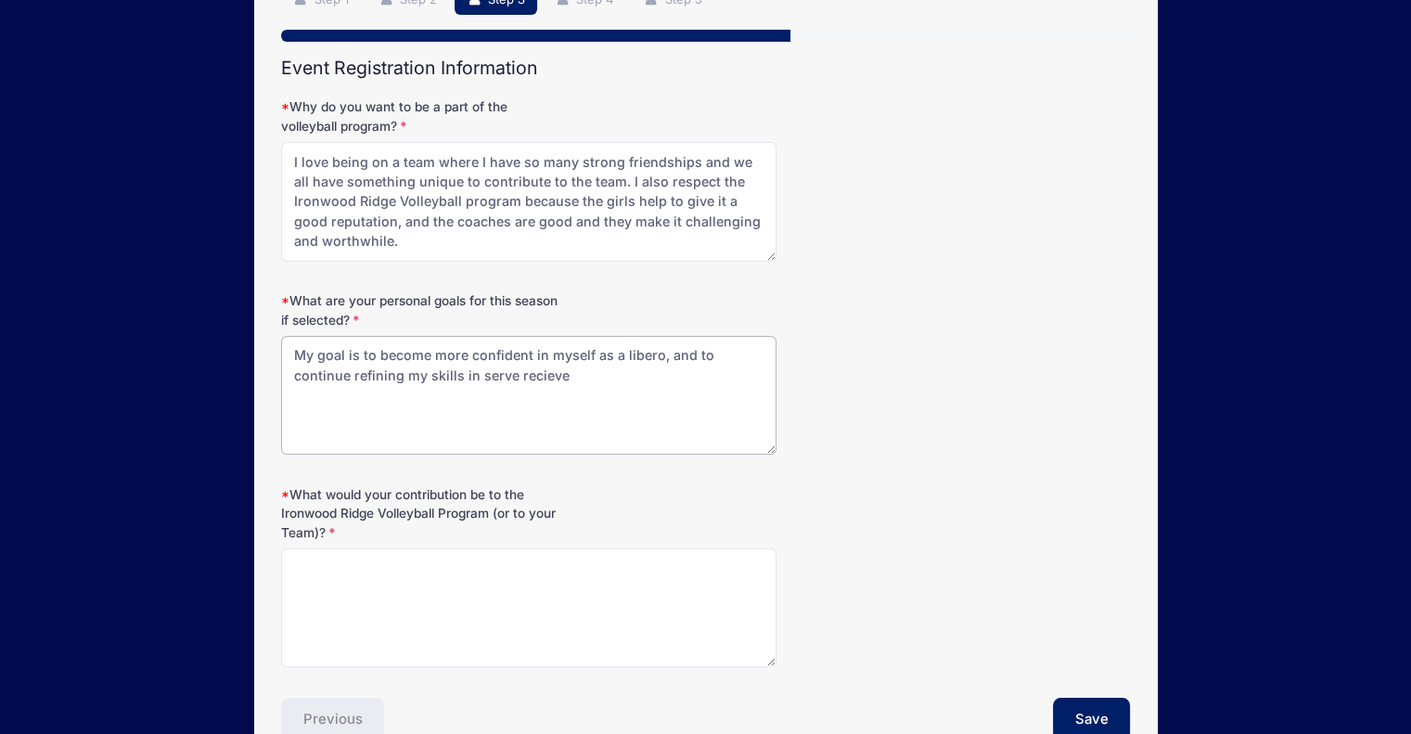
click at [547, 375] on textarea "My goal is to become more confident in myself as a libero, and to continue refi…" at bounding box center [528, 396] width 495 height 120
drag, startPoint x: 547, startPoint y: 375, endPoint x: 546, endPoint y: 355, distance: 19.6
drag, startPoint x: 546, startPoint y: 355, endPoint x: 545, endPoint y: 381, distance: 26.0
click at [545, 381] on textarea "My goal is to become more confident in myself as a libero, and to continue refi…" at bounding box center [528, 396] width 495 height 120
click at [544, 355] on textarea "My goal is to become more confident in myself as a libero, and to continue refi…" at bounding box center [528, 396] width 495 height 120
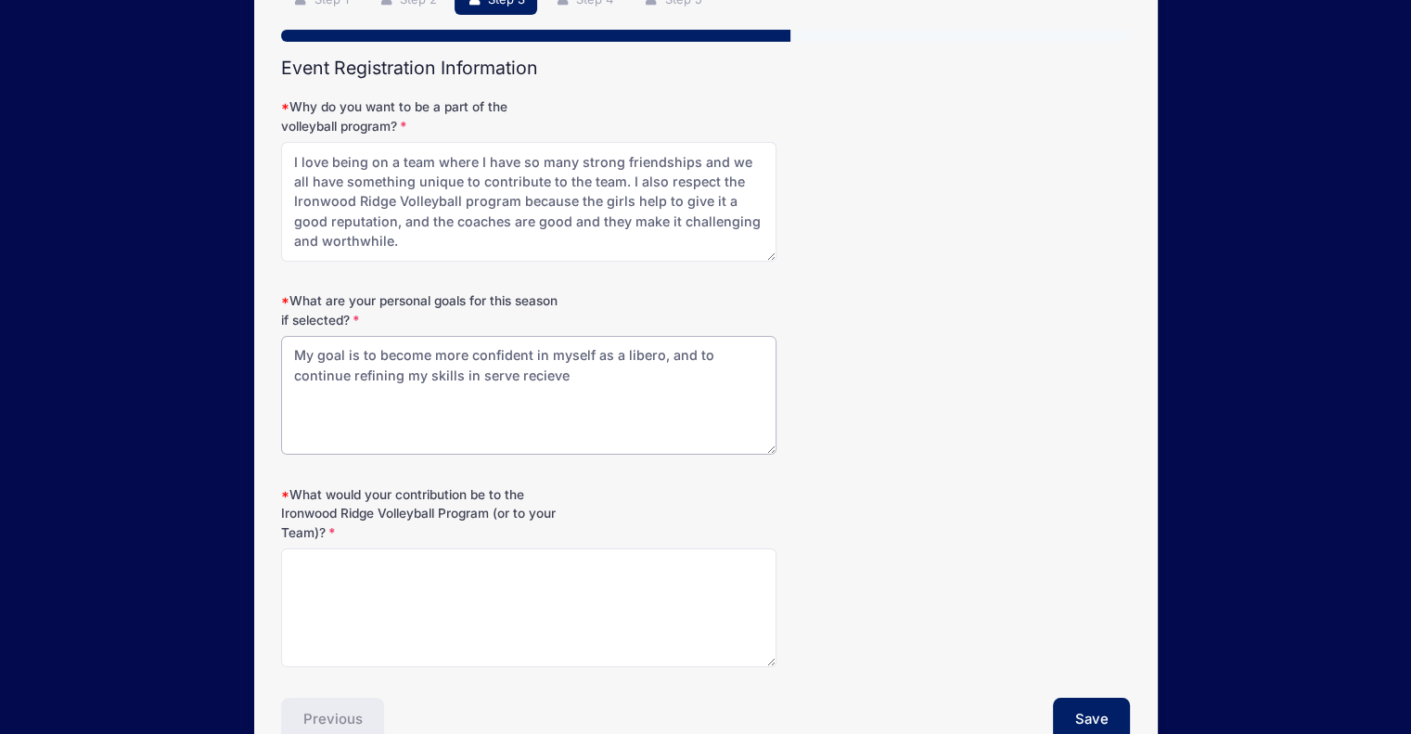
click at [538, 392] on textarea "My goal is to become more confident in myself as a libero, and to continue refi…" at bounding box center [528, 396] width 495 height 120
click at [540, 377] on textarea "My goal is to become more confident in myself as a libero, and to continue refi…" at bounding box center [528, 396] width 495 height 120
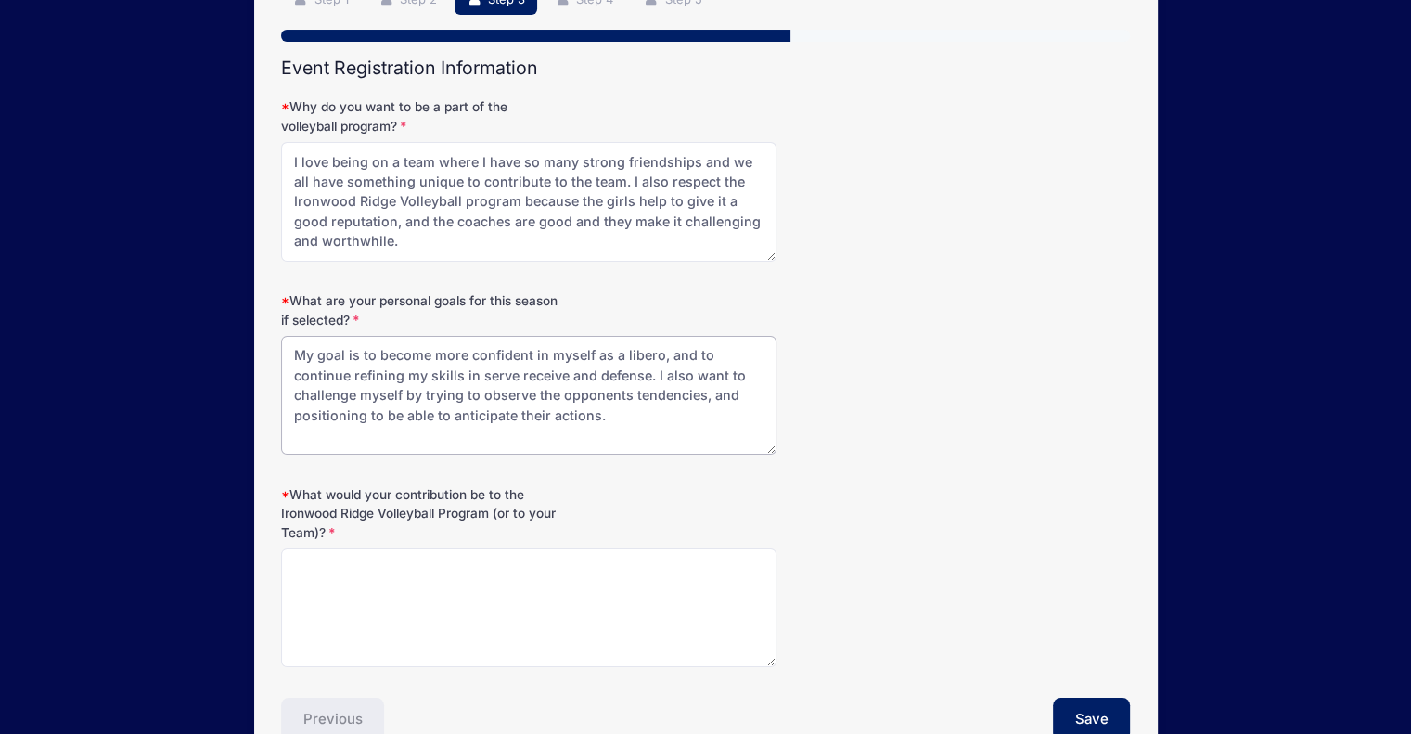
click at [402, 418] on textarea "My goal is to become more confident in myself as a libero, and to continue refi…" at bounding box center [528, 396] width 495 height 120
click at [649, 434] on textarea "My goal is to become more confident in myself as a libero, and to continue refi…" at bounding box center [528, 396] width 495 height 120
type textarea "My goal is to become more confident in myself as a libero, and to continue refi…"
click at [631, 580] on textarea "What would your contribution be to the Ironwood Ridge Volleyball Program (or to…" at bounding box center [528, 608] width 495 height 120
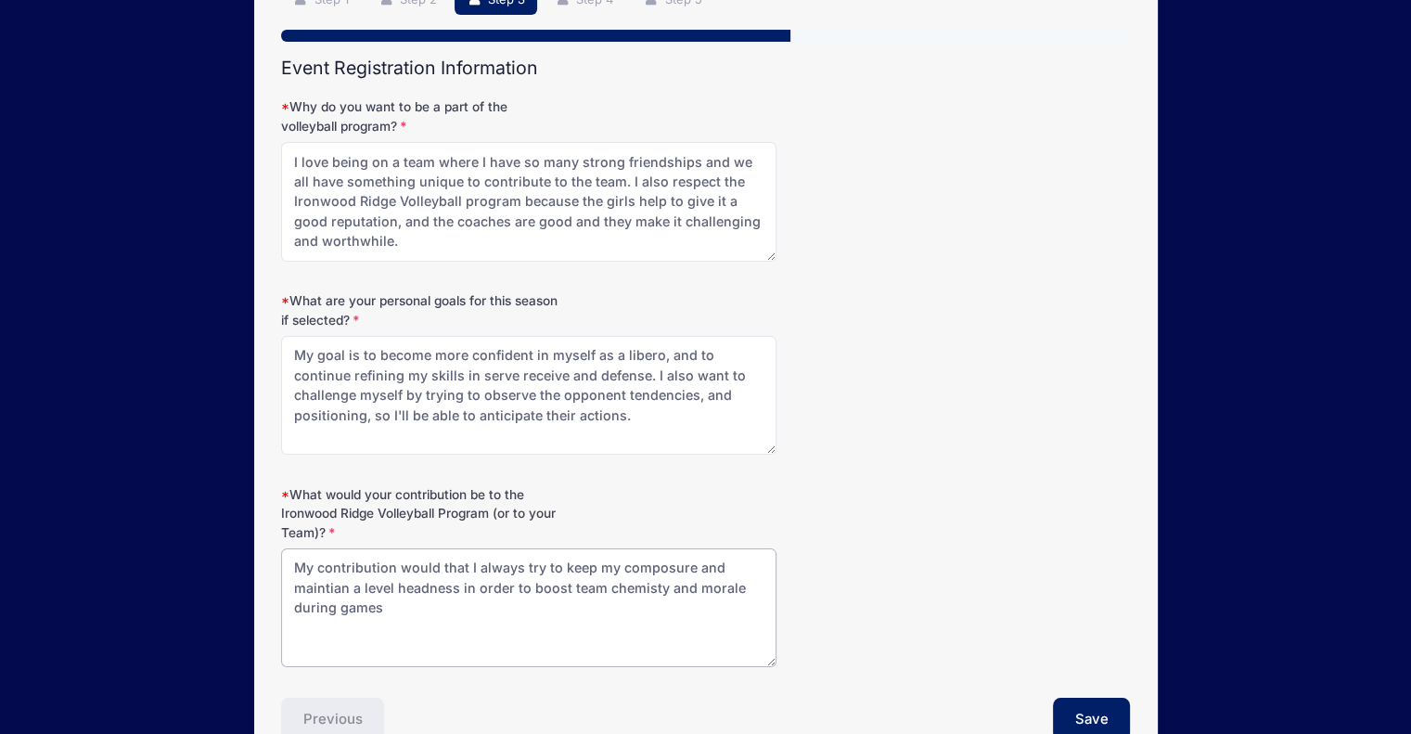
click at [688, 589] on textarea "My contribution would that I always try to keep my composure and maintian a lev…" at bounding box center [528, 608] width 495 height 120
click at [714, 586] on textarea "My contribution would that I always try to keep my composure and maintian a lev…" at bounding box center [528, 608] width 495 height 120
click at [704, 581] on textarea "My contribution would that I always try to keep my composure and maintian a lev…" at bounding box center [528, 608] width 495 height 120
click at [710, 585] on textarea "My contribution would that I always try to keep my composure and maintian a lev…" at bounding box center [528, 608] width 495 height 120
click at [388, 612] on textarea "My contribution would that I always try to keep my composure and maintian a lev…" at bounding box center [528, 608] width 495 height 120
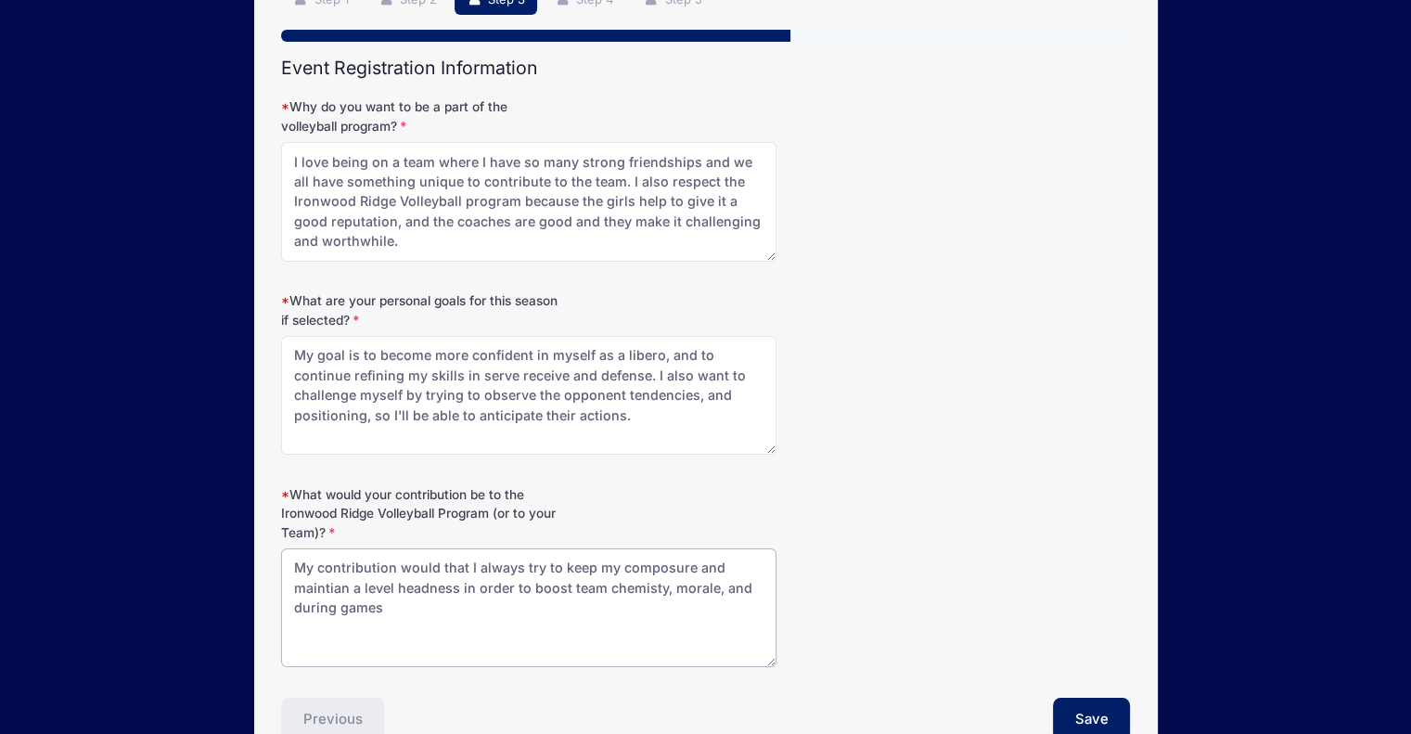
click at [532, 583] on textarea "My contribution would that I always try to keep my composure and maintian a lev…" at bounding box center [528, 608] width 495 height 120
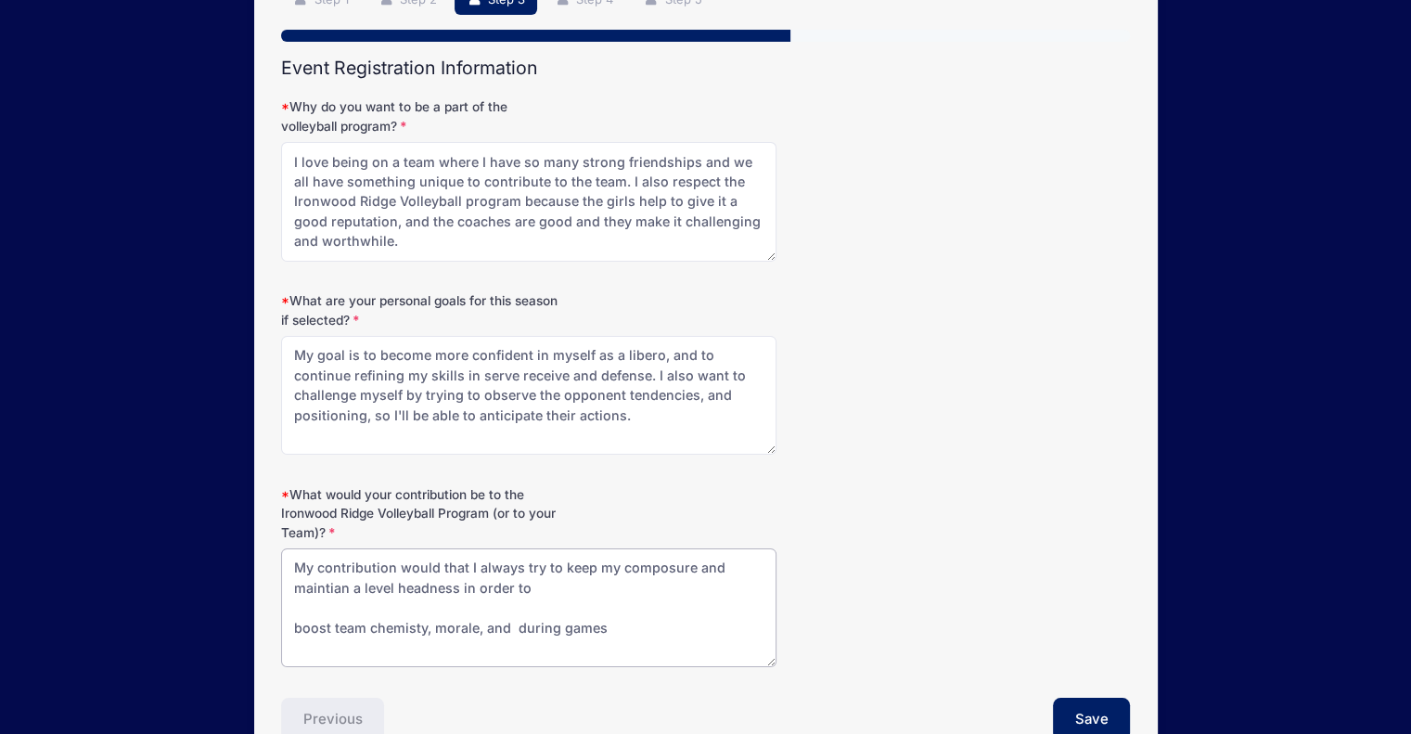
click at [544, 584] on textarea "My contribution would that I always try to keep my composure and maintian a lev…" at bounding box center [528, 608] width 495 height 120
click at [539, 588] on textarea "My contribution would that I always try to keep my composure and maintian a lev…" at bounding box center [528, 608] width 495 height 120
click at [548, 580] on textarea "My contribution would that I always try to keep my composure and maintian a lev…" at bounding box center [528, 608] width 495 height 120
click at [579, 582] on textarea "My contribution would that I always try to keep my composure and maintian a lev…" at bounding box center [528, 608] width 495 height 120
click at [716, 560] on textarea "My contribution would that I always try to keep my composure and maintian a lev…" at bounding box center [528, 608] width 495 height 120
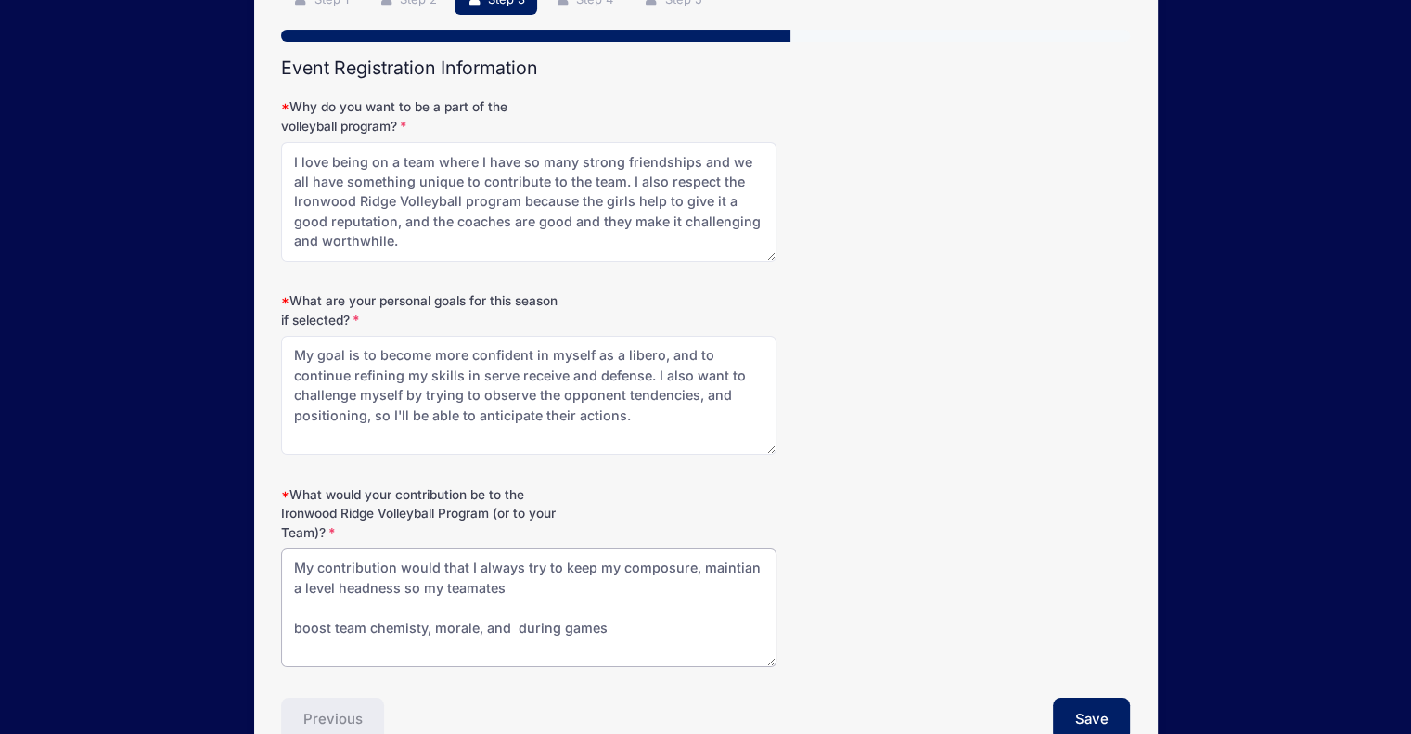
click at [397, 589] on textarea "My contribution would that I always try to keep my composure, maintian a level …" at bounding box center [528, 608] width 495 height 120
click at [673, 585] on textarea "My contribution would that I always try to keep my composure, maintian a level …" at bounding box center [528, 608] width 495 height 120
click at [710, 594] on textarea "My contribution would that I always try to keep my composure, maintian a level …" at bounding box center [528, 608] width 495 height 120
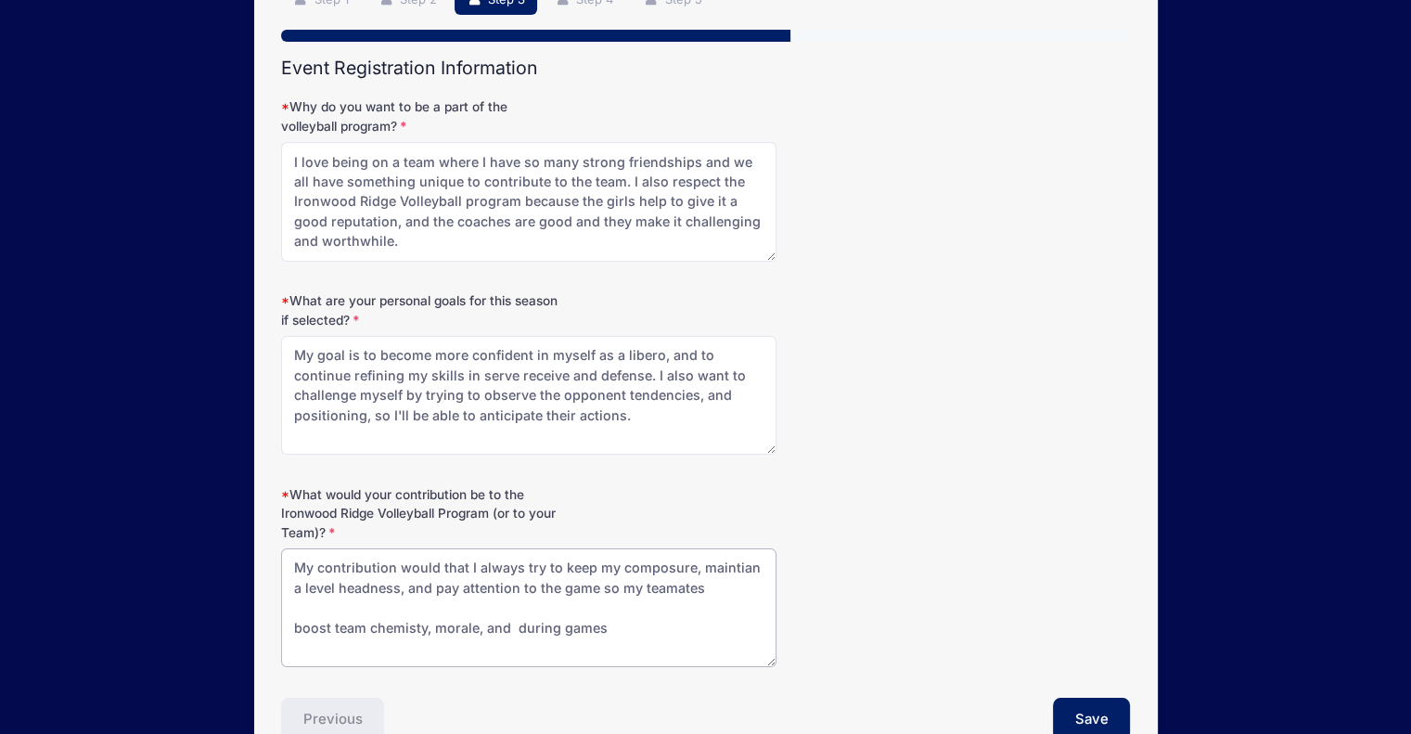
click at [661, 590] on textarea "My contribution would that I always try to keep my composure, maintian a level …" at bounding box center [528, 608] width 495 height 120
click at [712, 585] on textarea "My contribution would that I always try to keep my composure, maintian a level …" at bounding box center [528, 608] width 495 height 120
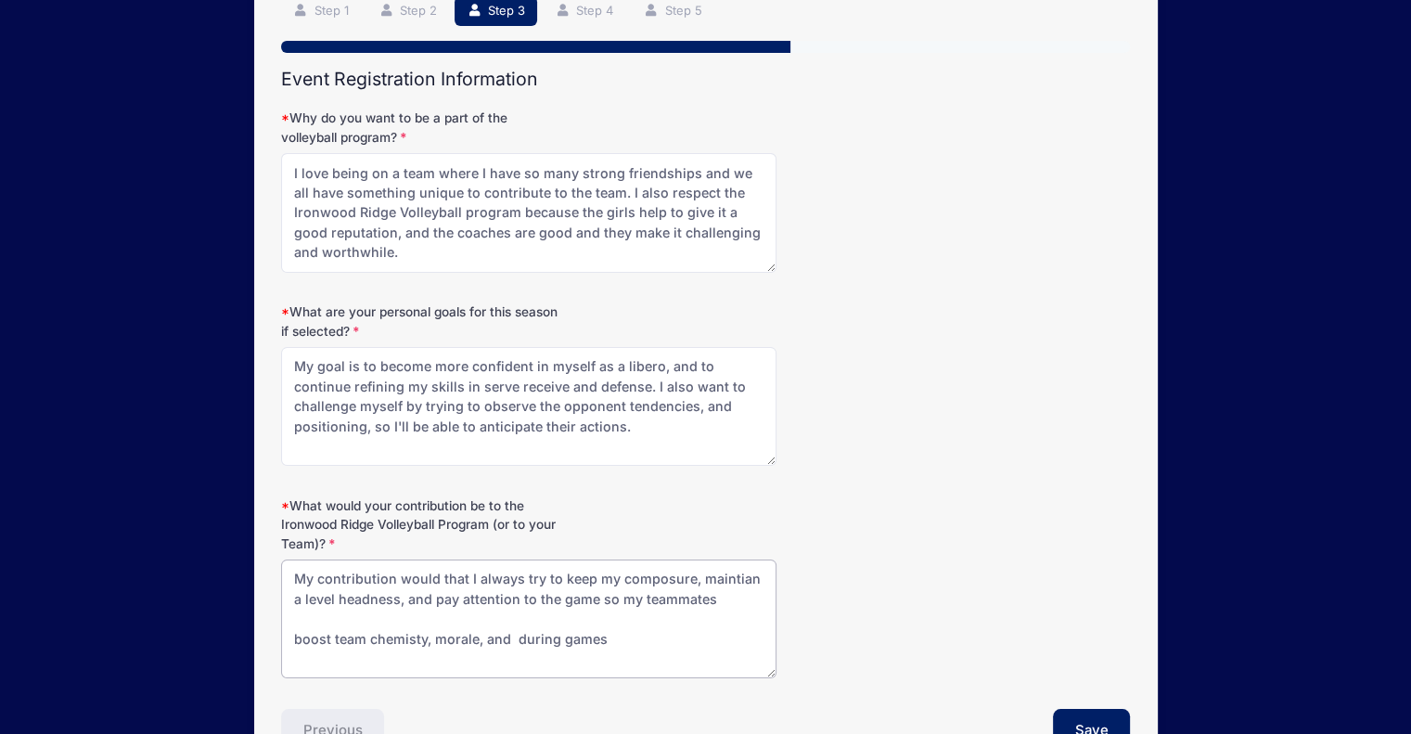
click at [557, 580] on textarea "My contribution would that I always try to keep my composure, maintian a level …" at bounding box center [528, 620] width 495 height 120
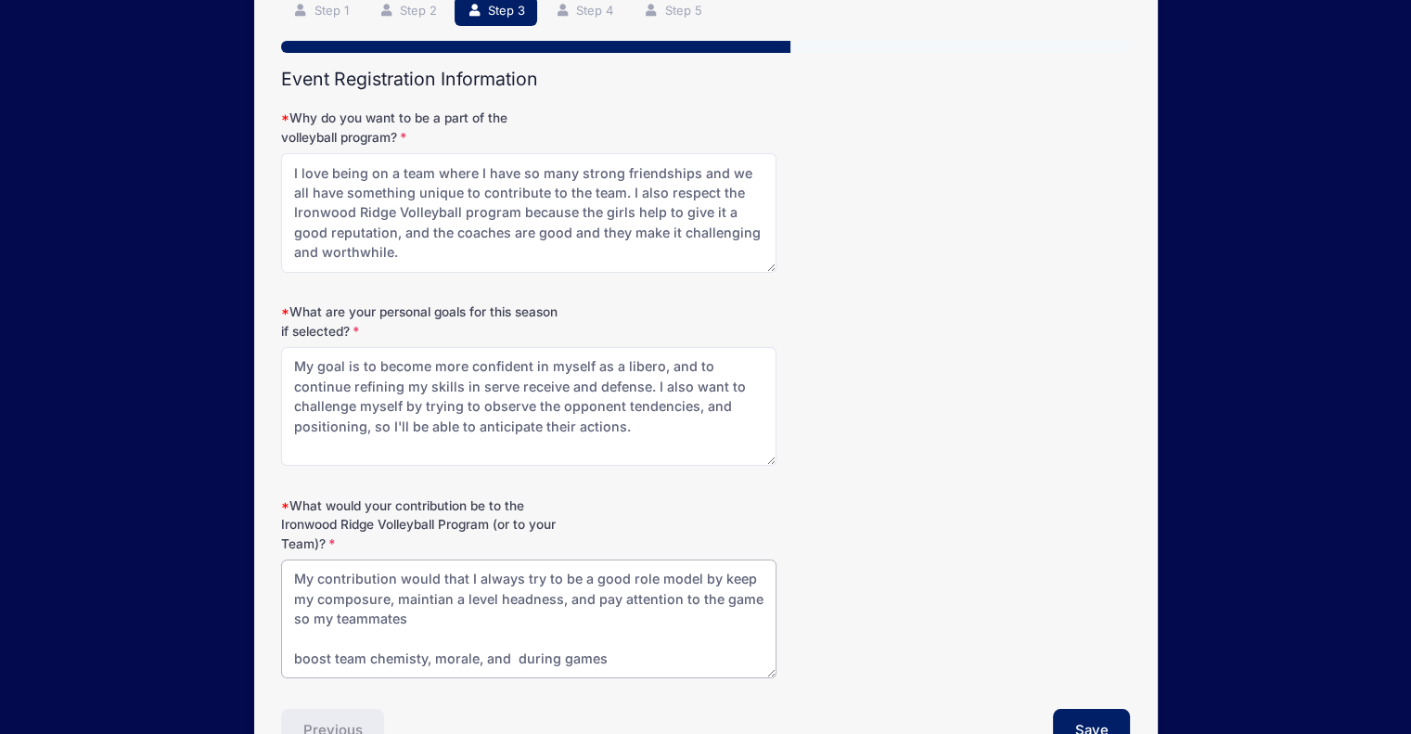
click at [744, 576] on textarea "My contribution would that I always try to be a good role model by keep my comp…" at bounding box center [528, 620] width 495 height 120
click at [500, 594] on textarea "My contribution would that I always try to be a good role model by keeping my c…" at bounding box center [528, 620] width 495 height 120
click at [496, 597] on textarea "My contribution would that I always try to be a good role model by keeping my c…" at bounding box center [528, 620] width 495 height 120
click at [605, 600] on textarea "My contribution would that I always try to be a good role model by keeping my c…" at bounding box center [528, 620] width 495 height 120
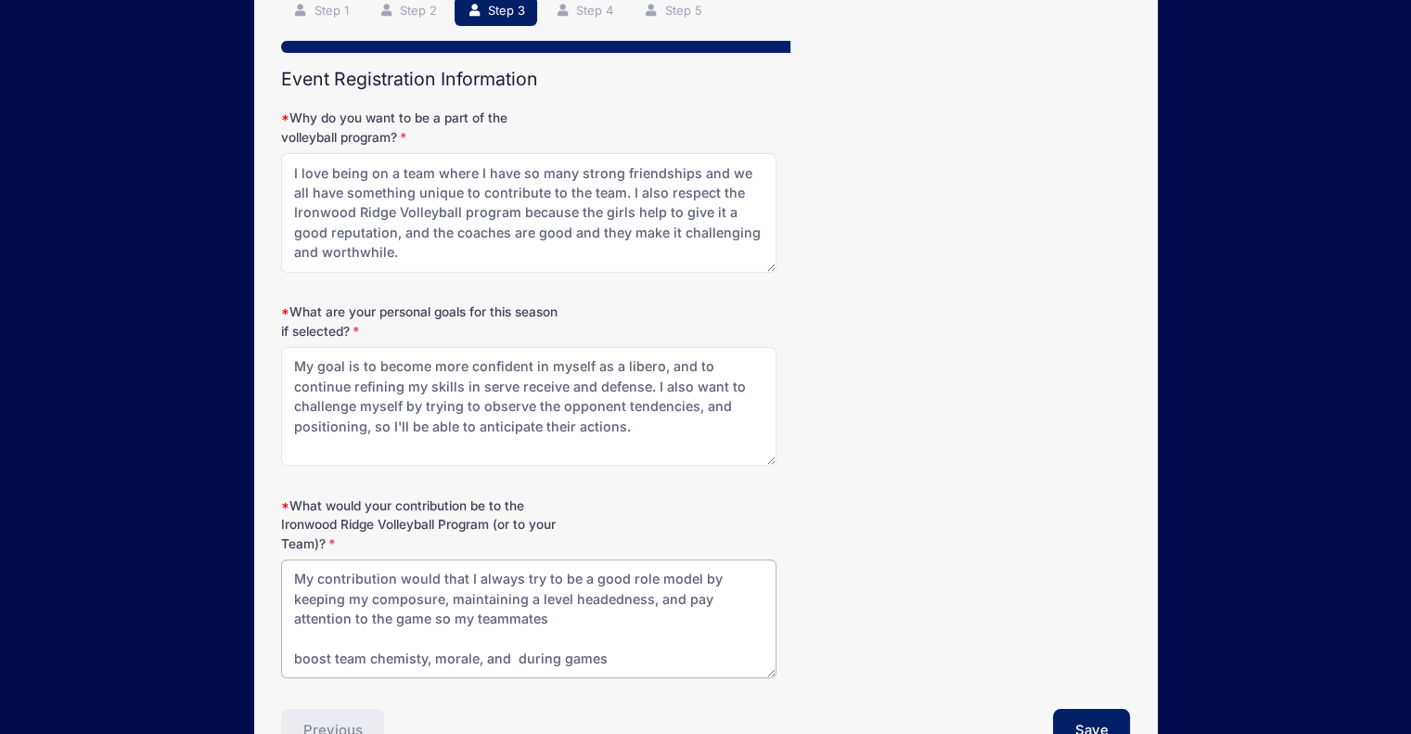
click at [705, 592] on textarea "My contribution would that I always try to be a good role model by keeping my c…" at bounding box center [528, 620] width 495 height 120
click at [549, 635] on textarea "My contribution would that I always try to be a good role model by keeping my c…" at bounding box center [528, 620] width 495 height 120
click at [553, 619] on textarea "My contribution would that I always try to be a good role model by keeping my c…" at bounding box center [528, 620] width 495 height 120
click at [616, 651] on textarea "My contribution would that I always try to be a good role model by keeping my c…" at bounding box center [528, 620] width 495 height 120
click at [646, 593] on textarea "My contribution would that I always try to be a good role model by keeping my c…" at bounding box center [528, 620] width 495 height 120
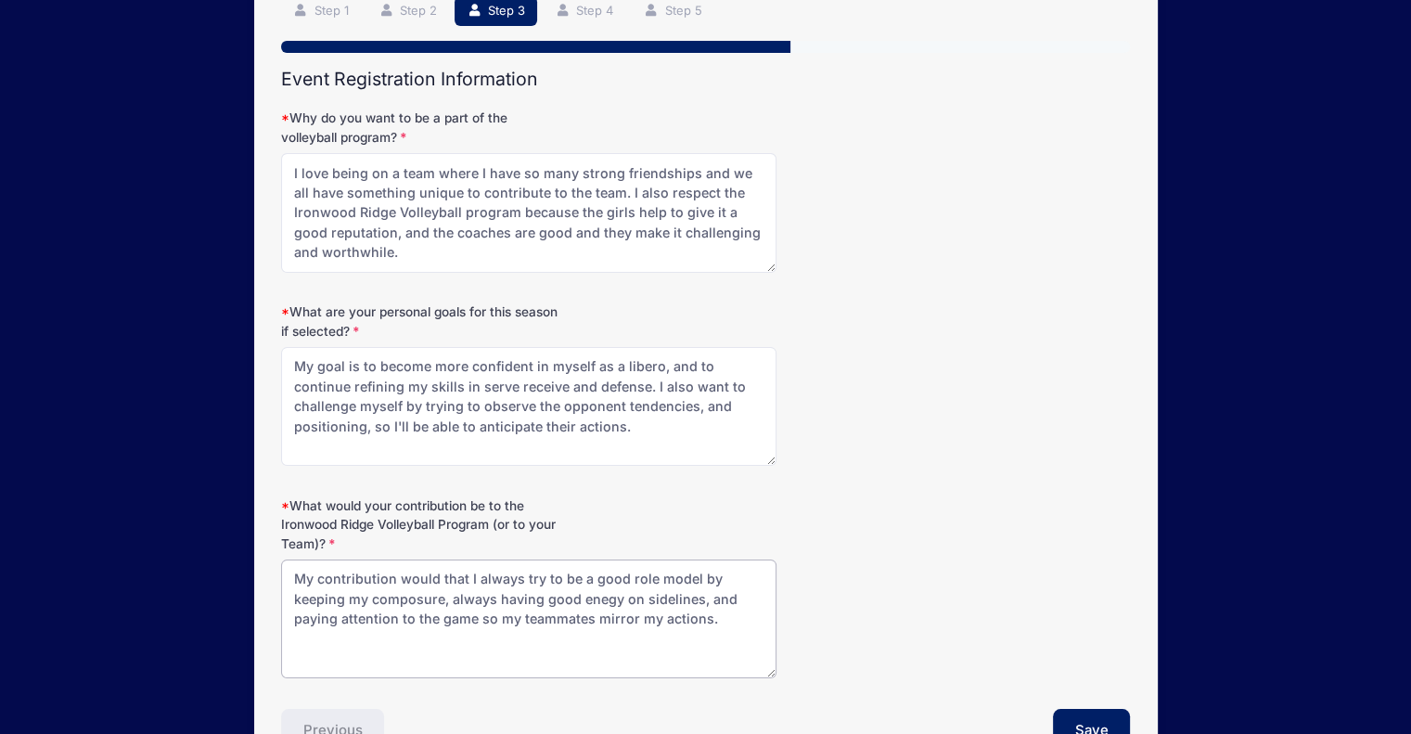
click at [603, 598] on textarea "My contribution would that I always try to be a good role model by keeping my c…" at bounding box center [528, 620] width 495 height 120
click at [701, 600] on textarea "My contribution would that I always try to be a good role model by keeping my c…" at bounding box center [528, 620] width 495 height 120
click at [354, 635] on textarea "My contribution would that I always try to be a good role model by keeping my c…" at bounding box center [528, 620] width 495 height 120
drag, startPoint x: 437, startPoint y: 578, endPoint x: 533, endPoint y: 587, distance: 96.0
click at [533, 587] on textarea "My contribution would that I always try to be a good role model by keeping my c…" at bounding box center [528, 620] width 495 height 120
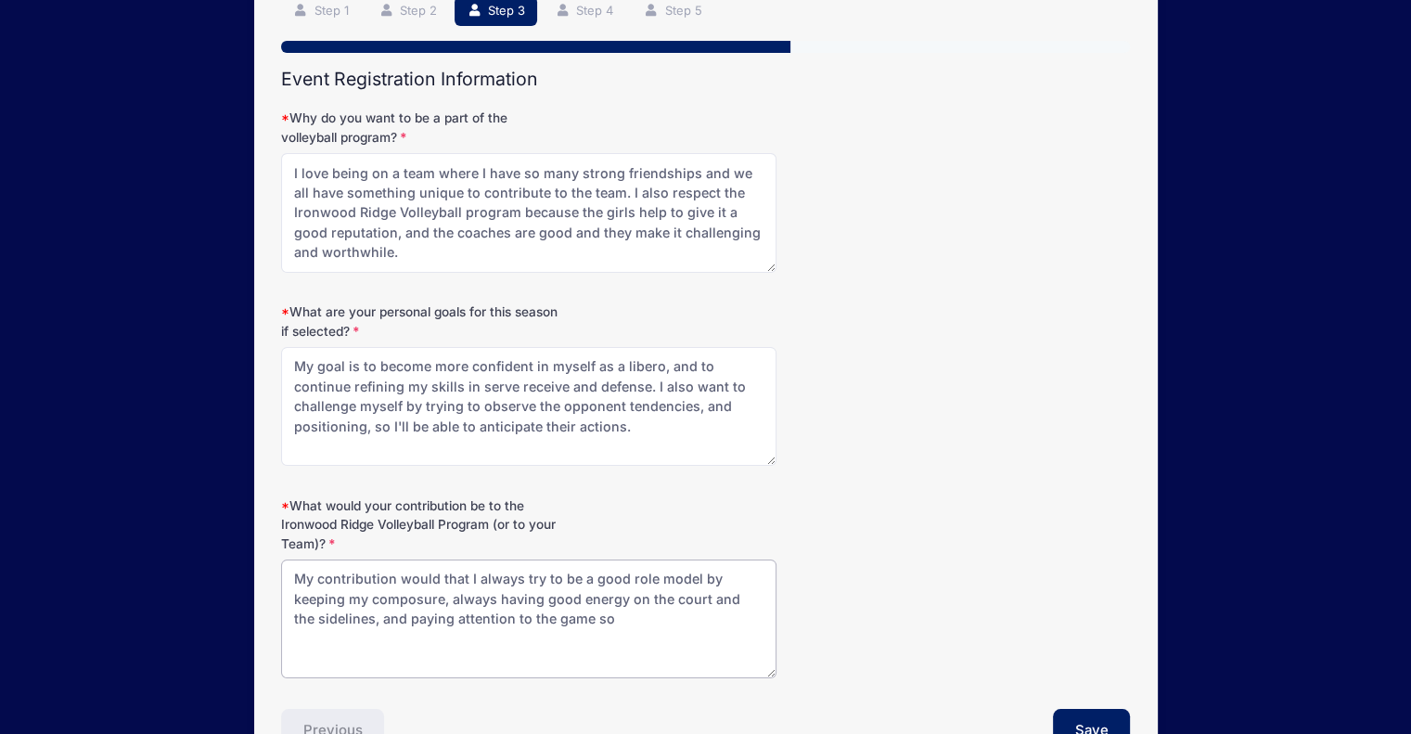
click at [438, 578] on textarea "My contribution would that I always try to be a good role model by keeping my c…" at bounding box center [528, 620] width 495 height 120
click at [590, 618] on textarea "My contribution would be that I always try to be a good role model by keeping m…" at bounding box center [528, 620] width 495 height 120
click at [495, 603] on textarea "My contribution would be that I always try to be a good role model by keeping m…" at bounding box center [528, 620] width 495 height 120
click at [571, 622] on textarea "My contribution would be that I always try to be a good role model by keeping m…" at bounding box center [528, 620] width 495 height 120
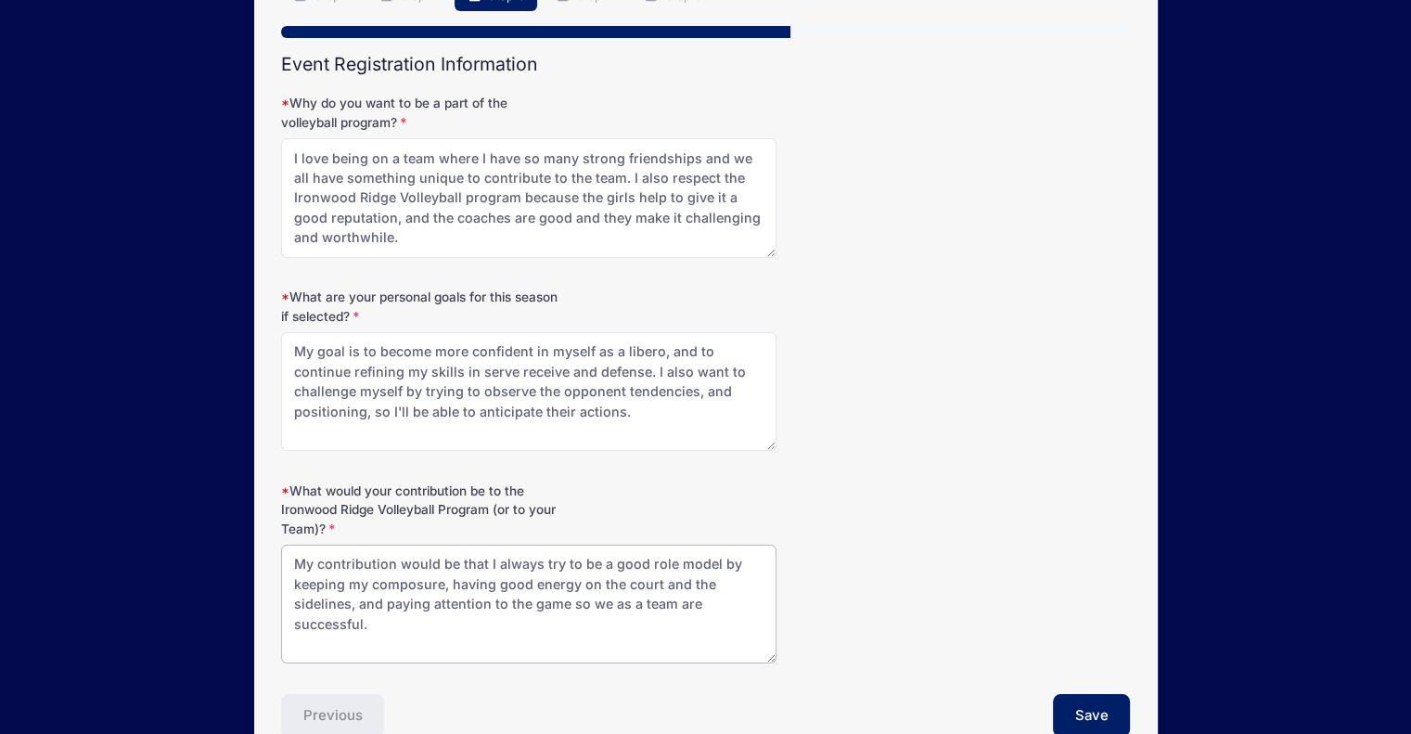
scroll to position [167, 0]
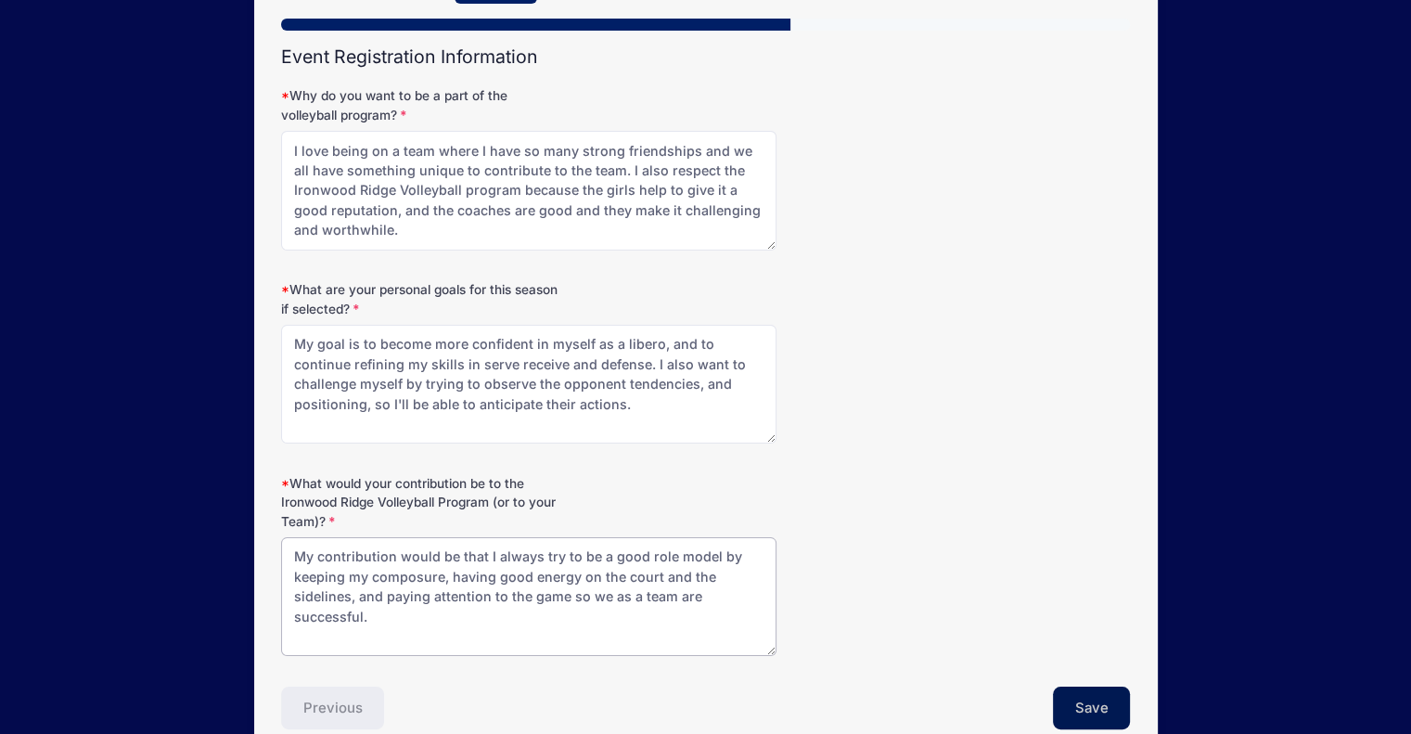
type textarea "My contribution would be that I always try to be a good role model by keeping m…"
click at [1113, 707] on button "Save" at bounding box center [1092, 708] width 78 height 43
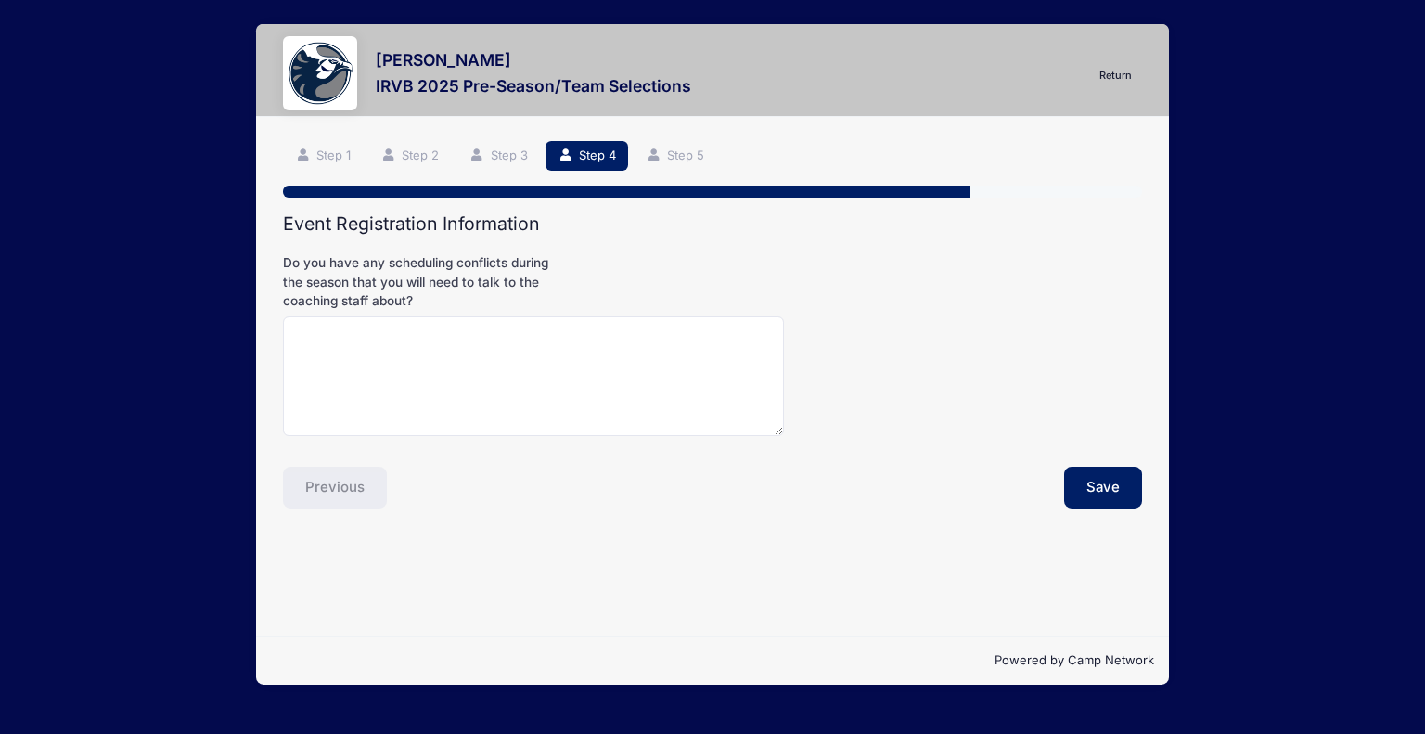
scroll to position [0, 0]
click at [1118, 499] on button "Save" at bounding box center [1103, 488] width 78 height 43
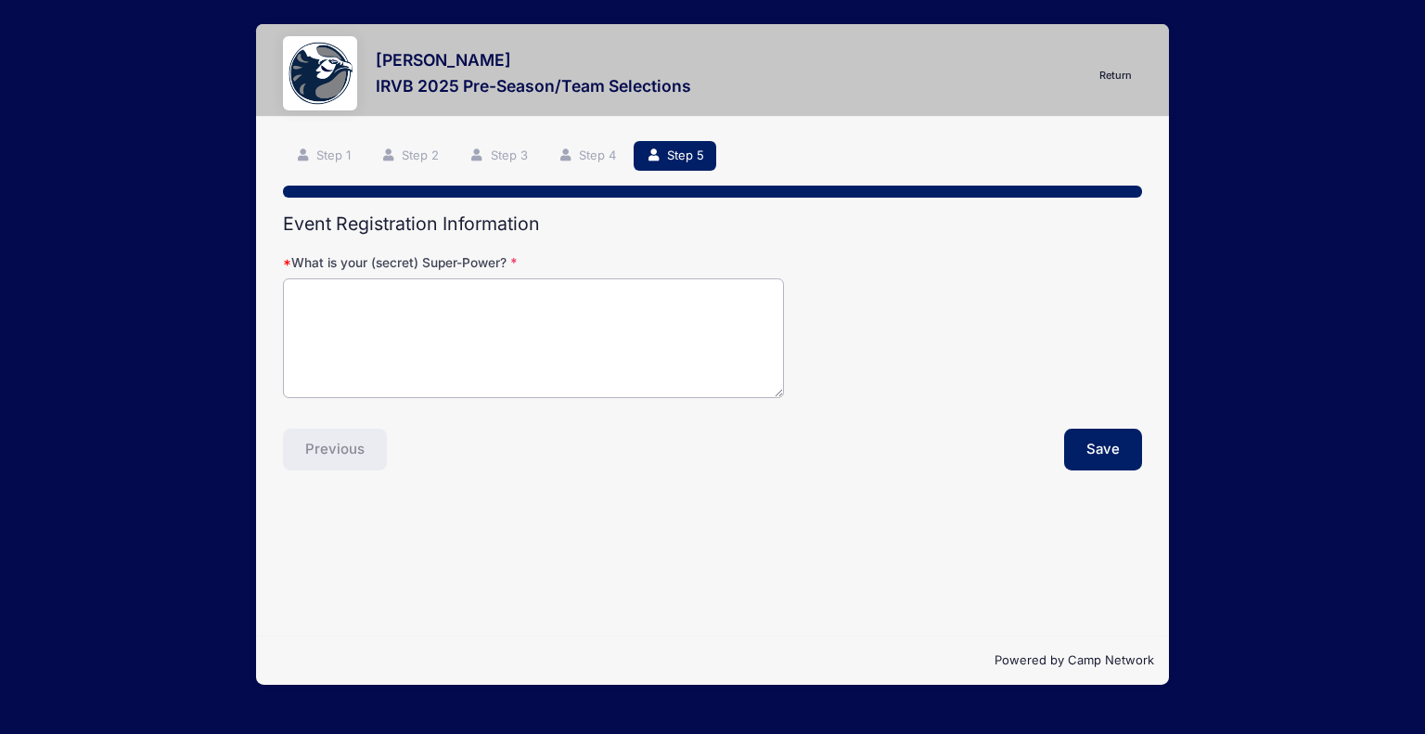
click at [739, 330] on textarea "What is your (secret) Super-Power?" at bounding box center [533, 338] width 501 height 120
click at [590, 133] on div "Step 5 /7 Return Step 1 Step 2 Step 3 Step 4 Step 5 Event Registration Informat…" at bounding box center [712, 376] width 913 height 519
click at [588, 140] on div "Step 5 /7 Return Step 1 Step 2 Step 3 Step 4 Step 5 Event Registration Informat…" at bounding box center [712, 376] width 913 height 519
click at [635, 444] on div "Previous" at bounding box center [494, 450] width 439 height 43
click at [327, 438] on div "Previous" at bounding box center [494, 450] width 439 height 43
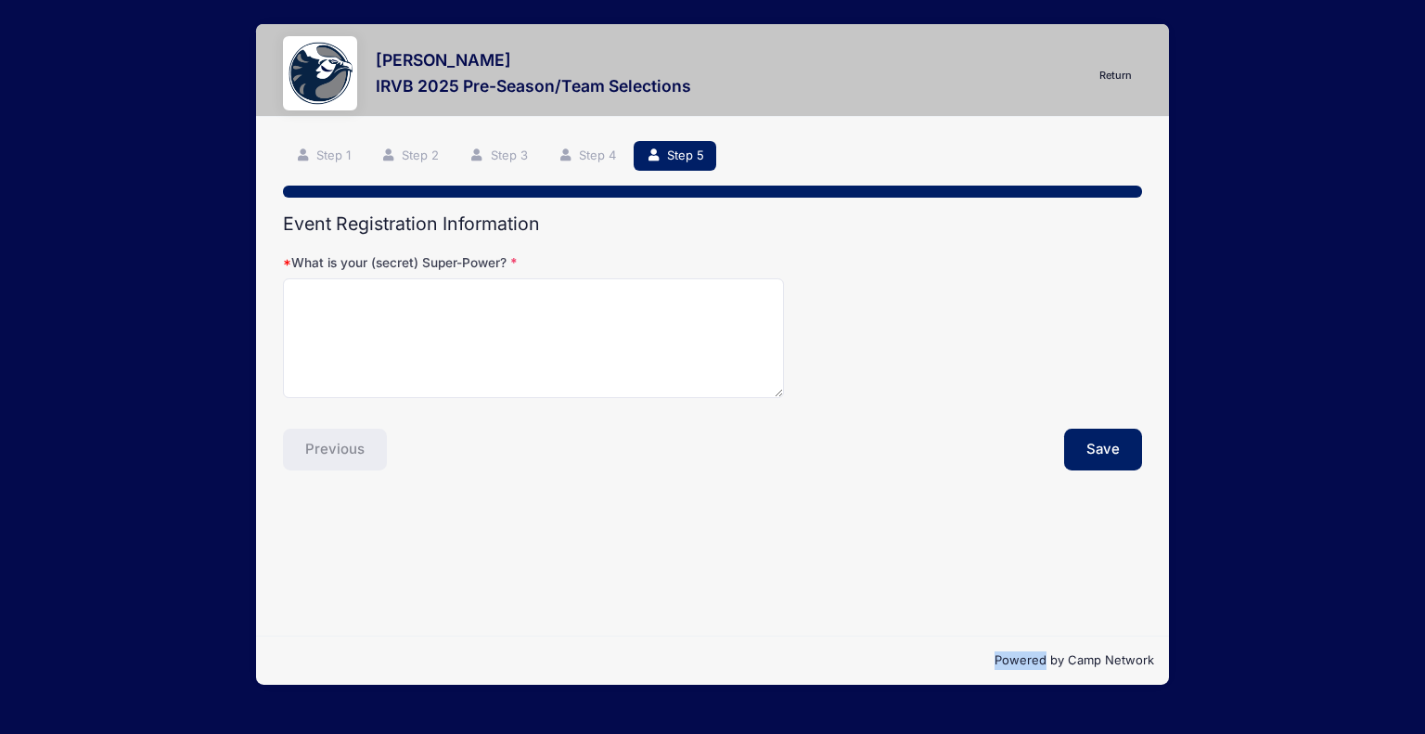
click at [327, 438] on div "Previous" at bounding box center [494, 450] width 439 height 43
click at [388, 537] on div "Step 5 /7 Return Step 1 Step 2 Step 3 Step 4 Step 5 Event Registration Informat…" at bounding box center [712, 376] width 913 height 519
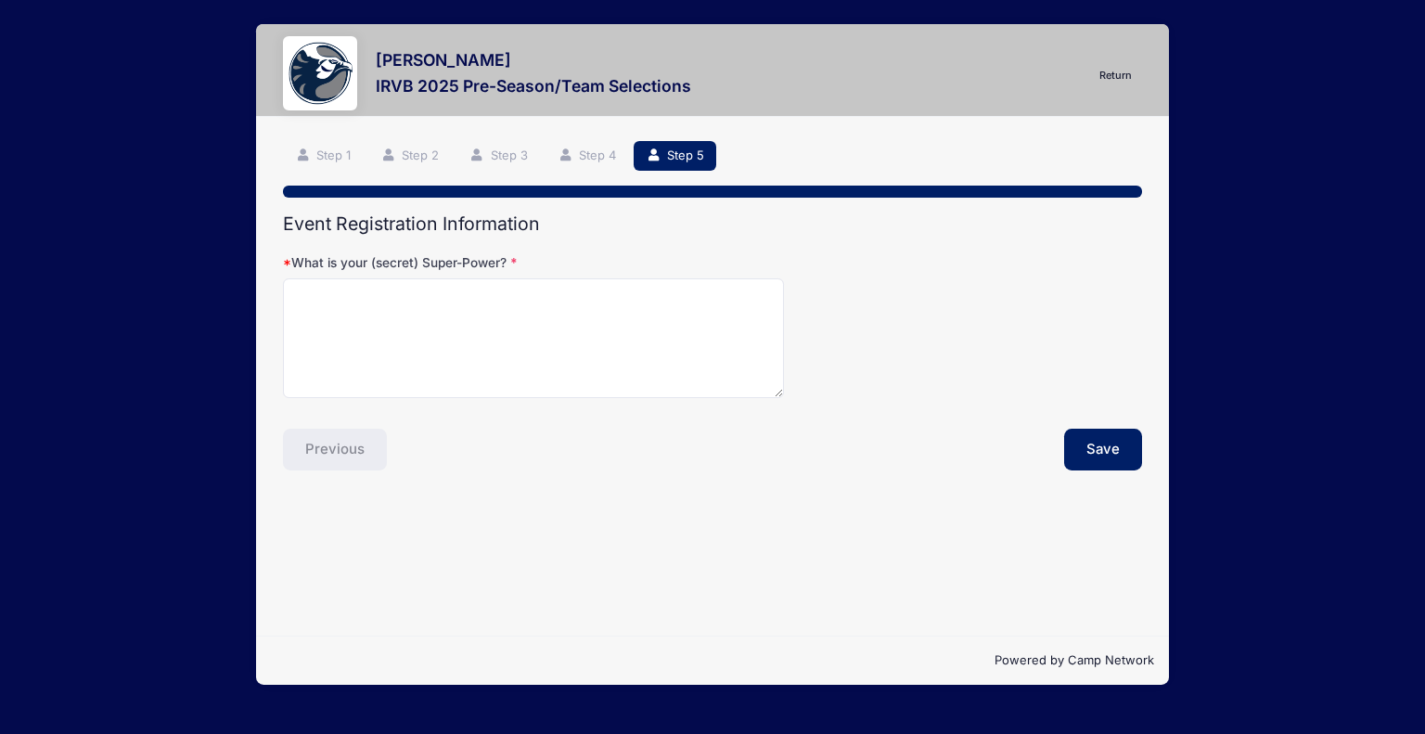
click at [156, 230] on div "Holly Pedegana IRVB 2025 Pre-Season/Team Selections Return Step 5 /7 Return Ste…" at bounding box center [713, 354] width 1370 height 709
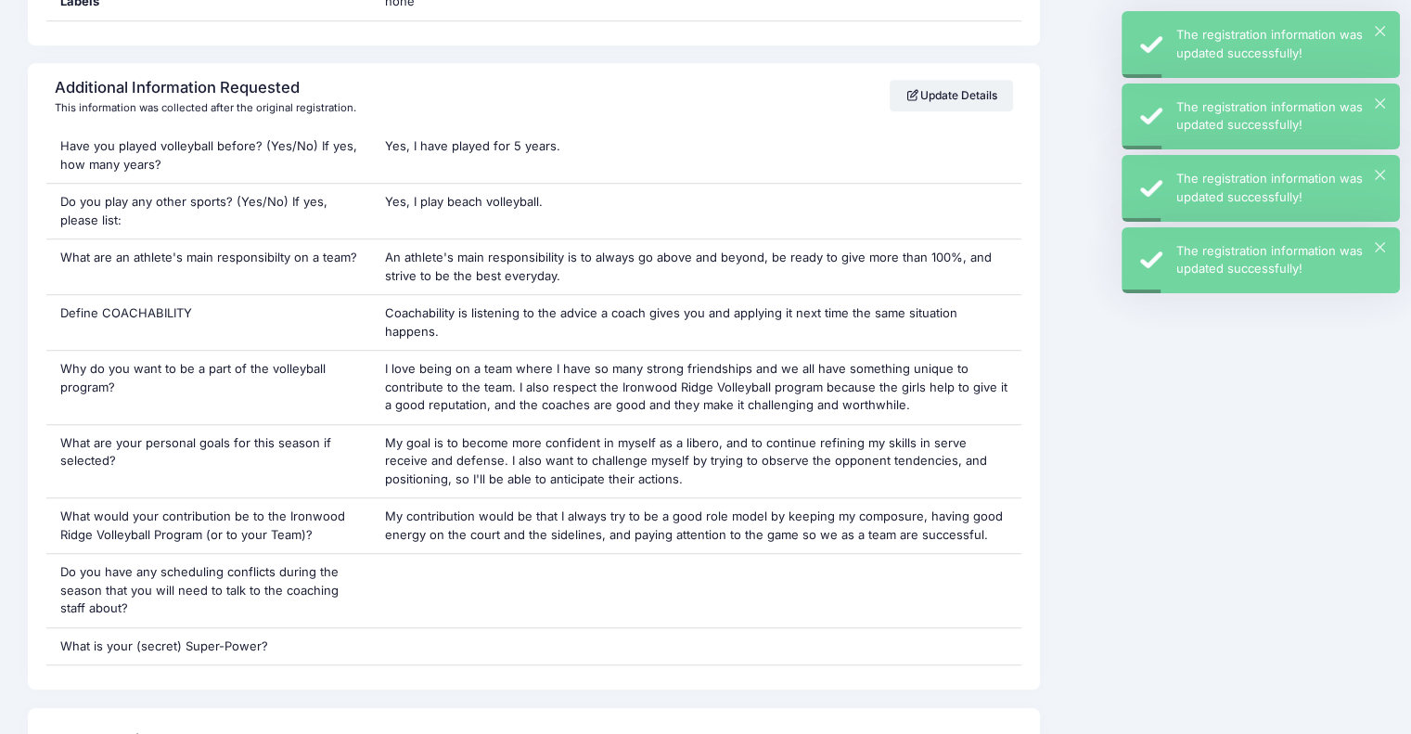
scroll to position [1235, 0]
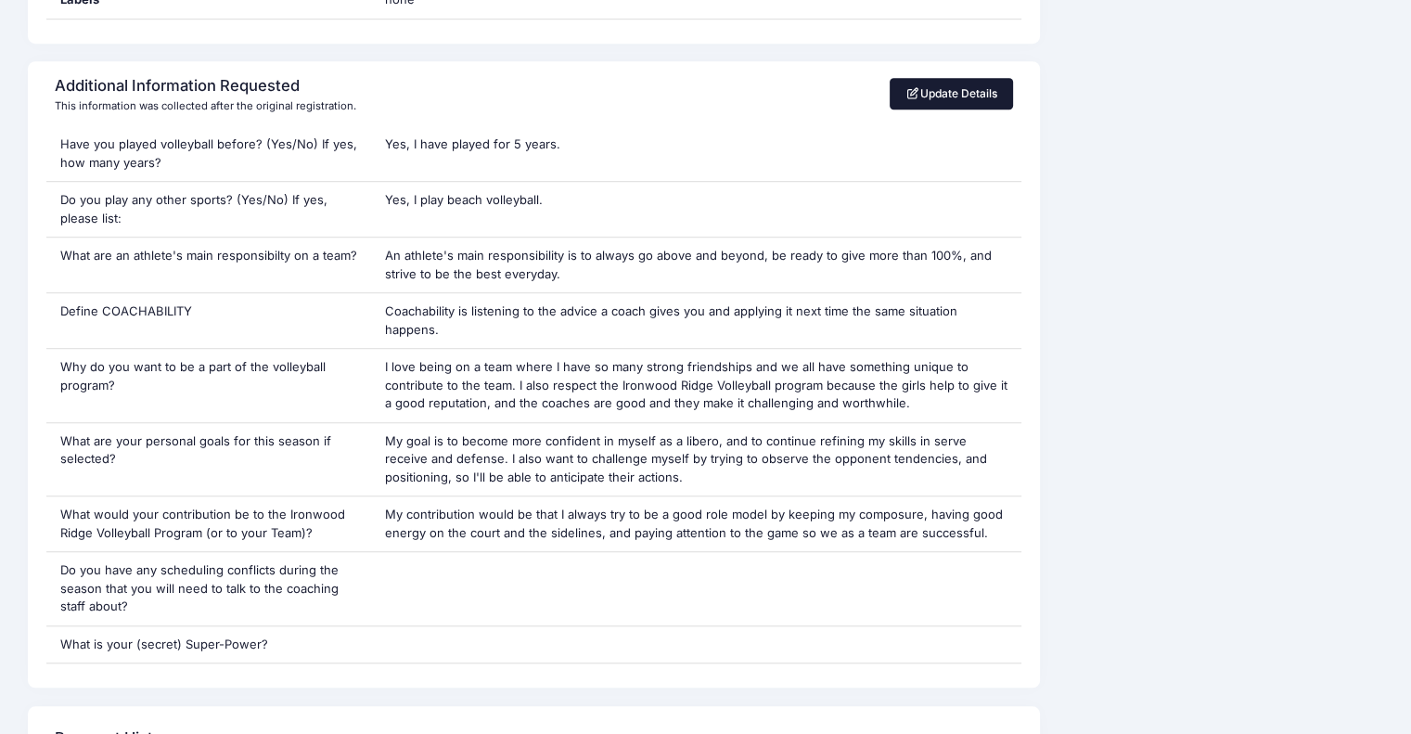
click at [938, 88] on link "Update Details" at bounding box center [951, 94] width 123 height 32
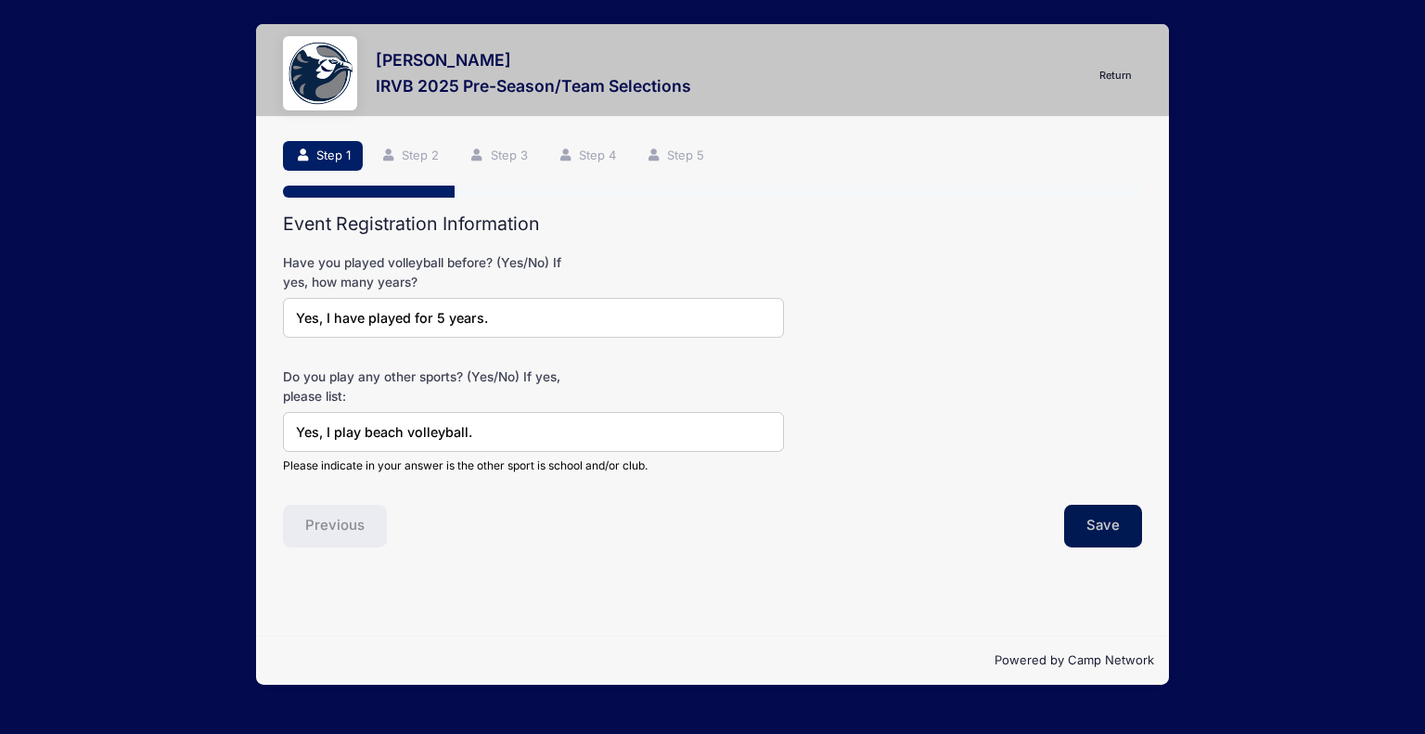
click at [1099, 523] on button "Save" at bounding box center [1103, 526] width 78 height 43
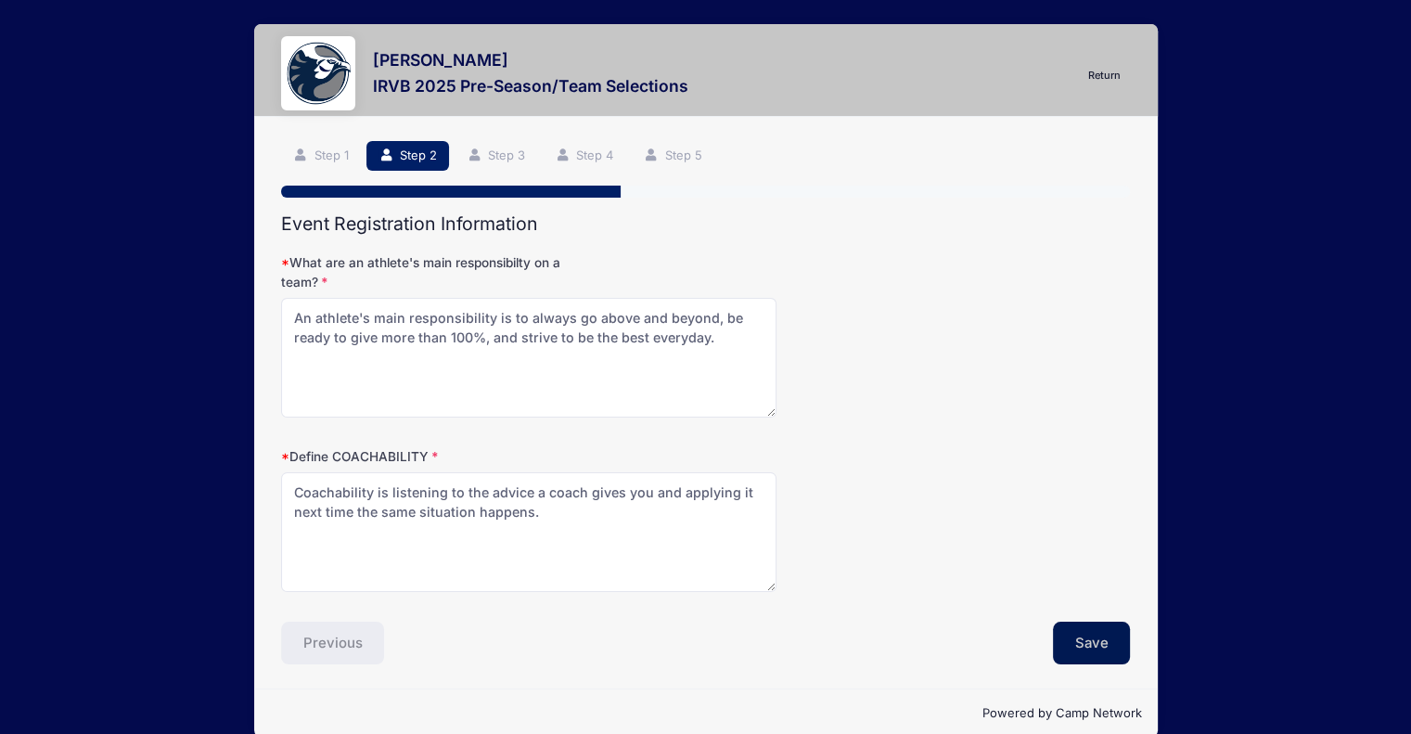
click at [1090, 654] on button "Save" at bounding box center [1092, 643] width 78 height 43
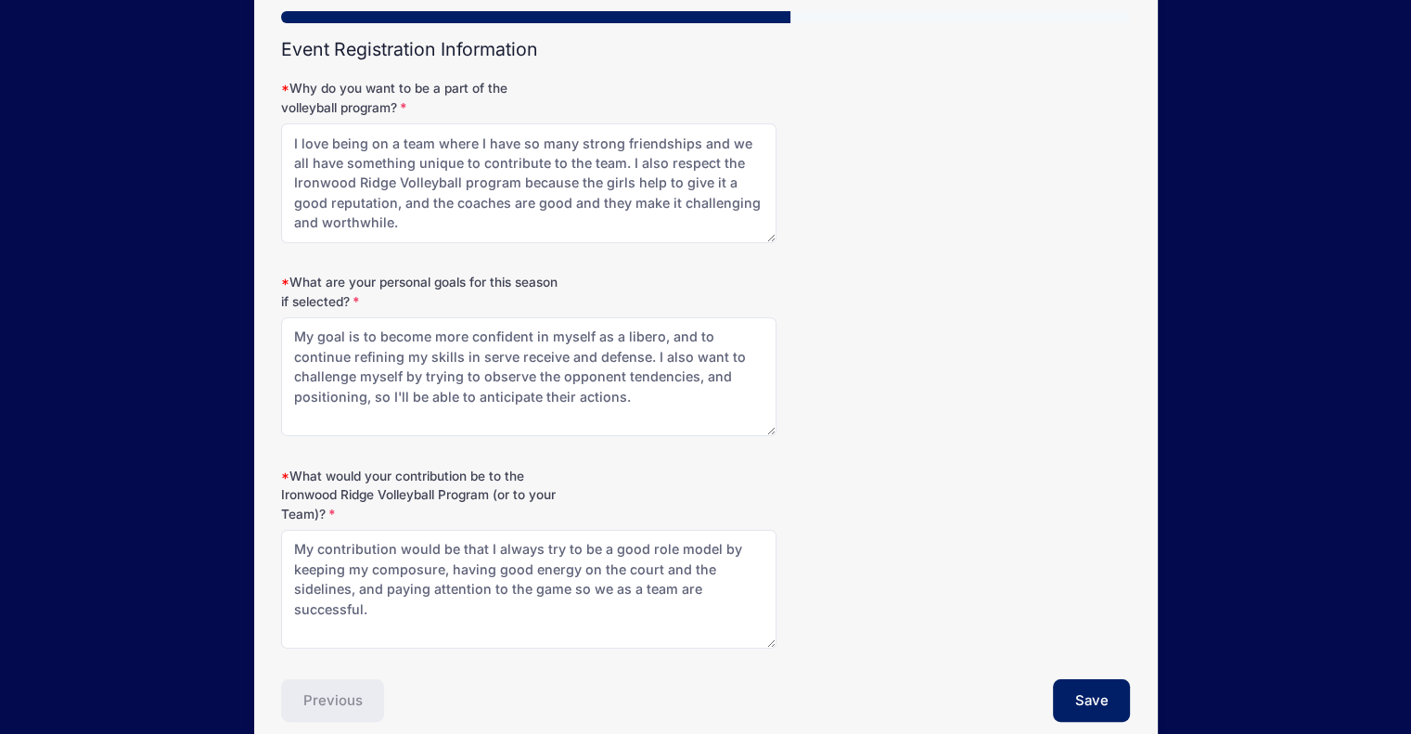
scroll to position [257, 0]
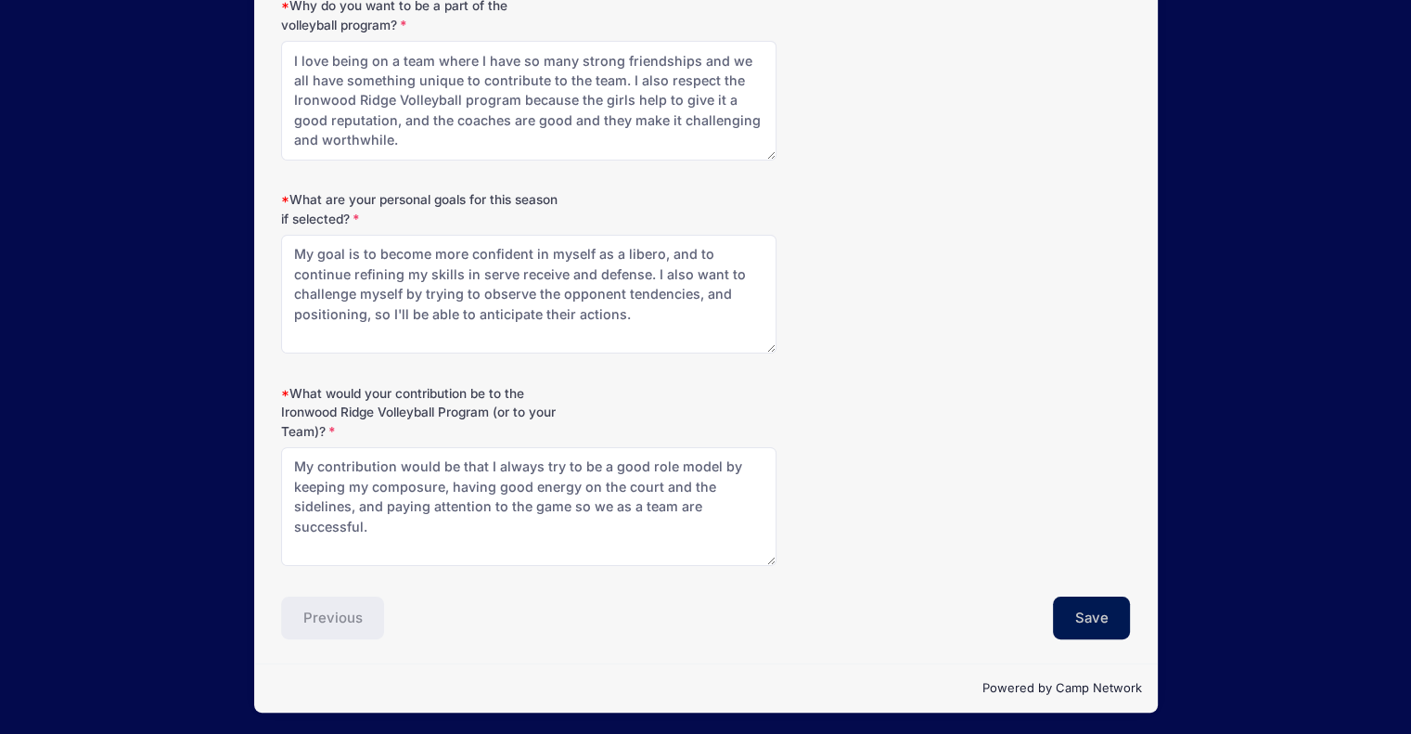
click at [1084, 618] on button "Save" at bounding box center [1092, 618] width 78 height 43
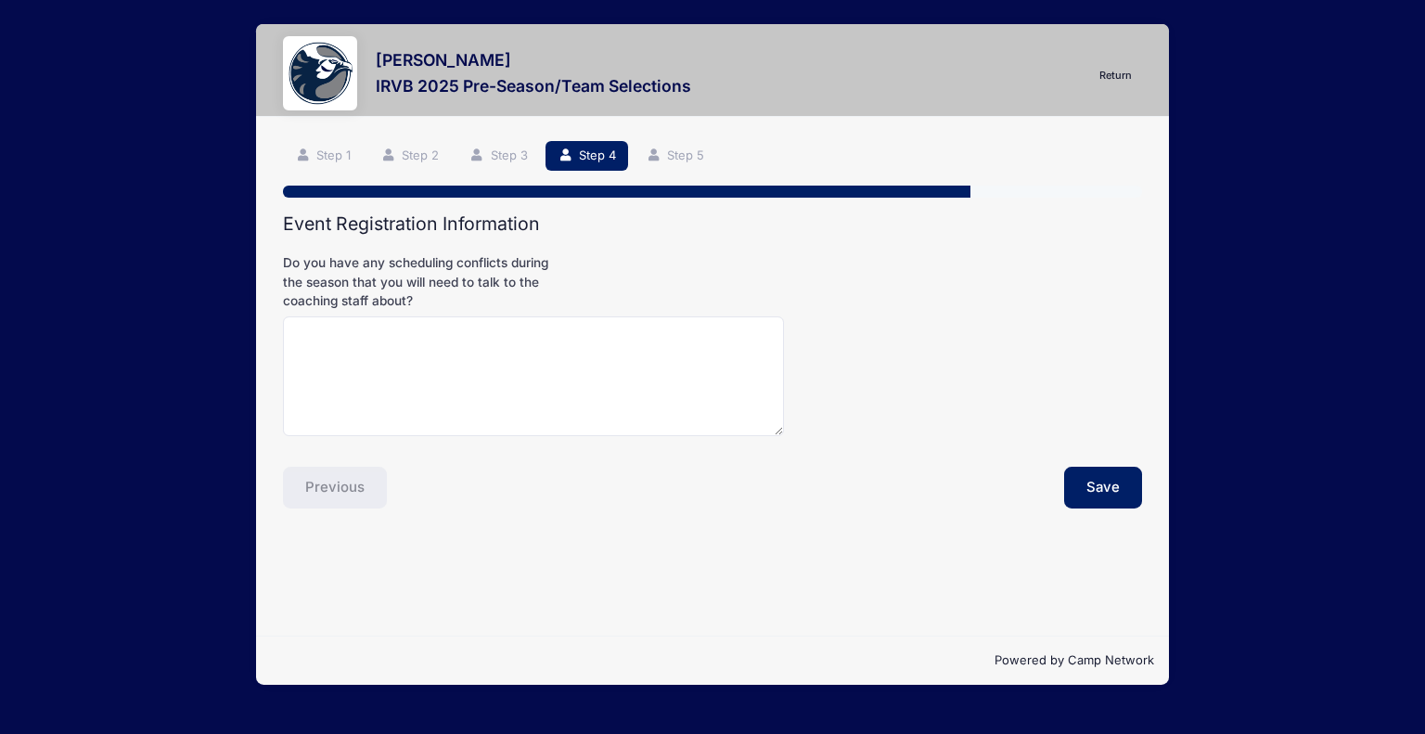
scroll to position [0, 0]
click at [367, 337] on textarea "Do you have any scheduling conflicts during the season that you will need to ta…" at bounding box center [533, 376] width 501 height 120
type textarea "None"
click at [1102, 495] on button "Save" at bounding box center [1103, 488] width 78 height 43
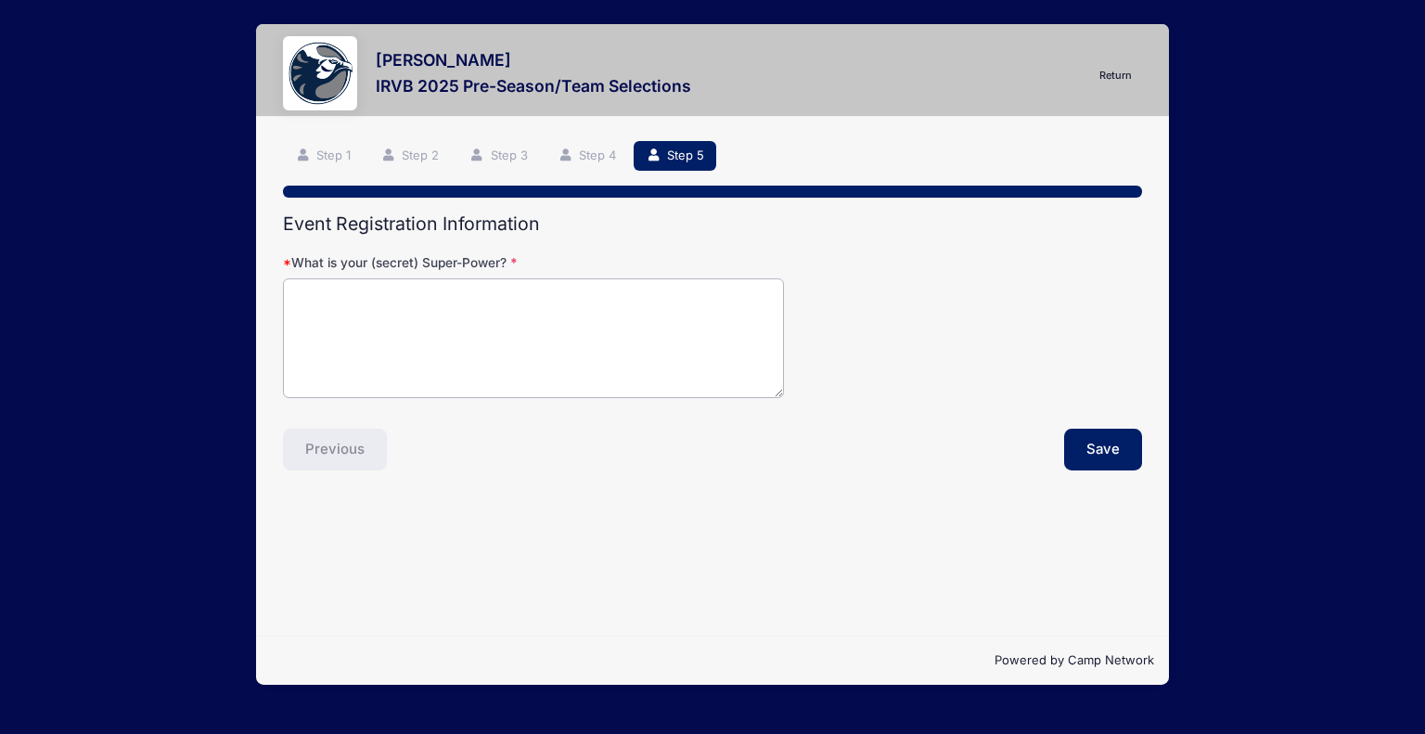
click at [640, 347] on textarea "What is your (secret) Super-Power?" at bounding box center [533, 338] width 501 height 120
drag, startPoint x: 413, startPoint y: 300, endPoint x: 454, endPoint y: 319, distance: 45.2
click at [454, 319] on textarea "My superpower is to get along with anyone" at bounding box center [533, 338] width 501 height 120
click at [565, 300] on textarea "My superpower is that I along with anyone" at bounding box center [533, 338] width 501 height 120
click at [449, 303] on textarea "My superpower is that I along with everyone" at bounding box center [533, 338] width 501 height 120
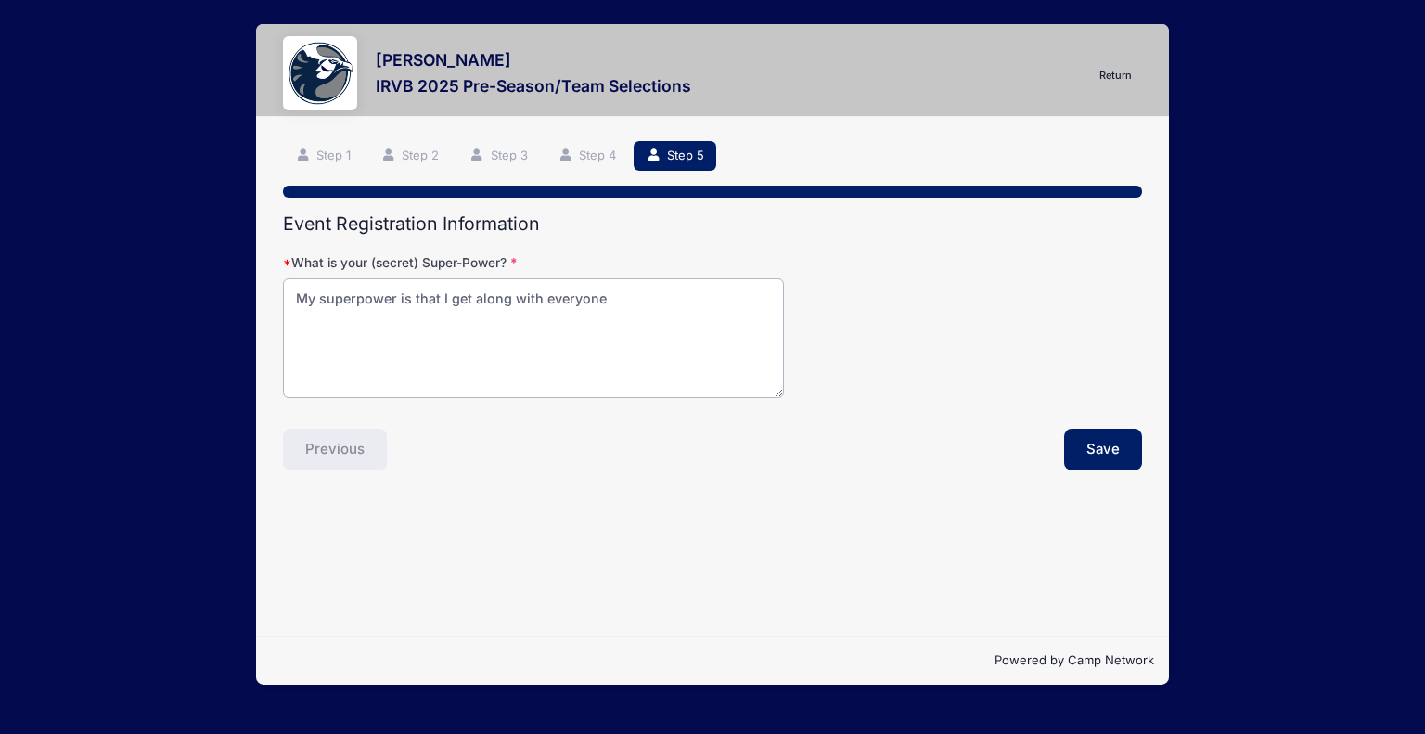
click at [627, 298] on textarea "My superpower is that I get along with everyone" at bounding box center [533, 338] width 501 height 120
click at [714, 302] on textarea "My superpower is that I get along with everyone and make people feel comfortable" at bounding box center [533, 338] width 501 height 120
click at [460, 329] on textarea "My superpower is that I get along with everyone and make pe feel comfortable" at bounding box center [533, 338] width 501 height 120
type textarea "My superpower is that I get along with everyone and make people laugh."
drag, startPoint x: 1099, startPoint y: 427, endPoint x: 1100, endPoint y: 441, distance: 14.0
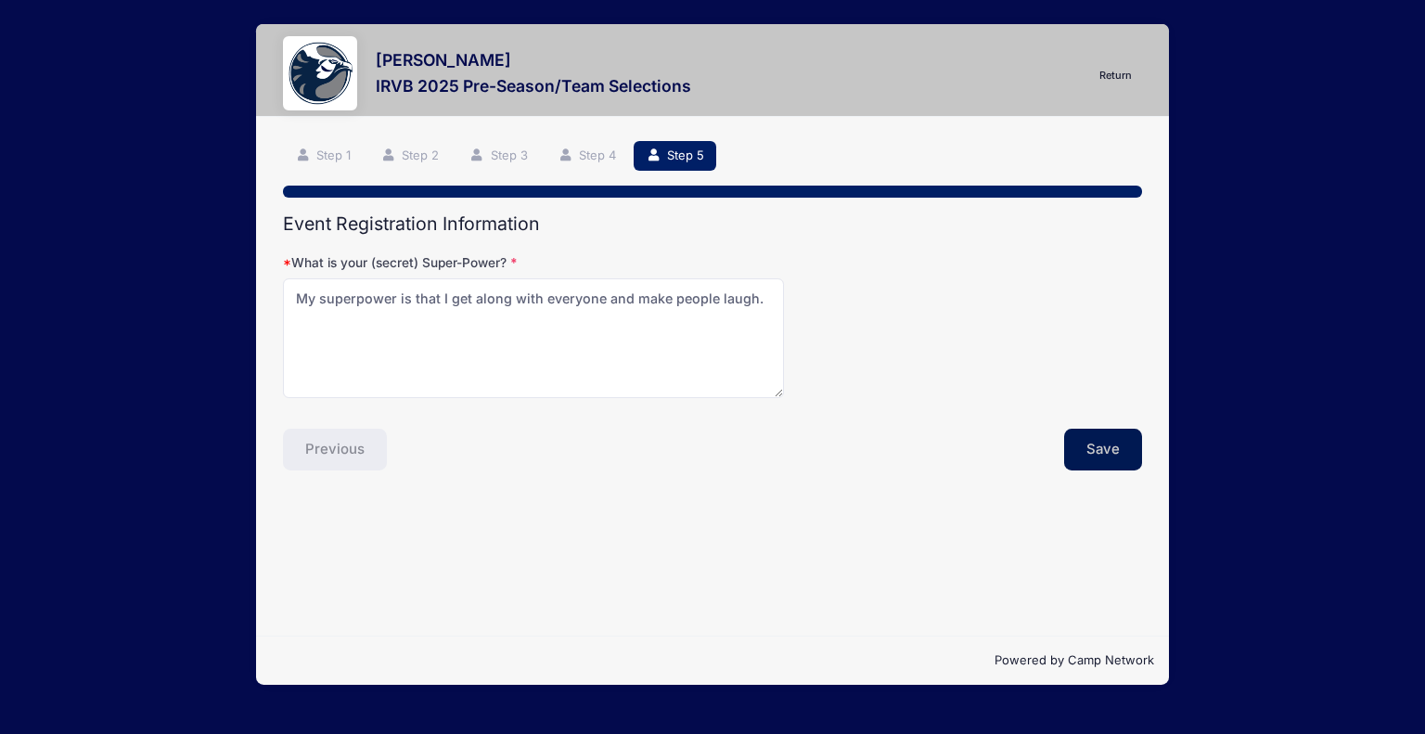
click at [1100, 441] on button "Save" at bounding box center [1103, 450] width 78 height 43
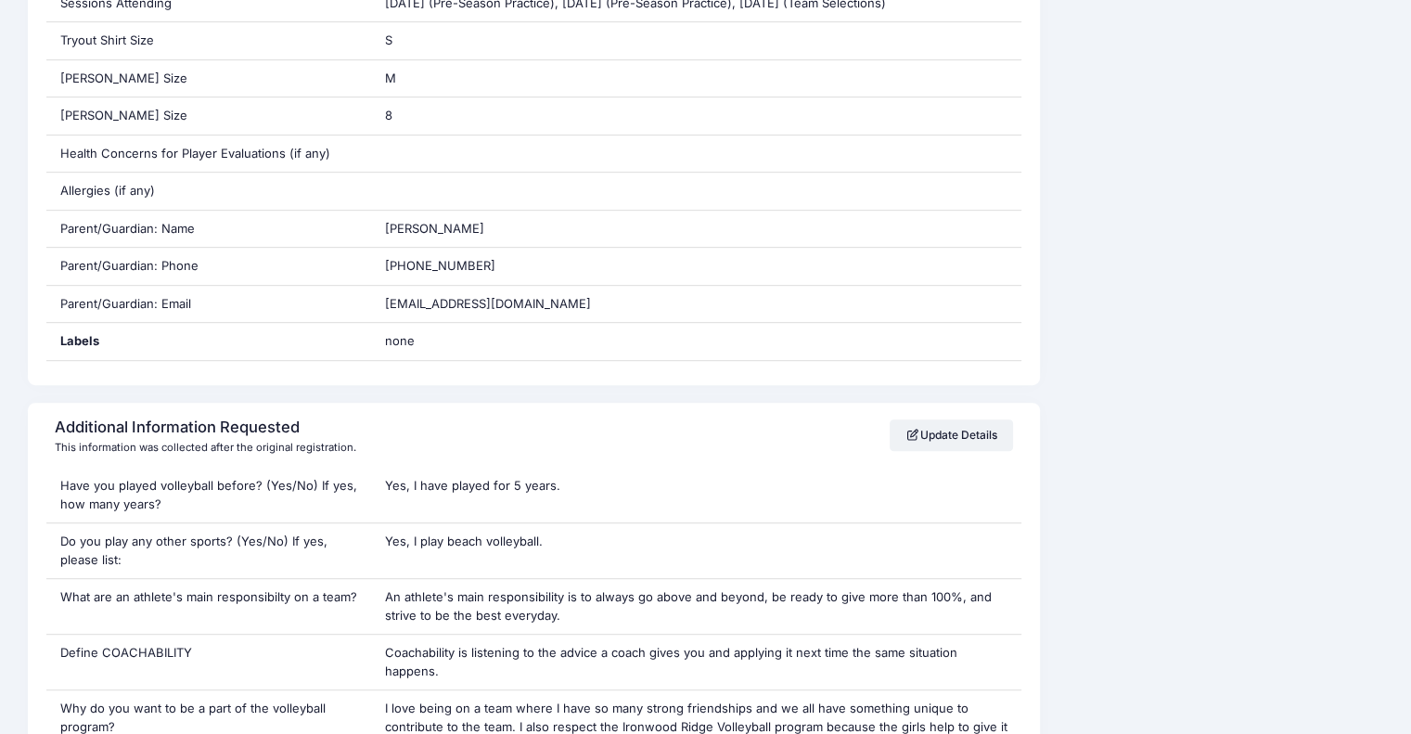
scroll to position [893, 0]
drag, startPoint x: 668, startPoint y: 444, endPoint x: 1111, endPoint y: 354, distance: 451.8
click at [1111, 354] on div "Event Information Event [GEOGRAPHIC_DATA] Volleyball Session IRVB 2025 Pre-Seas…" at bounding box center [1220, 521] width 343 height 2179
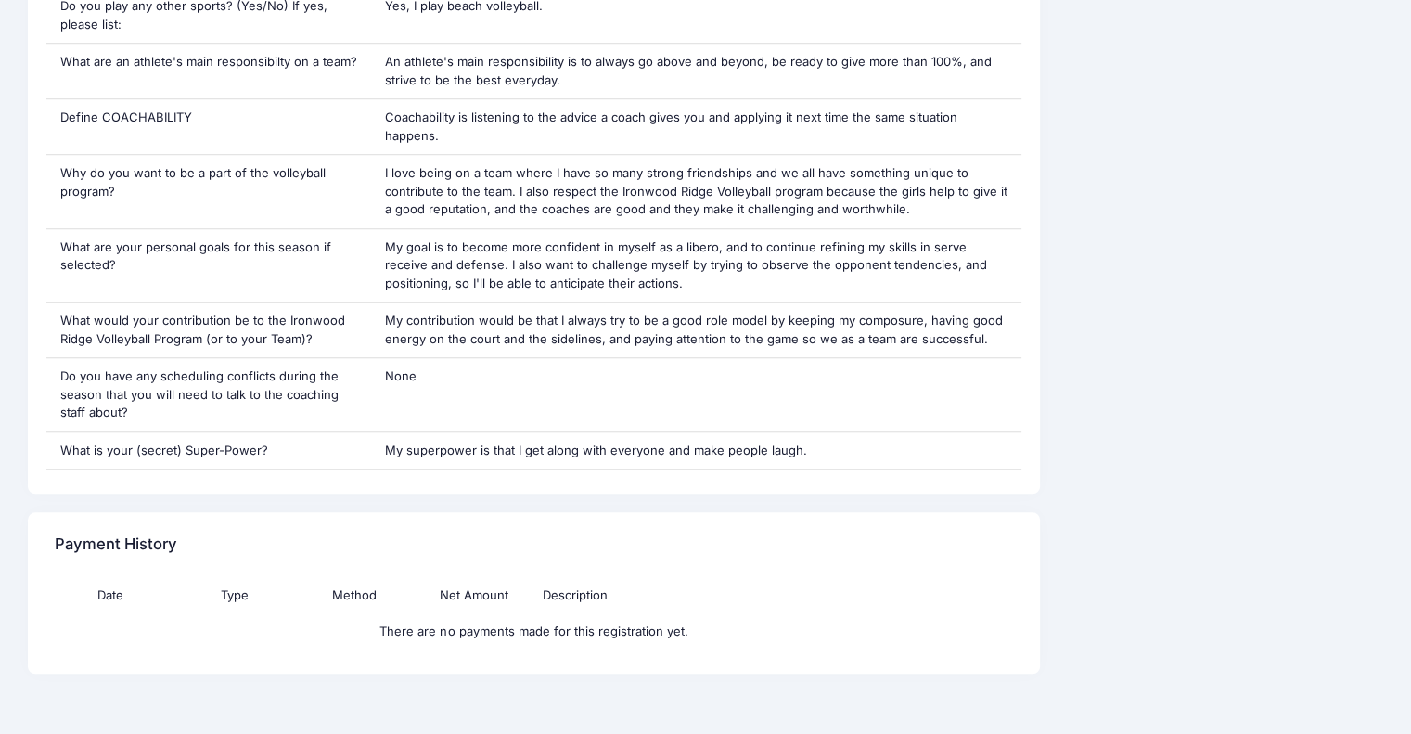
scroll to position [1433, 0]
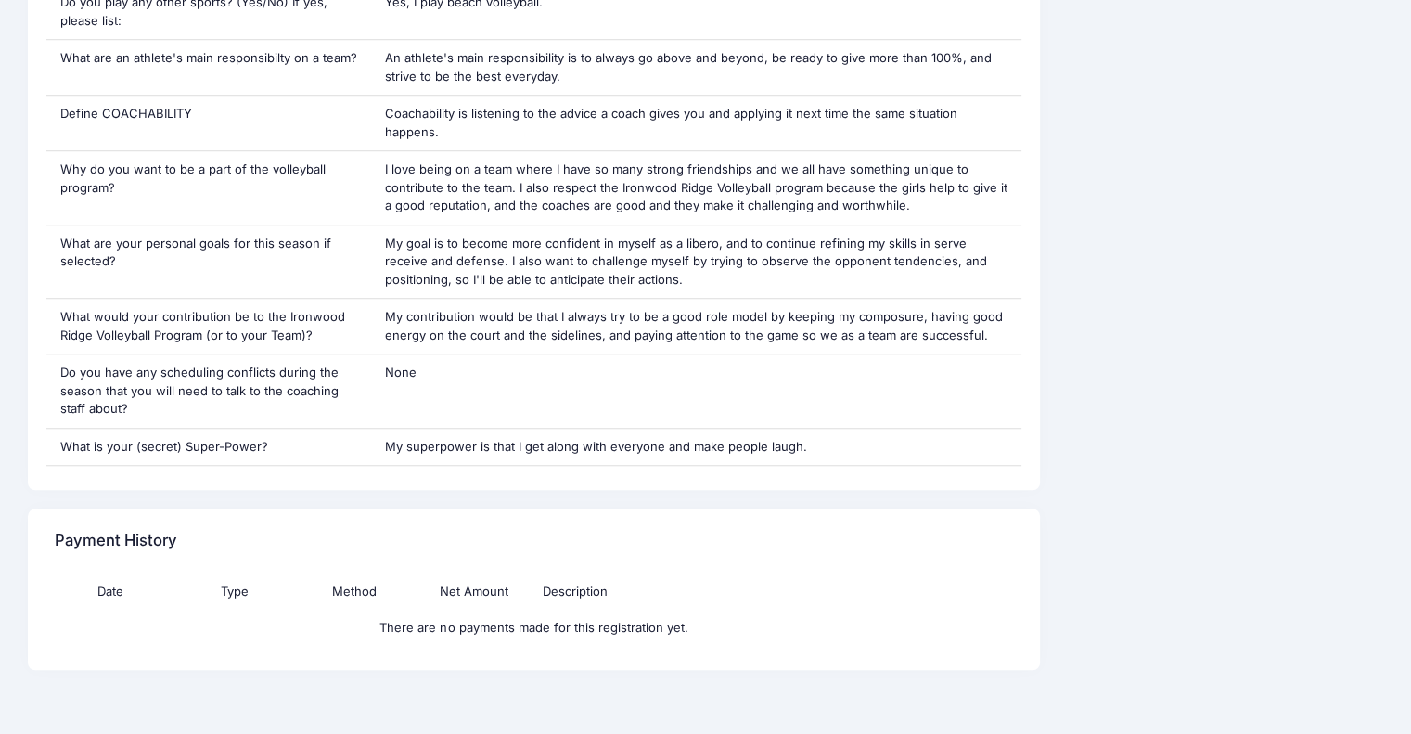
drag, startPoint x: 1111, startPoint y: 354, endPoint x: 1106, endPoint y: 523, distance: 169.9
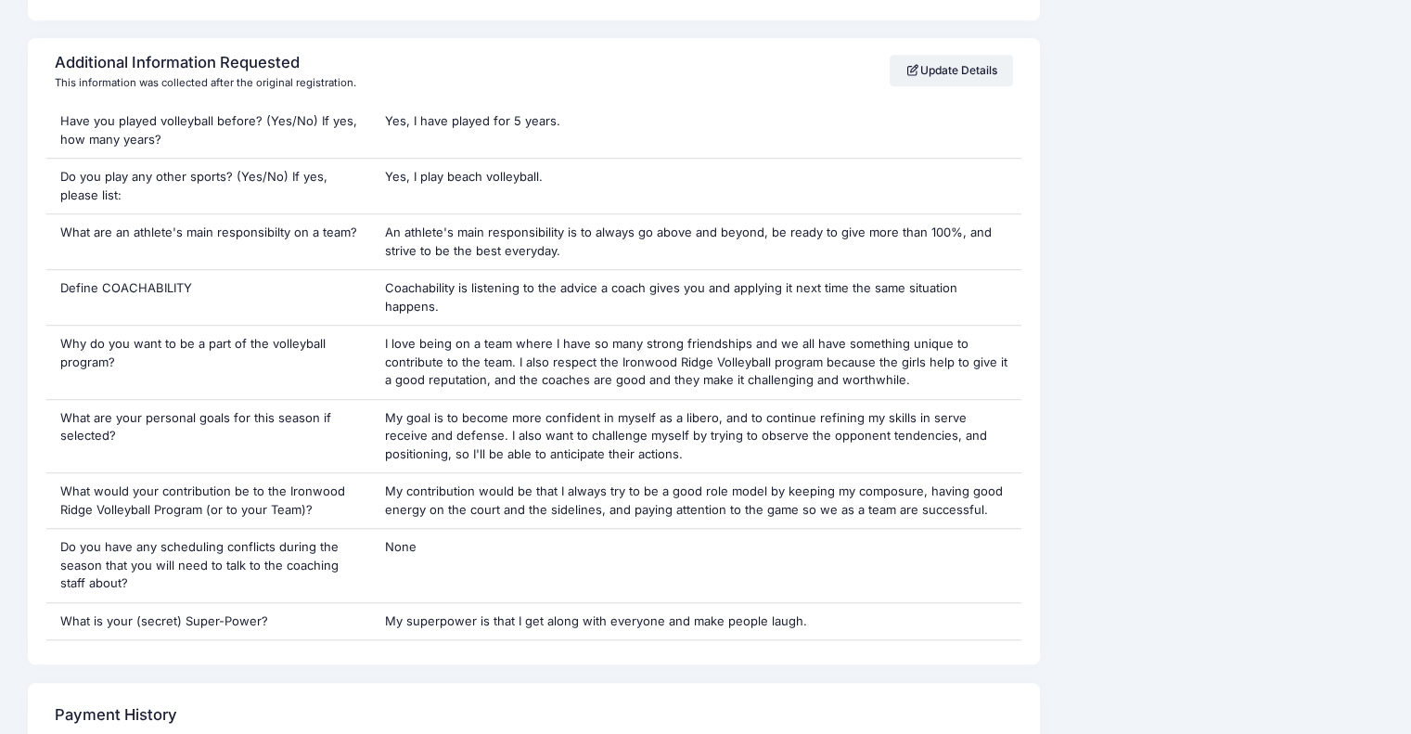
scroll to position [1257, 0]
